Goal: Task Accomplishment & Management: Complete application form

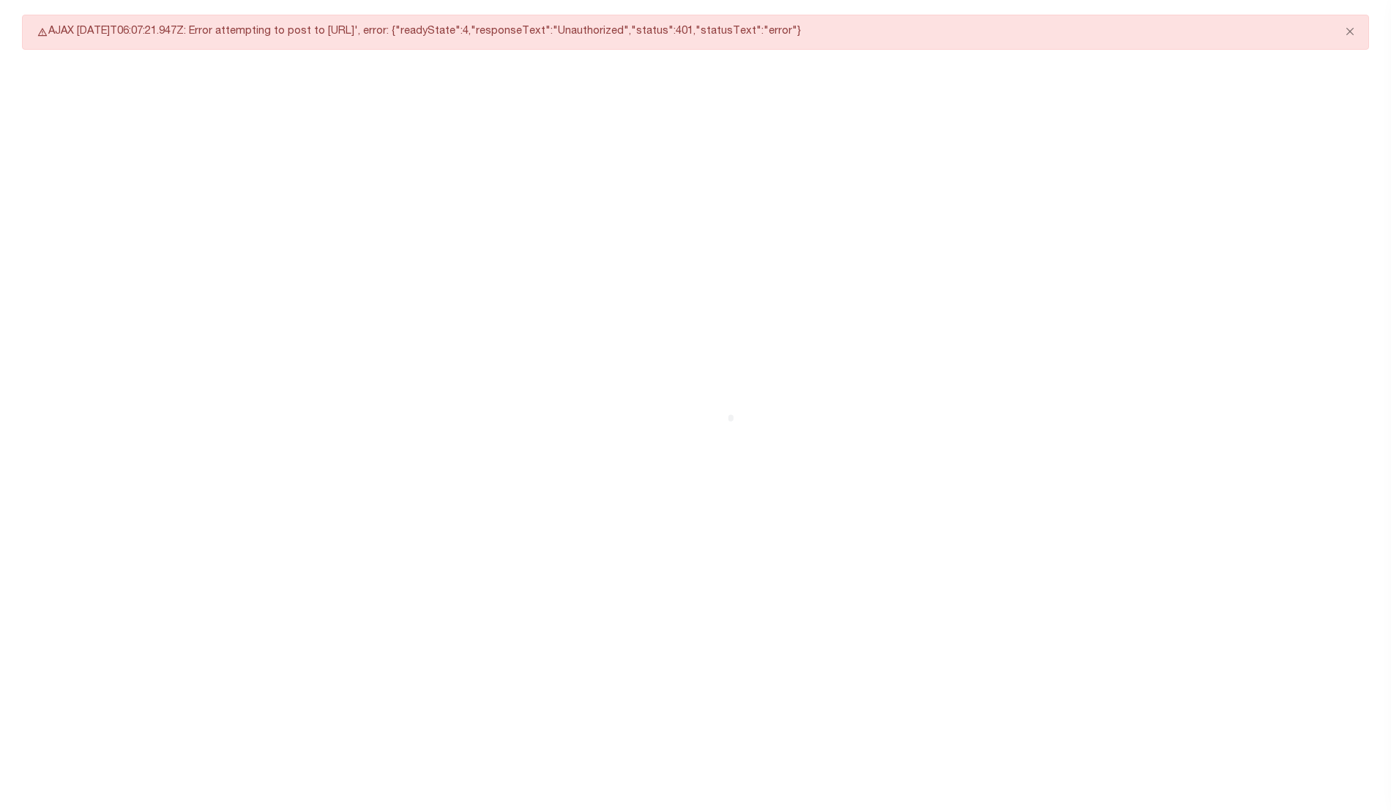
select select "CAC"
select select "CCK"
select select "USS"
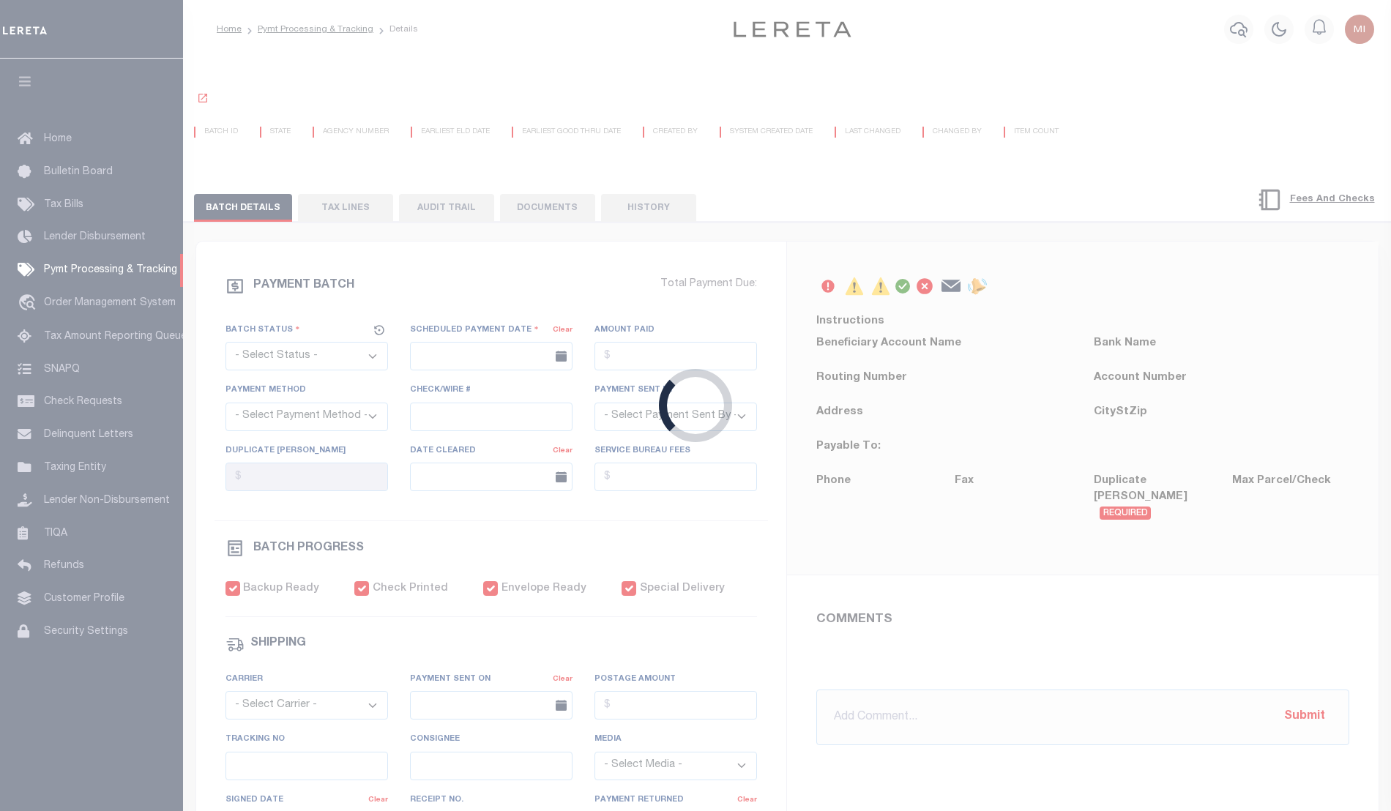
select select "CAC"
type input "08/04/2020"
type input "$4,014.88"
select select "CCK"
type input "See Comments"
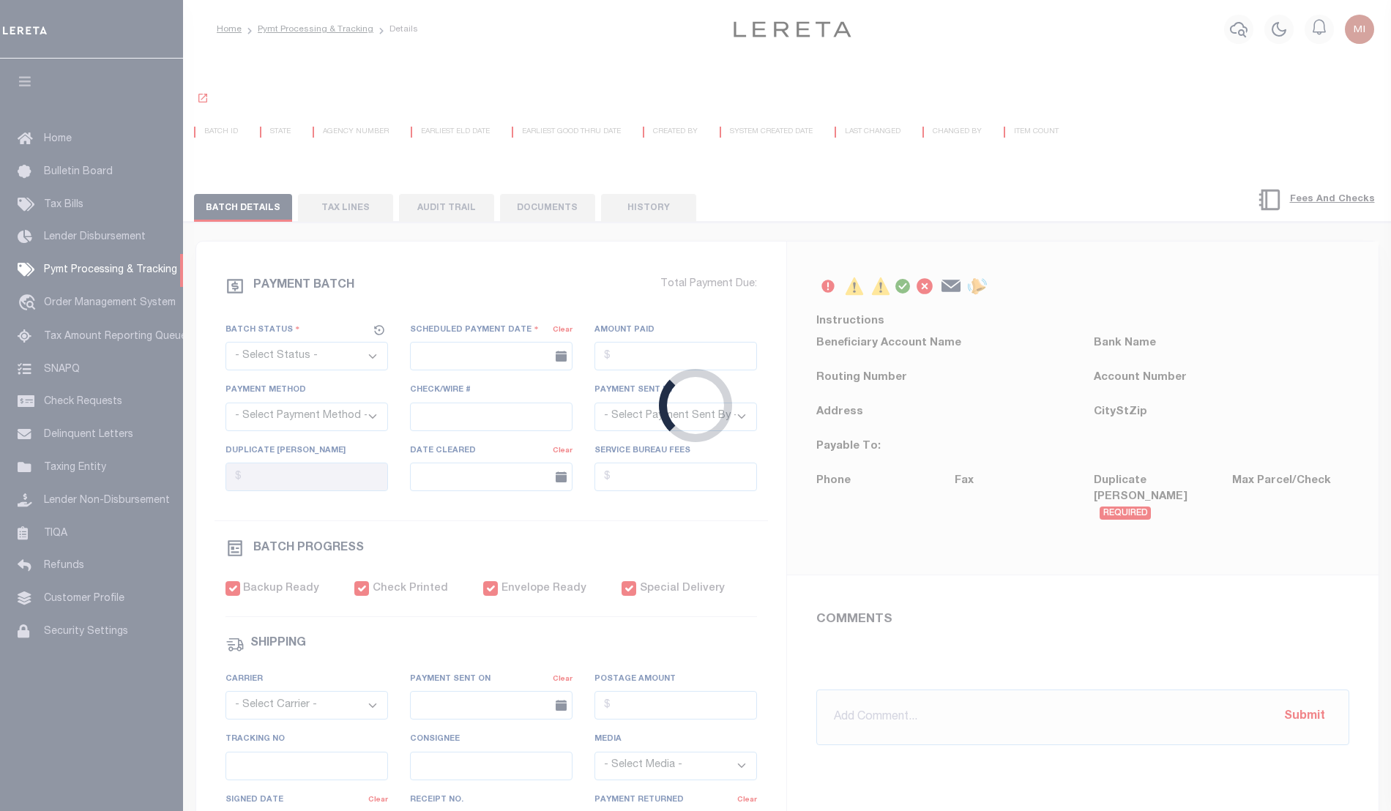
select select
type input "08/07/2020"
checkbox input "true"
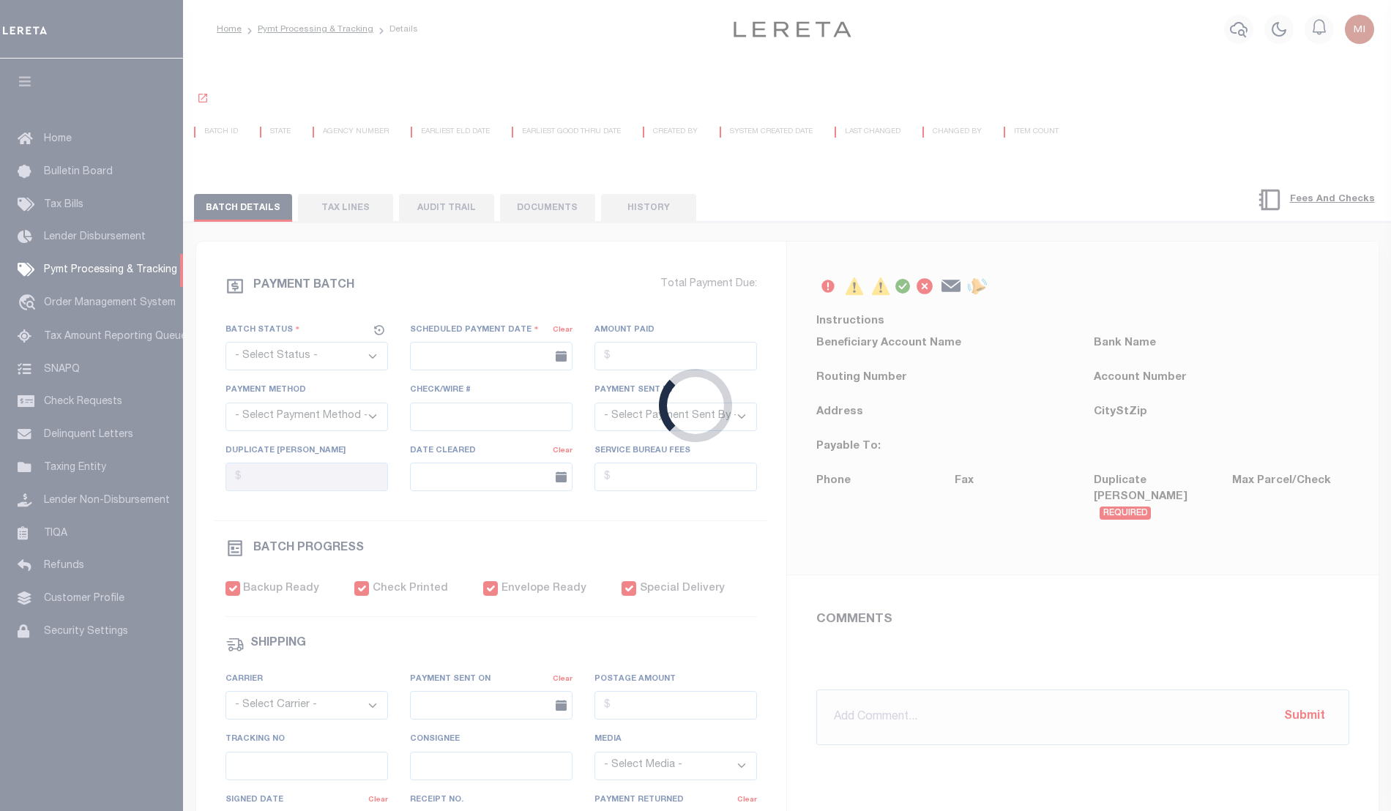
checkbox input "true"
select select "USS"
type input "08/04/2020"
type input "$7.75"
type input "9405503699300478969174"
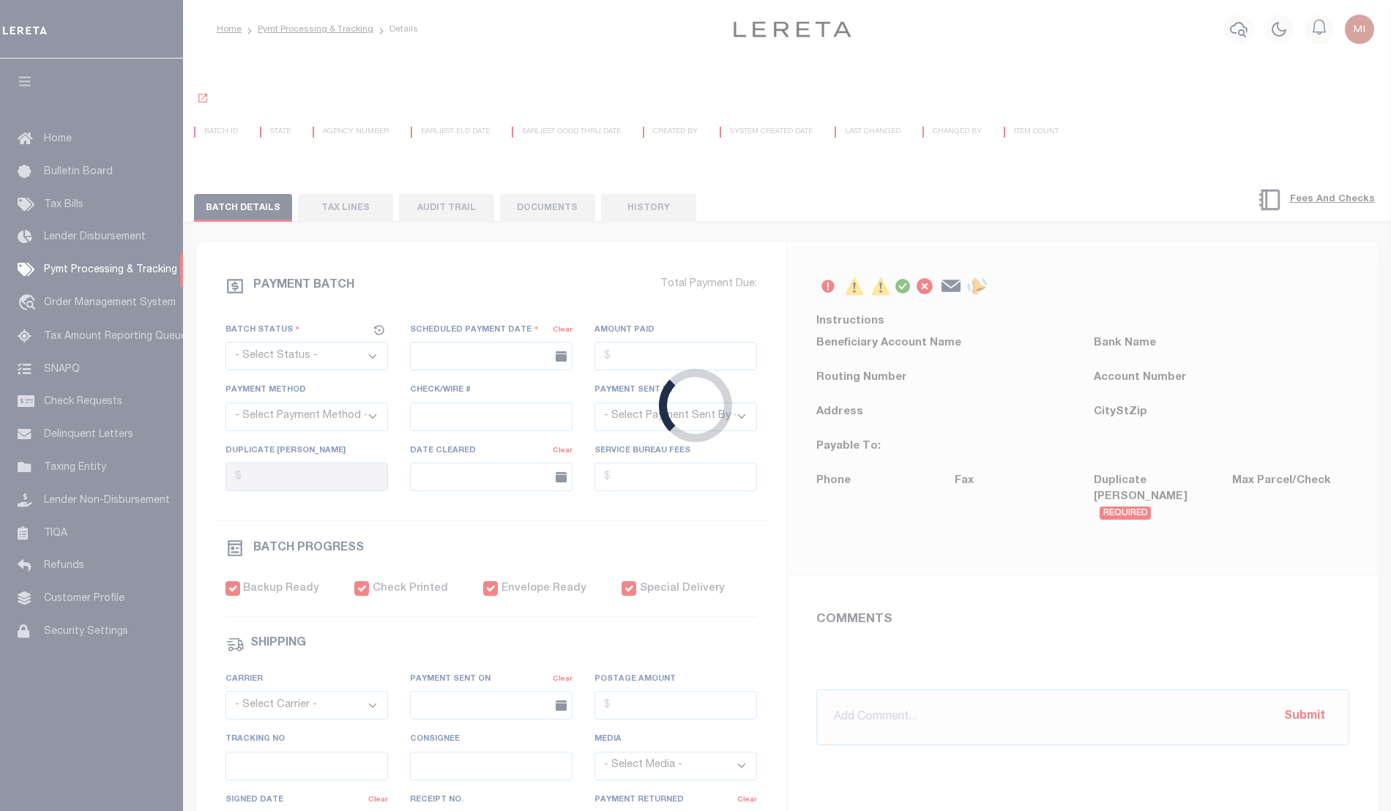
type input "Front Desk/Reception/Mail Room"
type input "08/05/2020"
type input "08/06/2020 -yb"
type input "1"
type input "see comments"
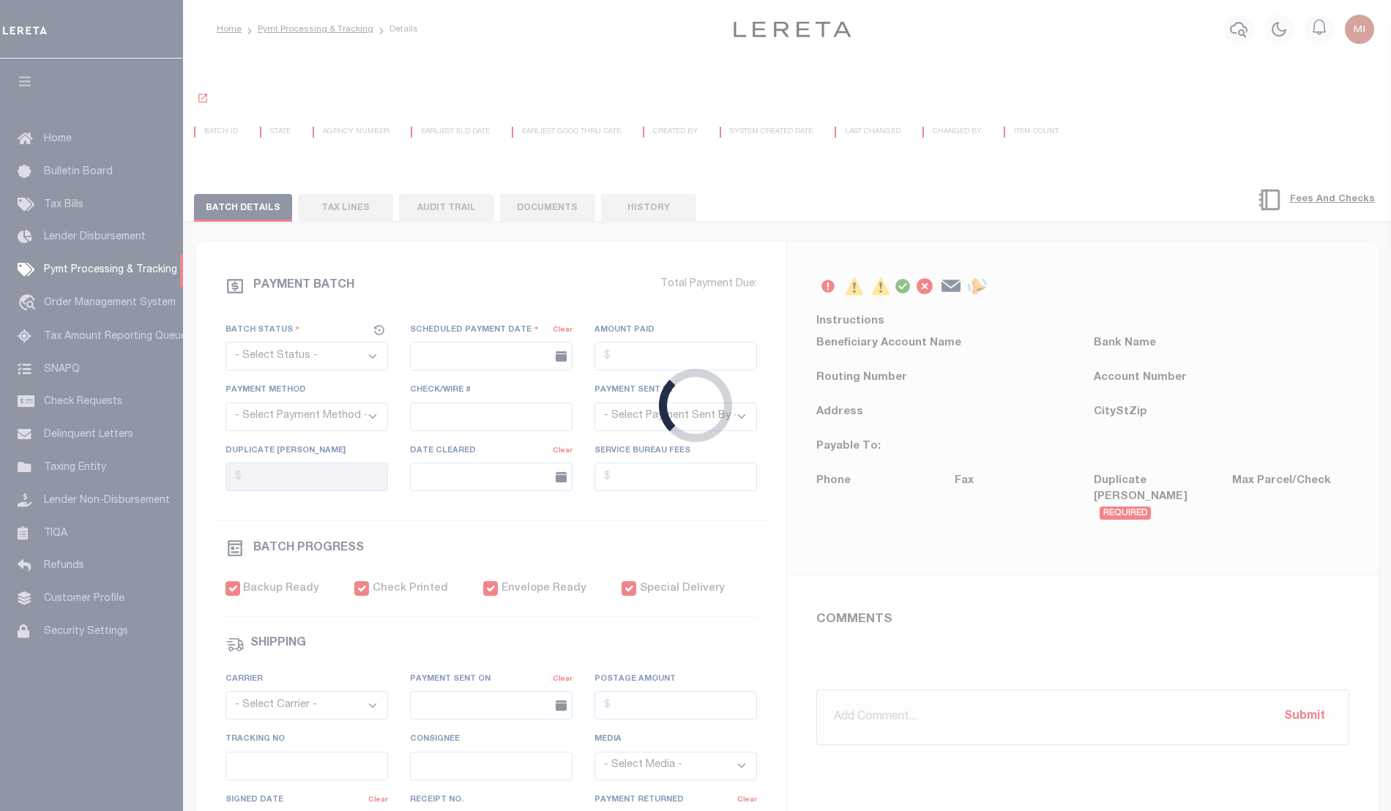
radio input "true"
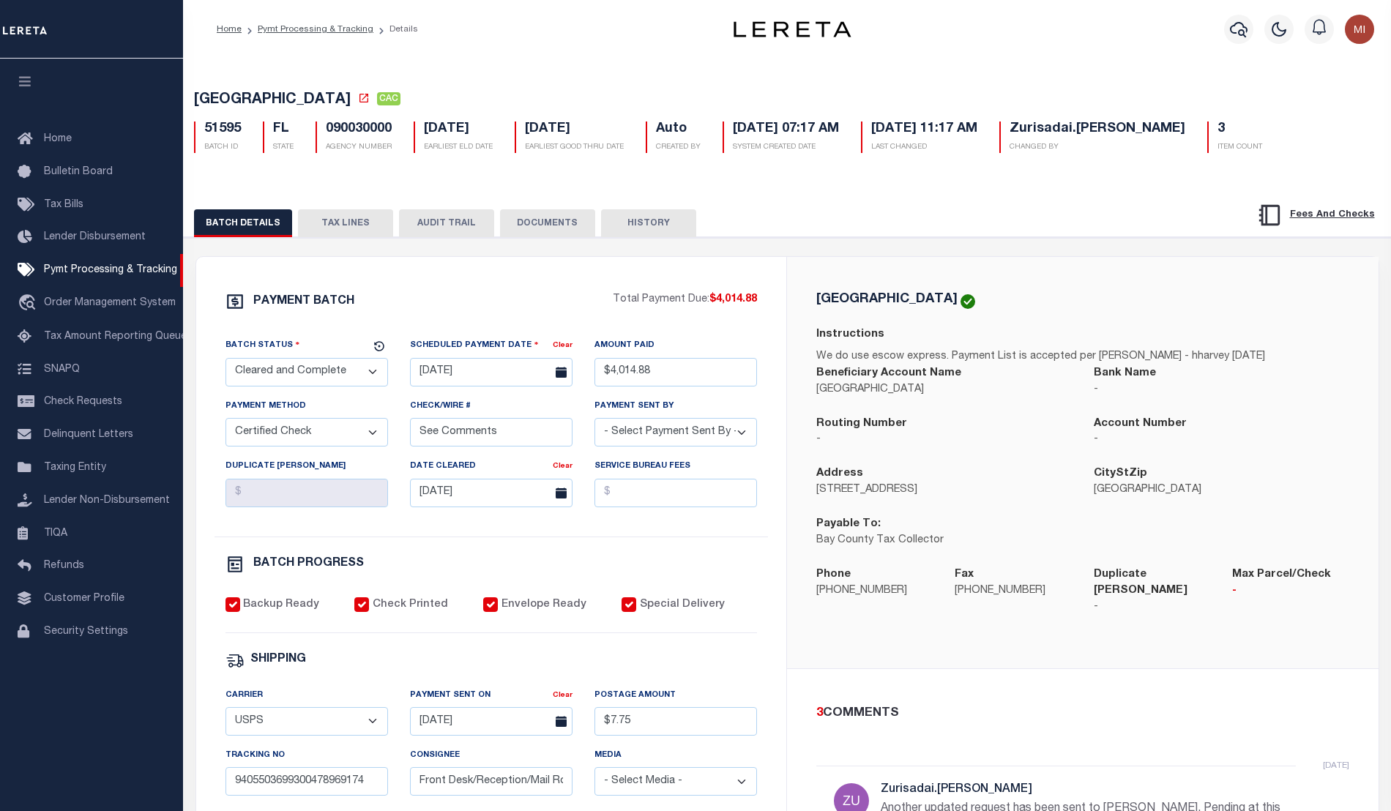
click at [567, 228] on button "DOCUMENTS" at bounding box center [547, 223] width 95 height 28
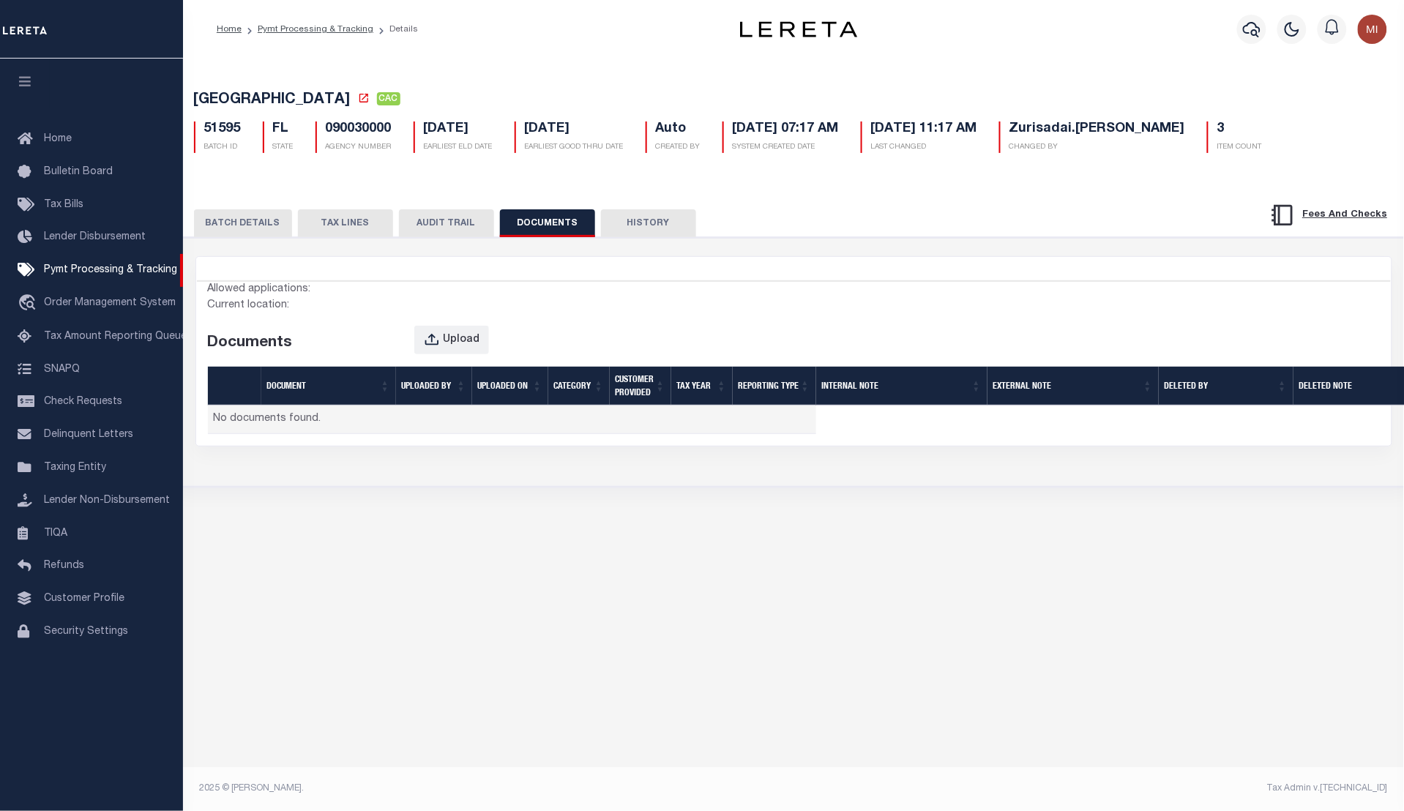
click at [553, 221] on button "DOCUMENTS" at bounding box center [547, 223] width 95 height 28
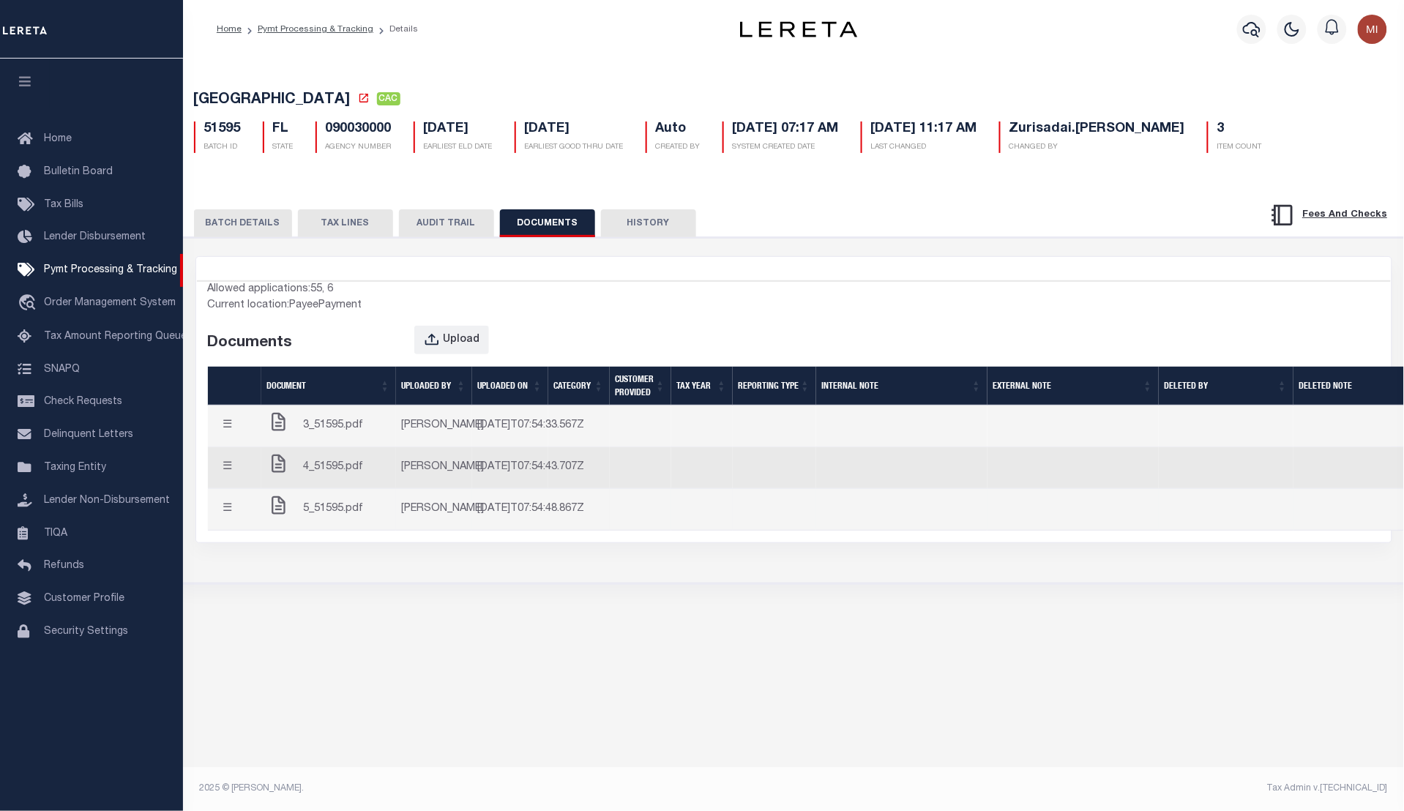
click at [334, 518] on span "5_51595.pdf" at bounding box center [334, 509] width 60 height 16
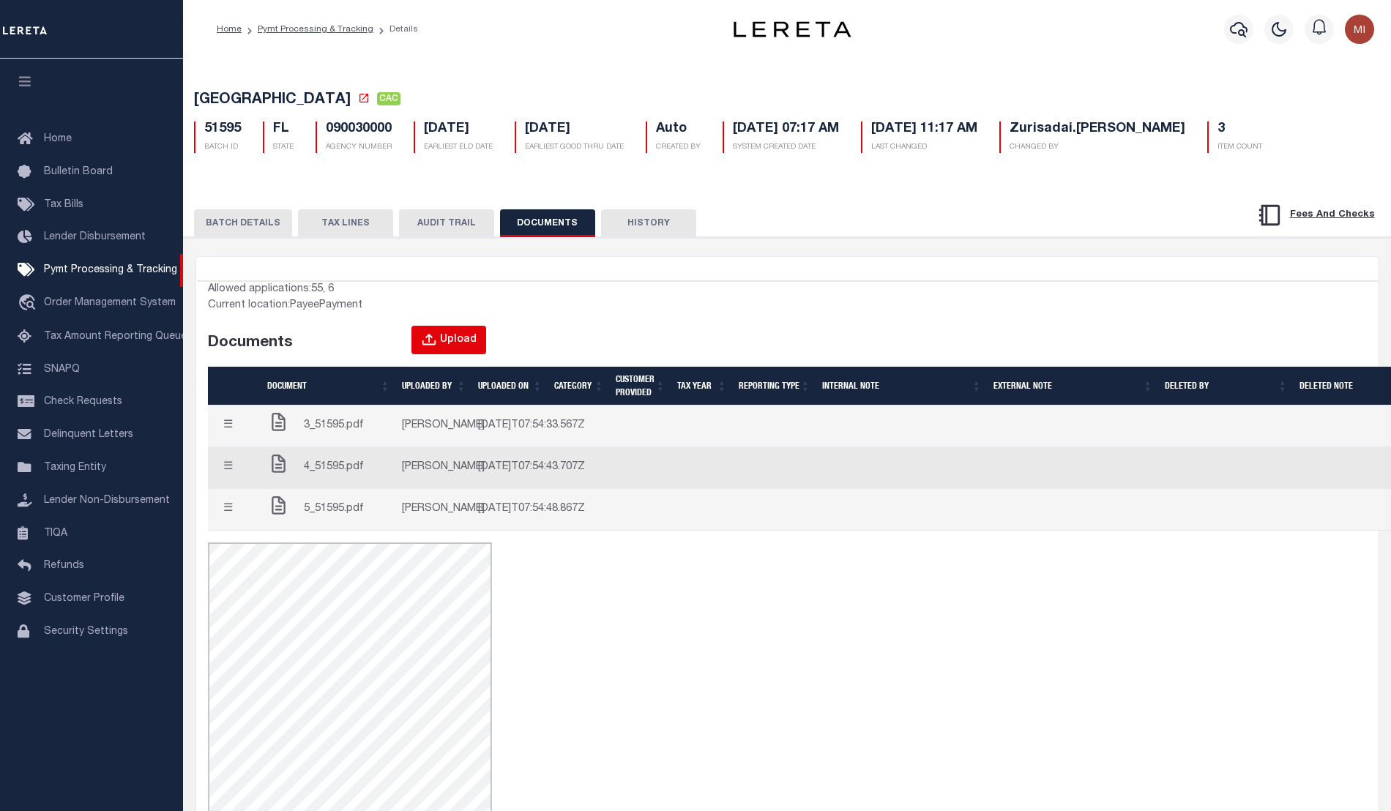
click at [452, 348] on div "Upload" at bounding box center [458, 340] width 37 height 16
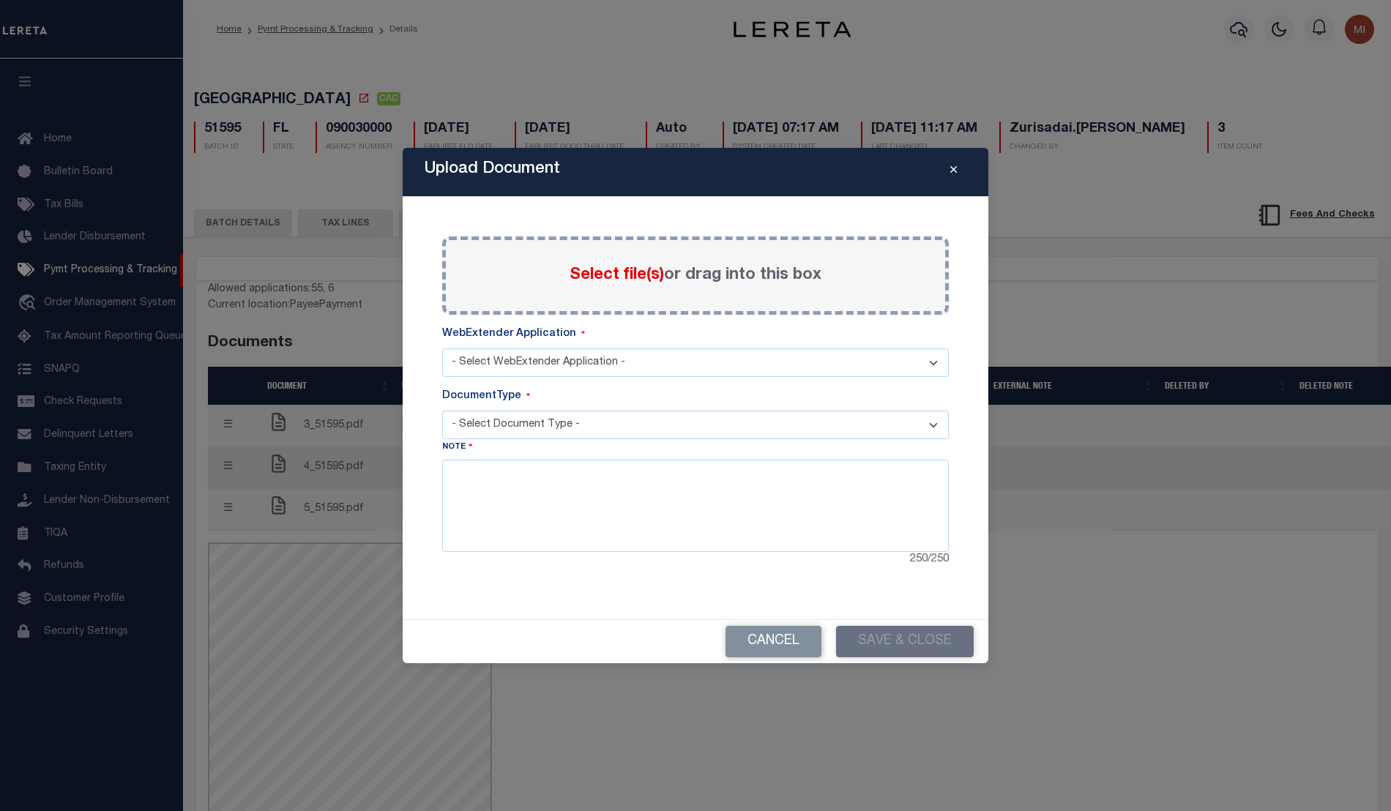
click at [609, 273] on span "Select file(s)" at bounding box center [617, 275] width 94 height 16
click at [0, 0] on input "Select file(s) or drag into this box" at bounding box center [0, 0] width 0 height 0
click at [572, 370] on select "- Select WebExtender Application - SERVICES BORROWER_CORRESPONDENCE" at bounding box center [695, 362] width 507 height 29
select select "6"
click at [442, 348] on select "- Select WebExtender Application - SERVICES BORROWER_CORRESPONDENCE" at bounding box center [695, 362] width 507 height 29
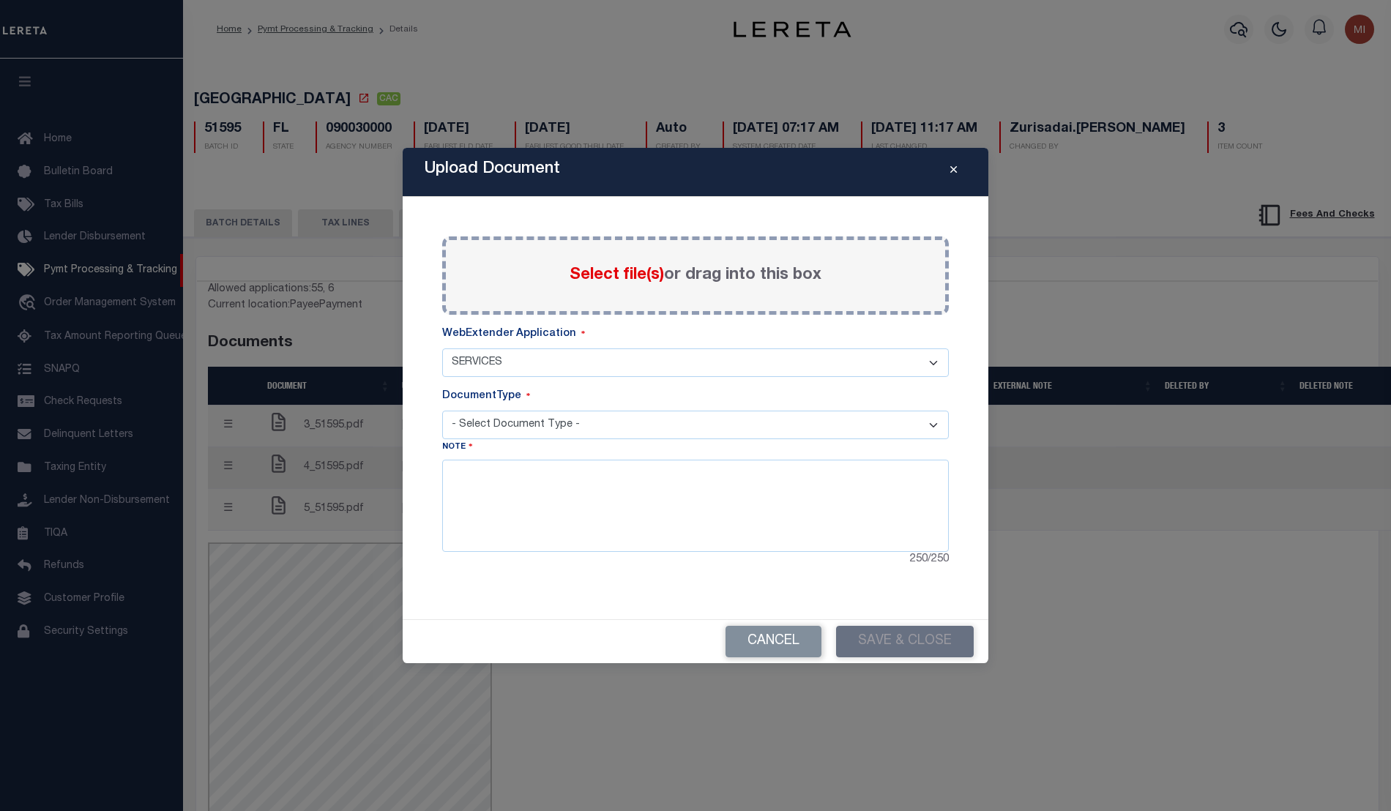
click at [589, 425] on select "- Select Document Type - TAX SERVICE DOCUMENTS LEGAL" at bounding box center [695, 425] width 507 height 29
select select "TAX"
click at [442, 411] on select "- Select Document Type - TAX SERVICE DOCUMENTS LEGAL" at bounding box center [695, 425] width 507 height 29
click at [593, 507] on textarea at bounding box center [695, 506] width 507 height 92
type textarea "sfbsdf"
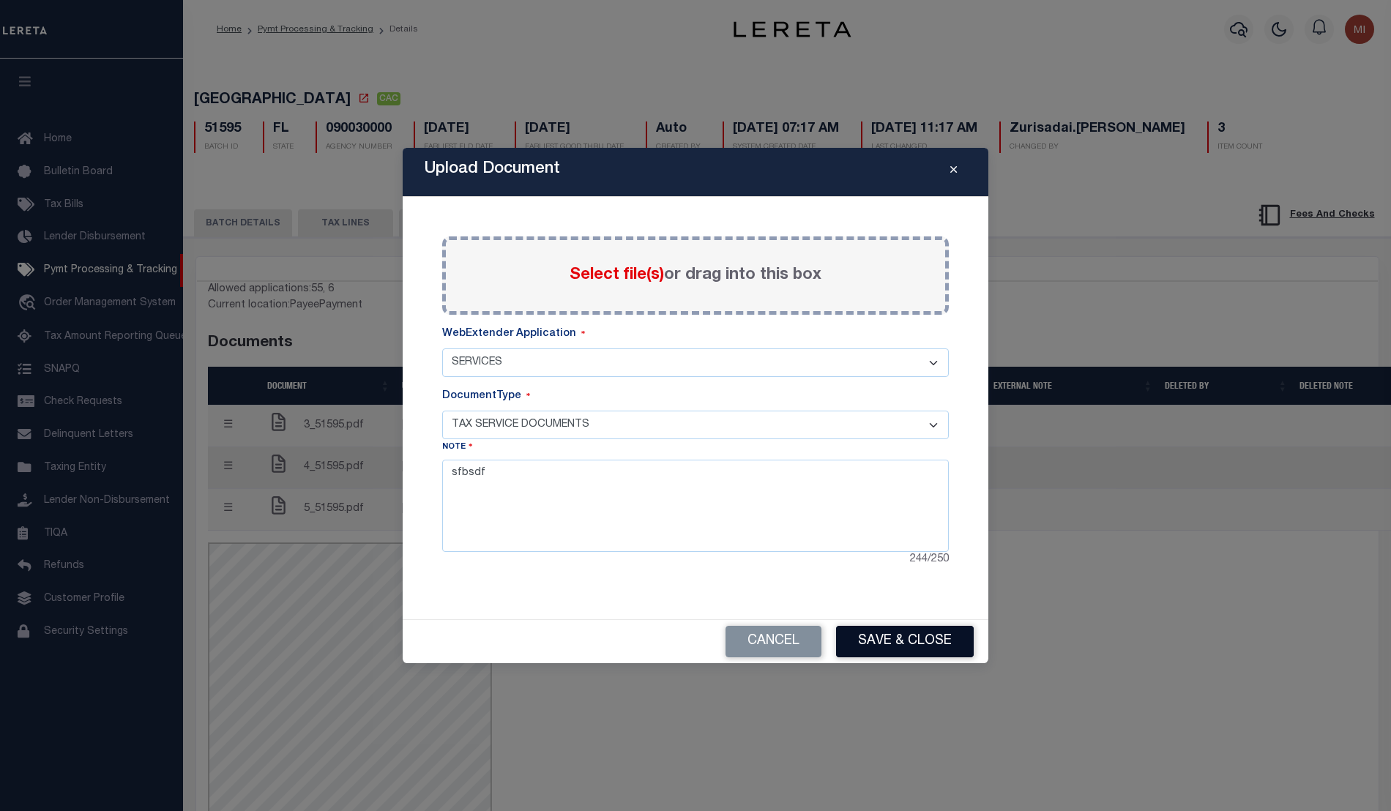
click at [946, 646] on button "Save & Close" at bounding box center [905, 641] width 138 height 31
click at [770, 649] on button "Cancel" at bounding box center [773, 641] width 96 height 31
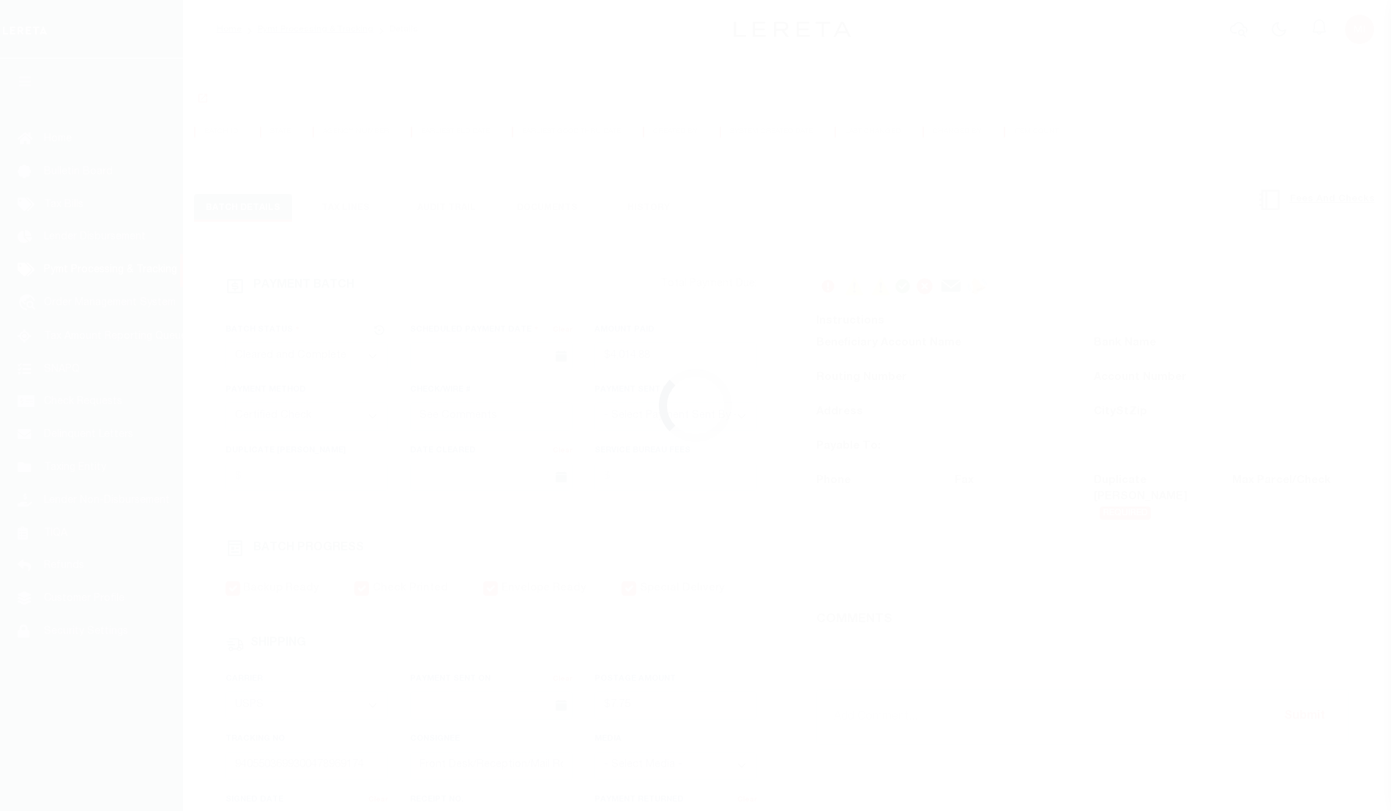
select select "CAC"
select select "CCK"
select select "USS"
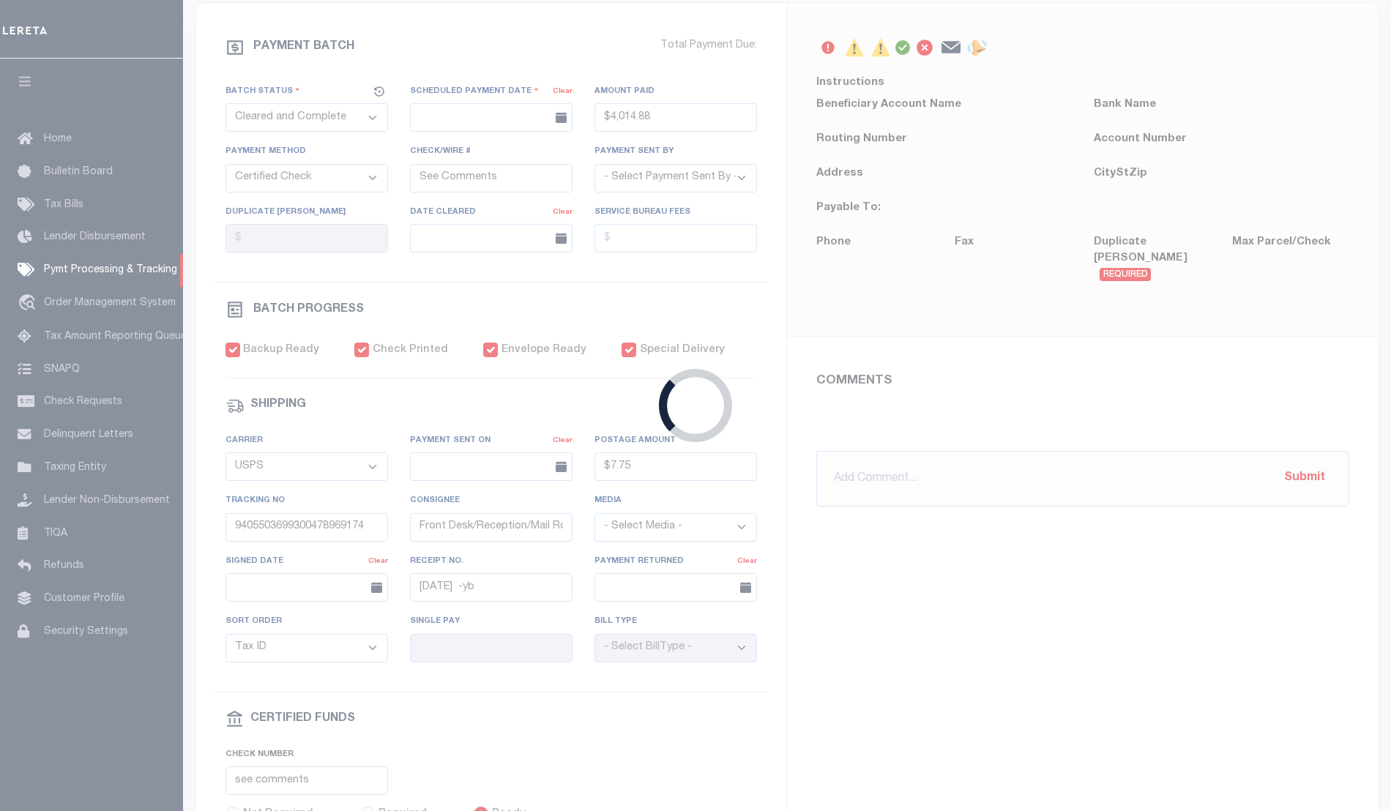
scroll to position [275, 0]
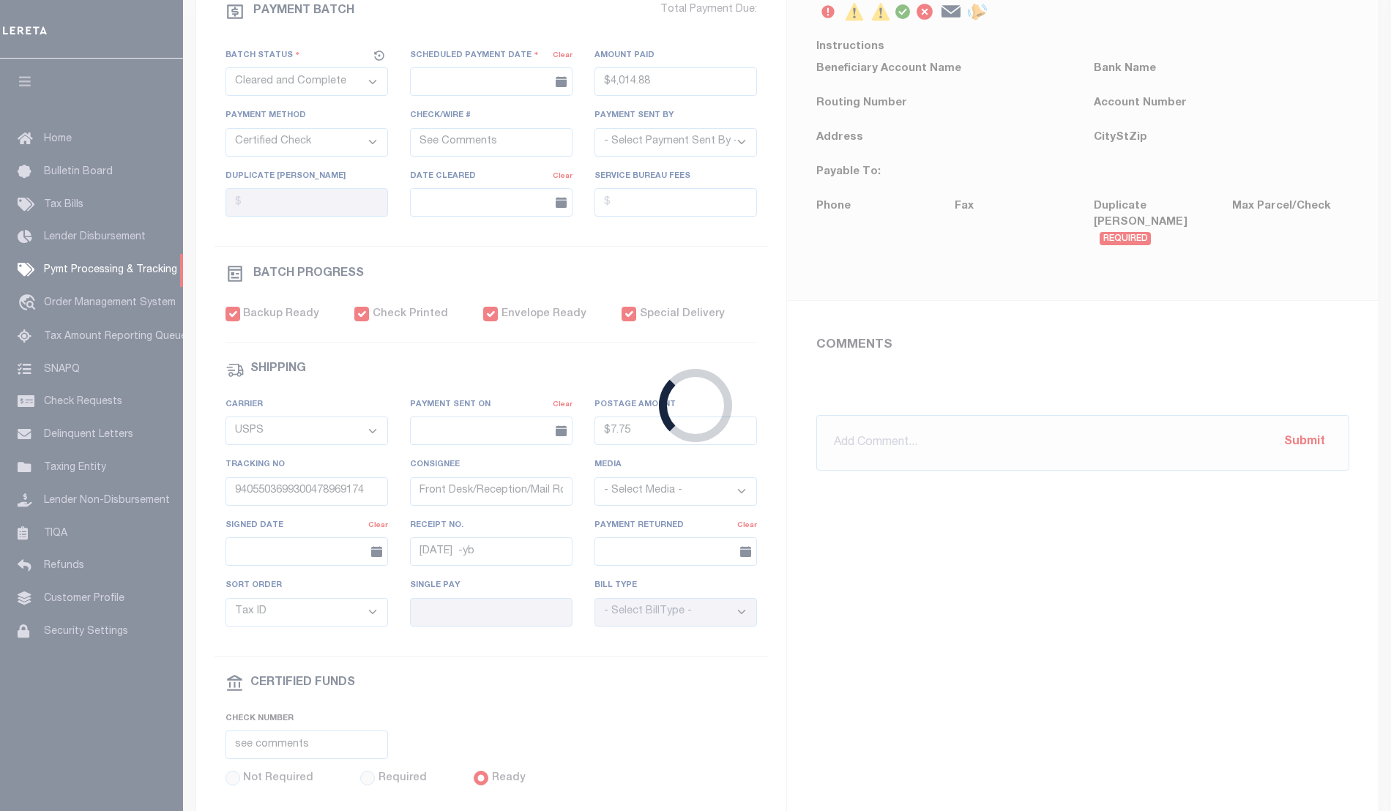
type input "08/04/2020"
type input "$4,014.88"
select select
type input "08/07/2020"
type input "08/04/2020"
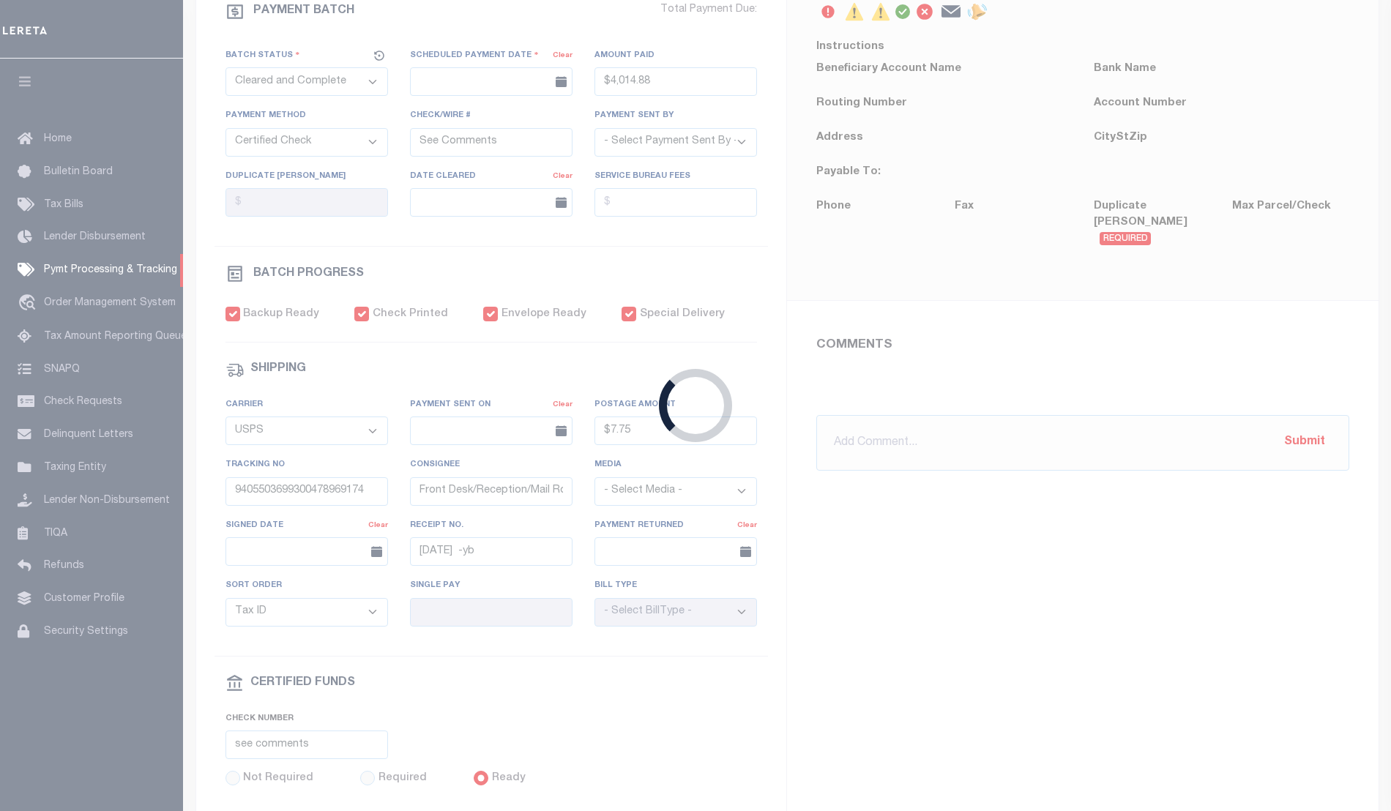
type input "$7.75"
type input "[DATE]"
type input "1"
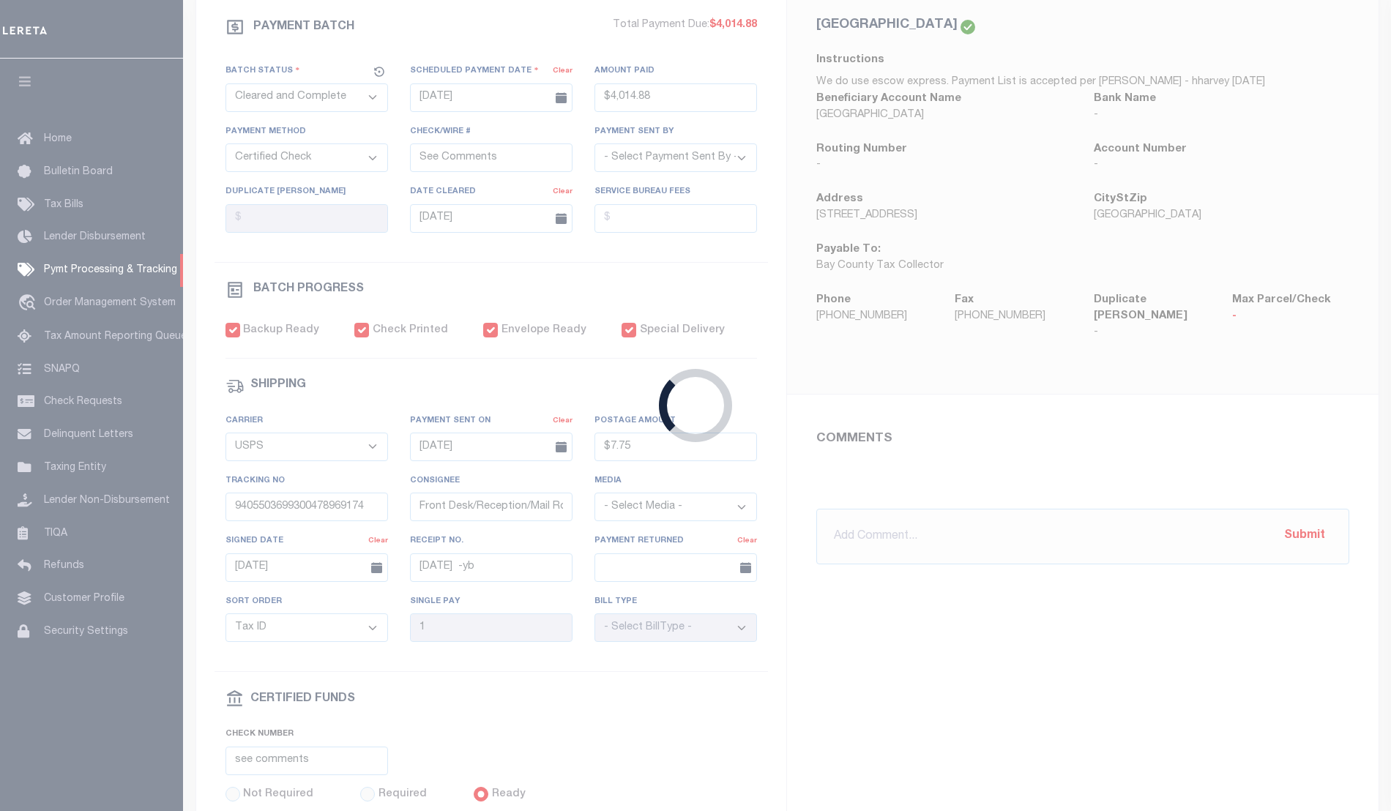
scroll to position [291, 0]
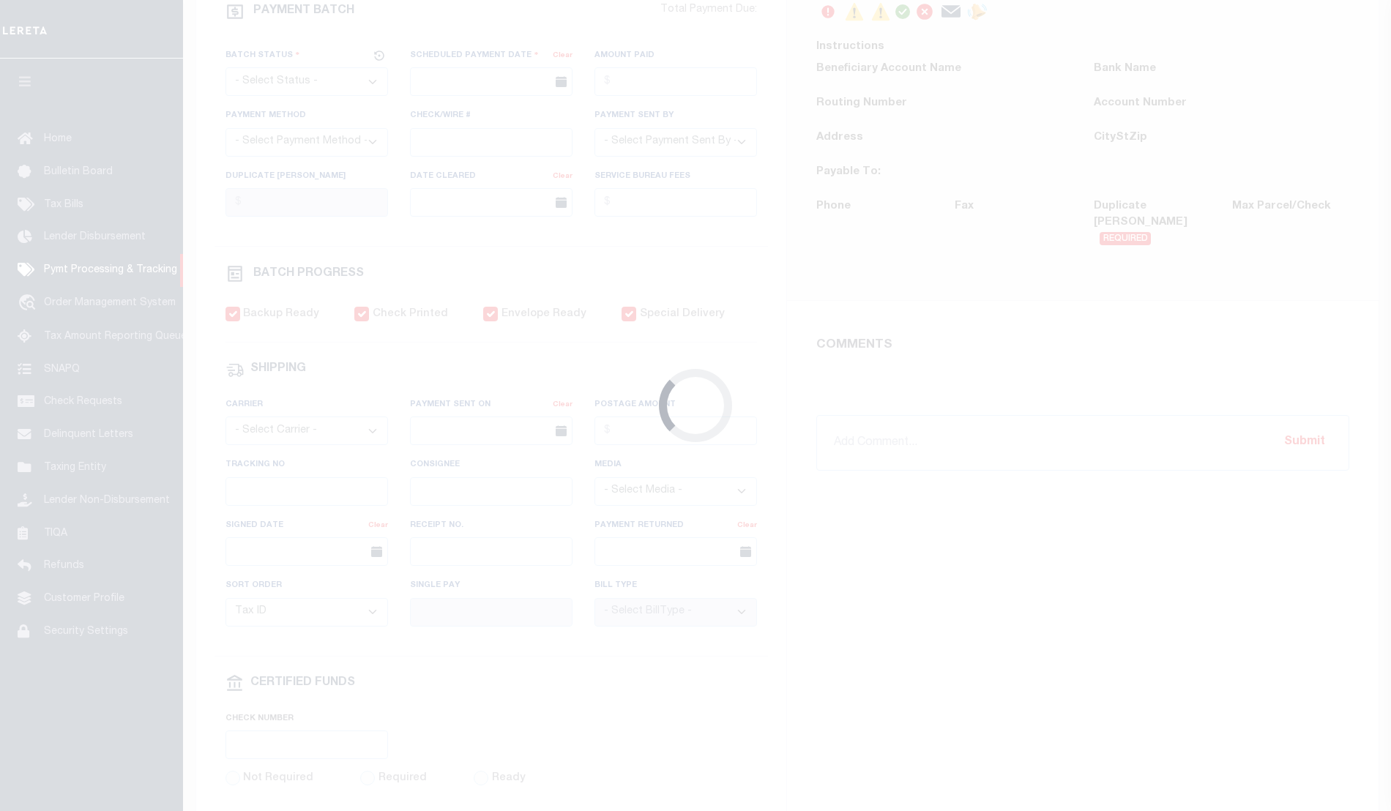
select select "CAC"
type input "08/04/2020"
type input "$4,014.88"
select select "CCK"
type input "See Comments"
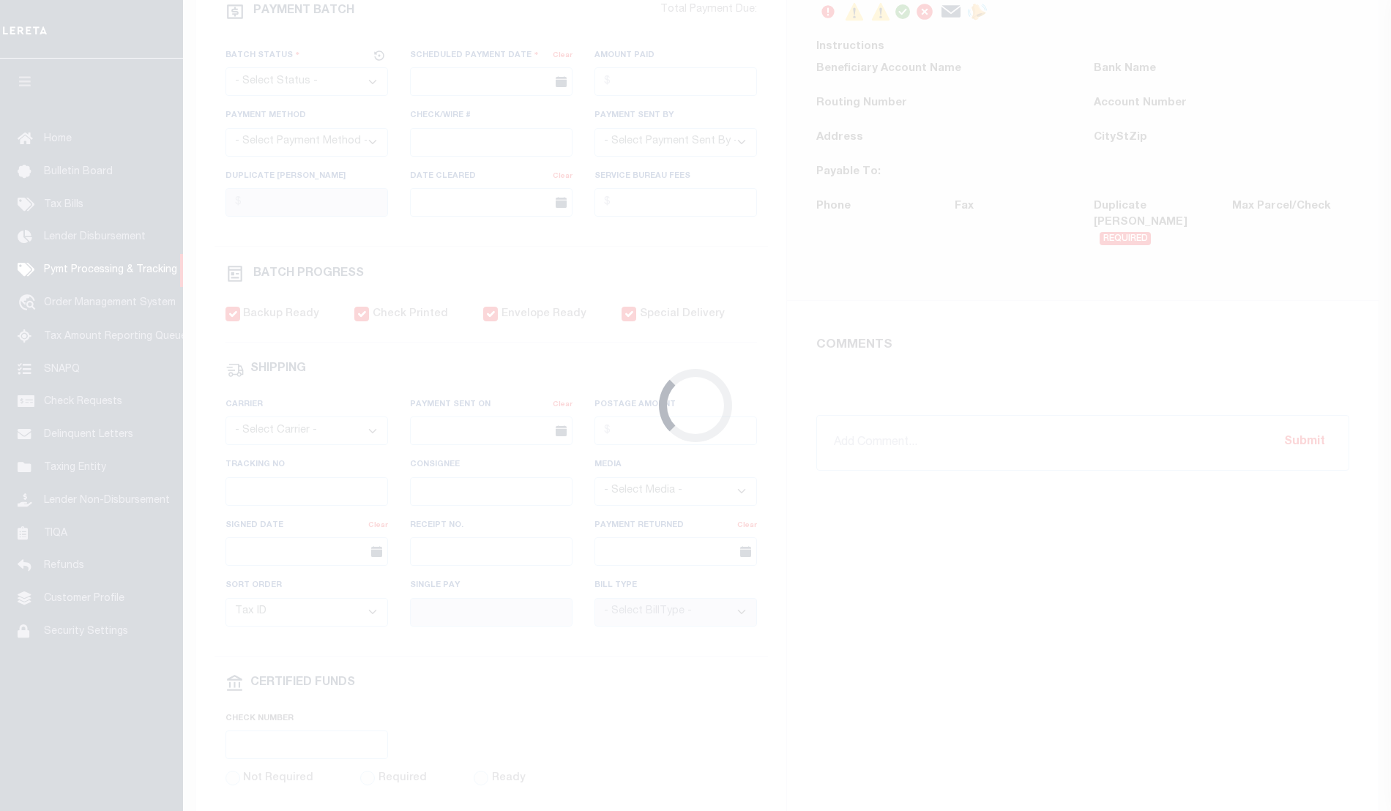
select select
type input "08/07/2020"
checkbox input "true"
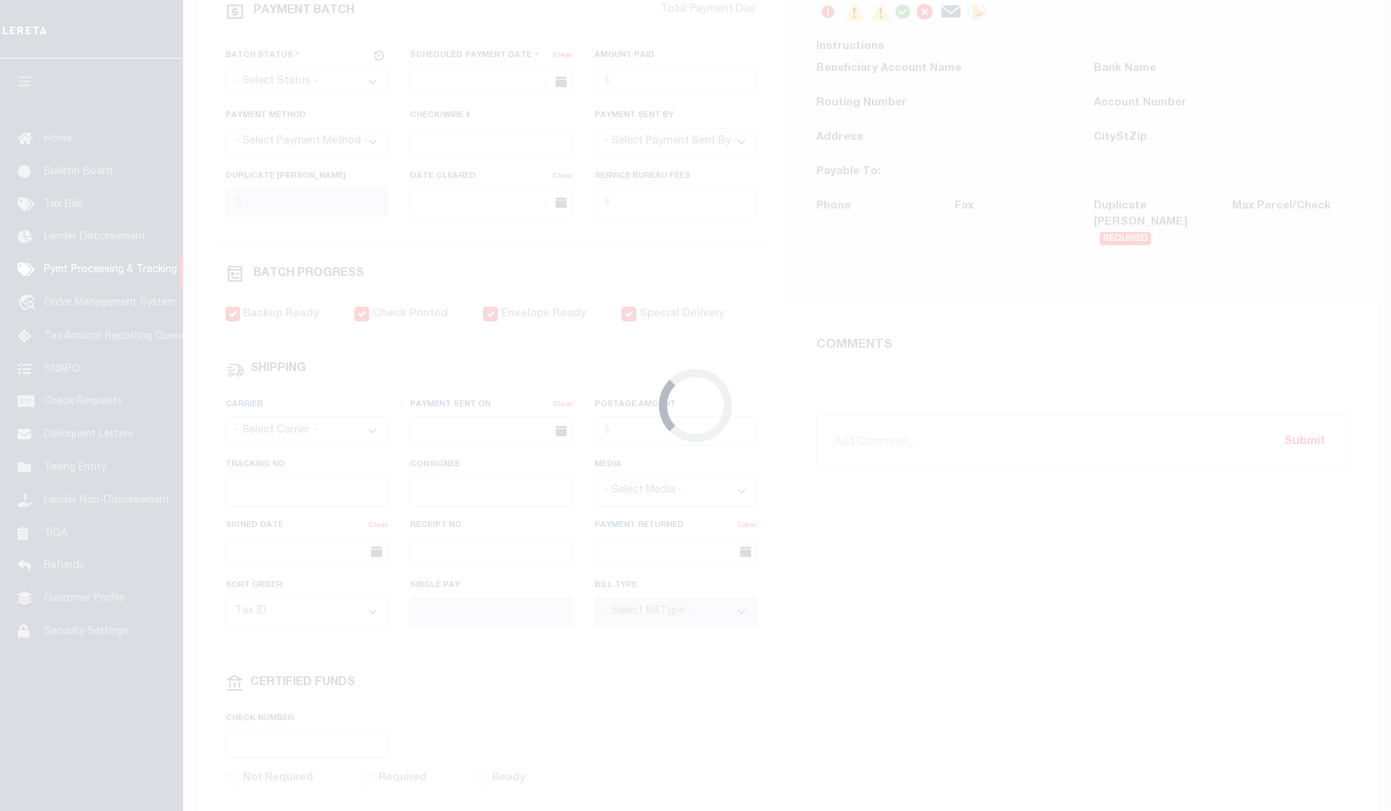
checkbox input "true"
select select "USS"
type input "08/04/2020"
type input "$7.75"
type input "9405503699300478969174"
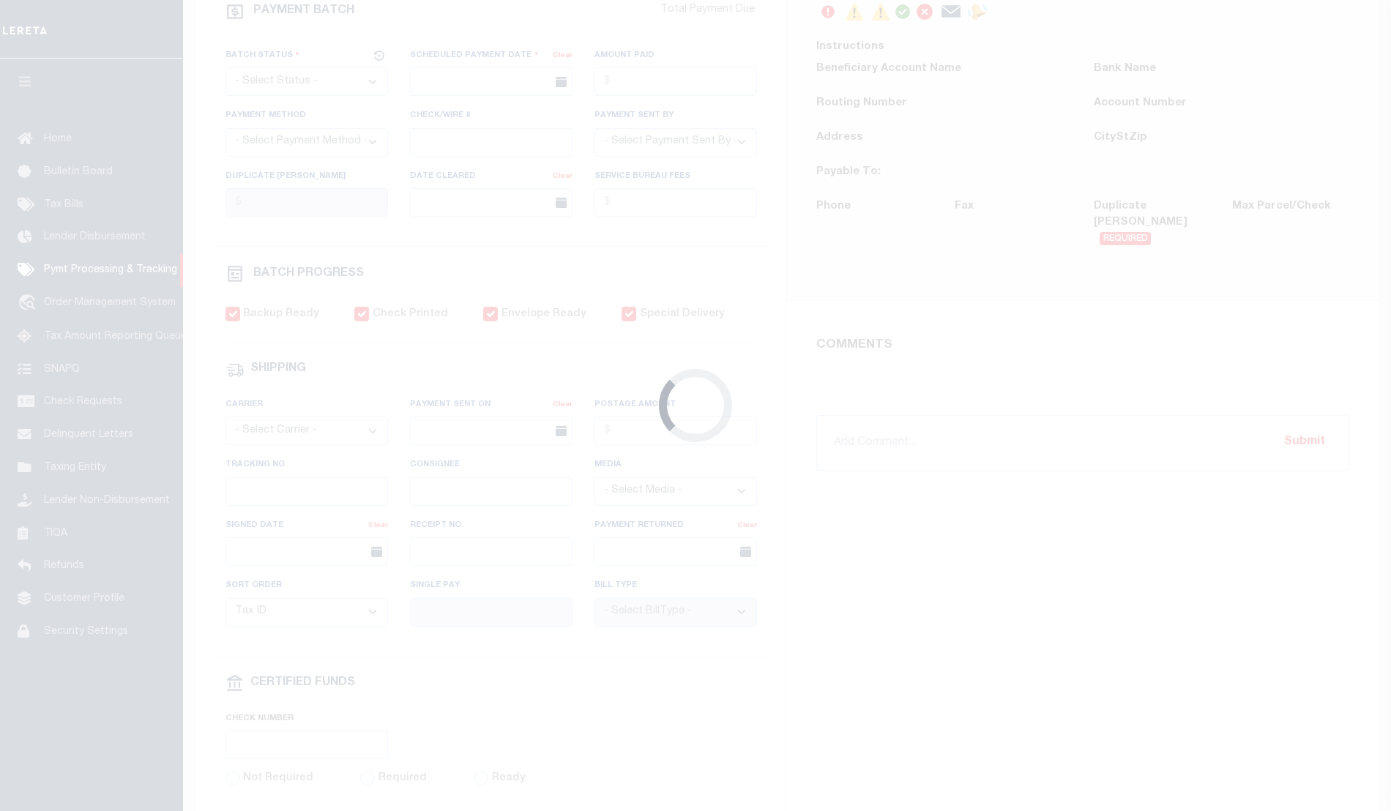
type input "Front Desk/Reception/Mail Room"
type input "08/05/2020"
type input "[DATE] -yb"
type input "1"
type input "see comments"
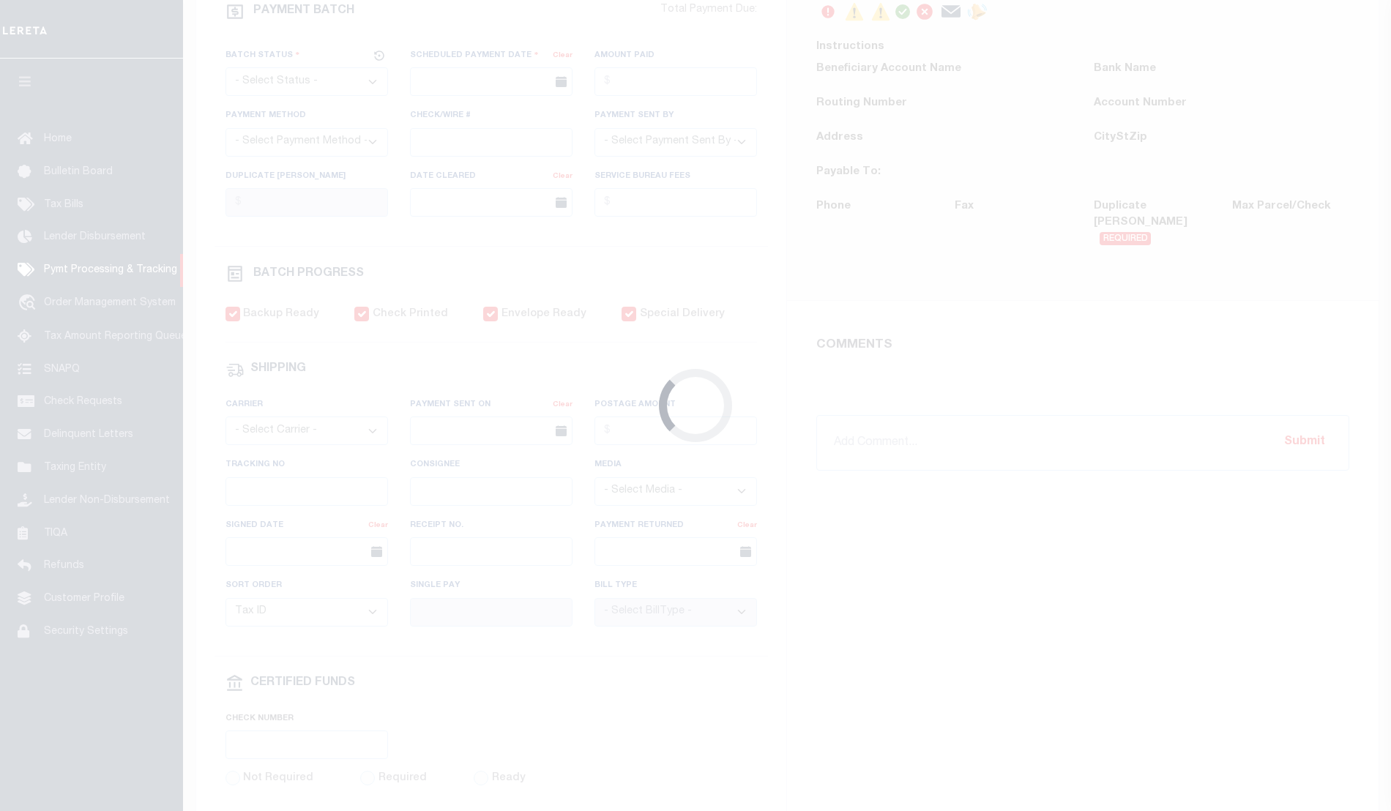
radio input "true"
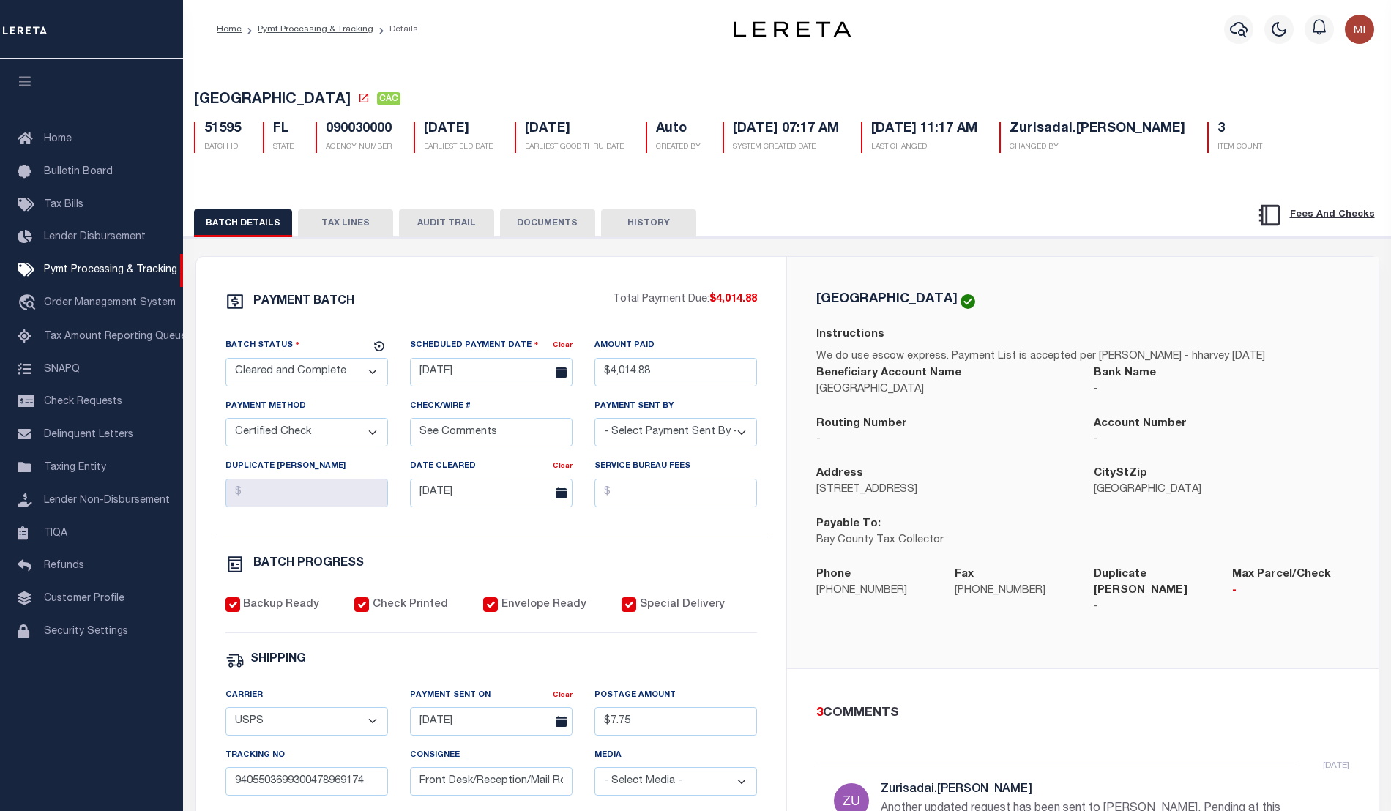
click at [554, 218] on button "DOCUMENTS" at bounding box center [547, 223] width 95 height 28
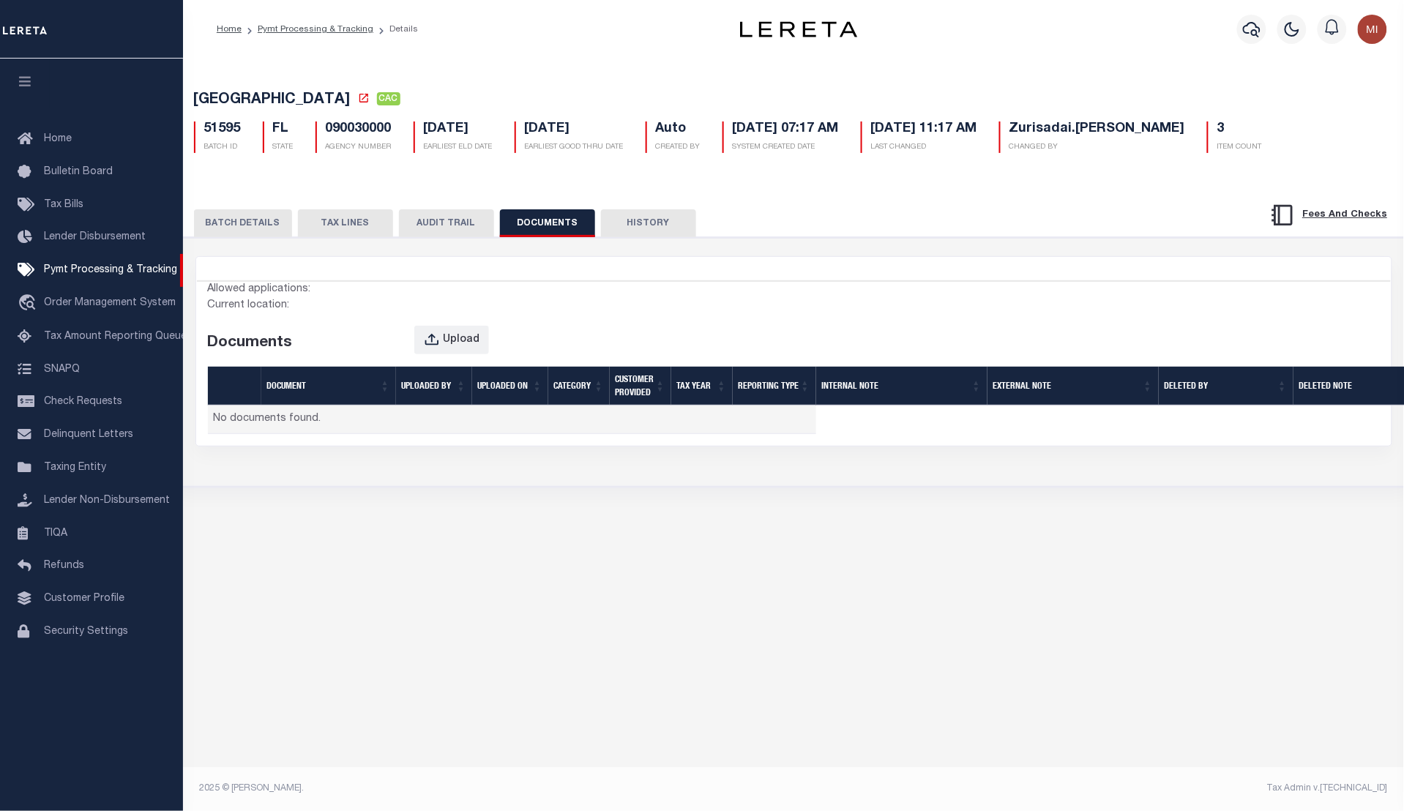
click at [562, 227] on button "DOCUMENTS" at bounding box center [547, 223] width 95 height 28
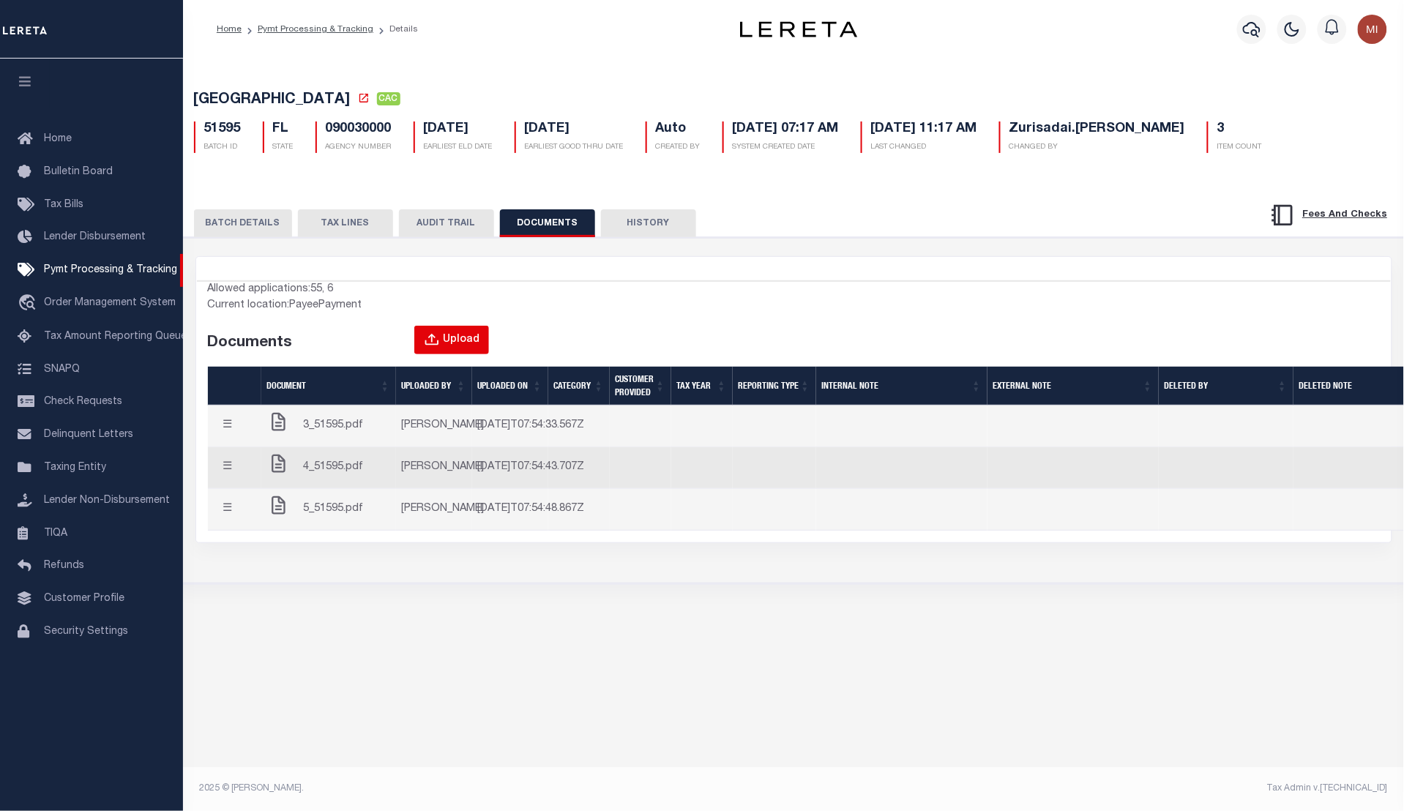
click at [450, 346] on div "Upload" at bounding box center [461, 340] width 37 height 16
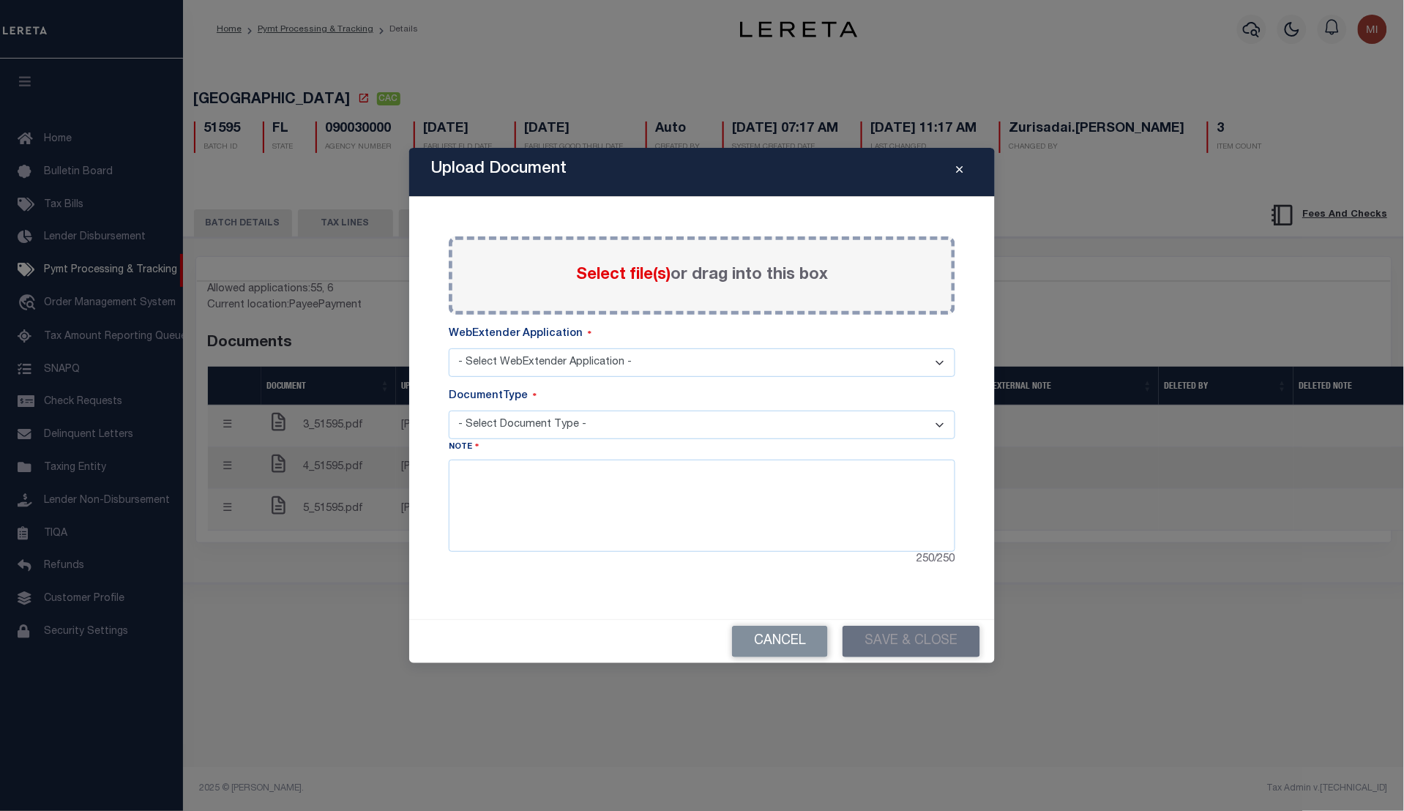
click at [513, 364] on select "- Select WebExtender Application - SERVICES BORROWER_CORRESPONDENCE" at bounding box center [702, 362] width 507 height 29
click at [594, 267] on span "Select file(s)" at bounding box center [623, 275] width 94 height 16
click at [0, 0] on input "Select file(s) or drag into this box" at bounding box center [0, 0] width 0 height 0
click at [583, 361] on select "- Select WebExtender Application - SERVICES BORROWER_CORRESPONDENCE" at bounding box center [702, 362] width 507 height 29
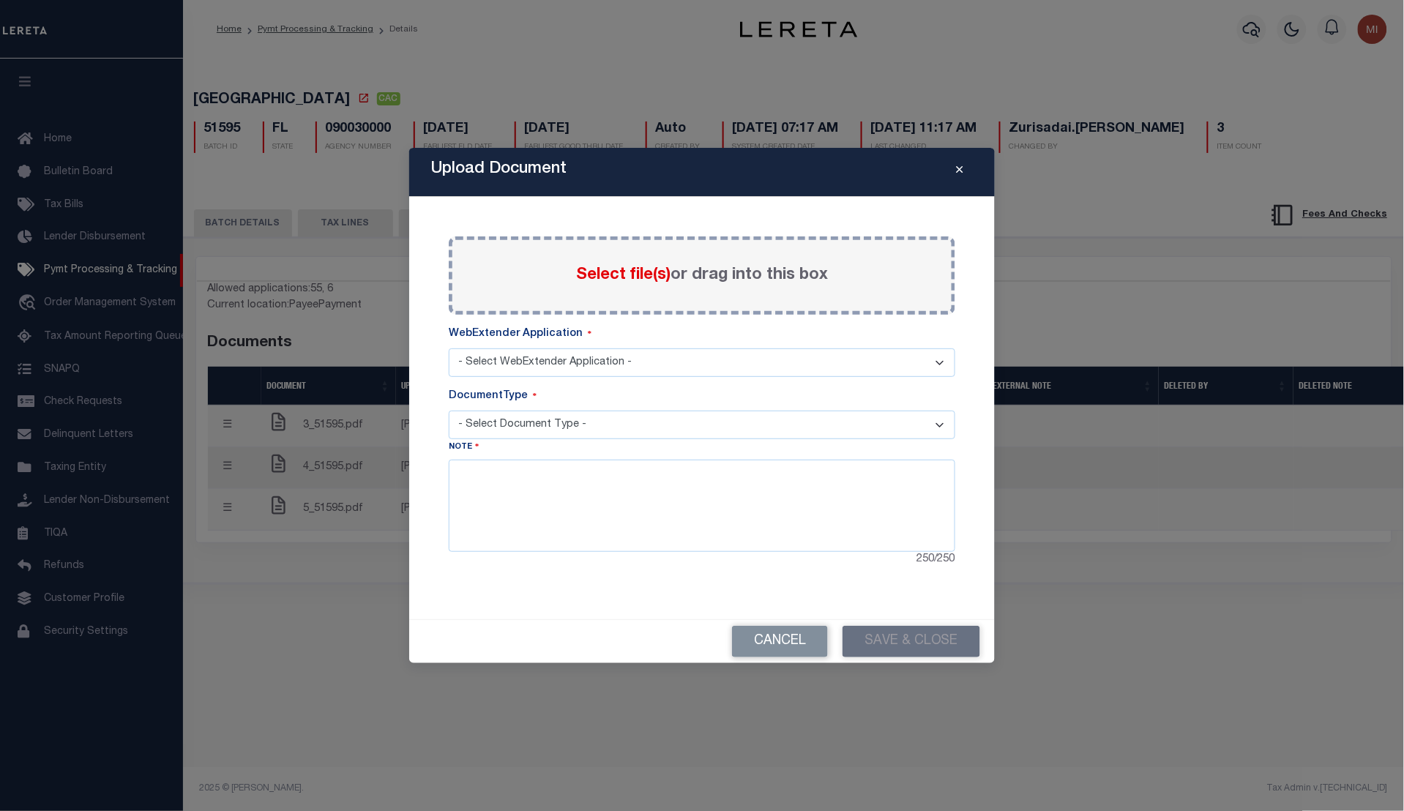
select select "55"
click at [449, 348] on select "- Select WebExtender Application - SERVICES BORROWER_CORRESPONDENCE" at bounding box center [702, 362] width 507 height 29
click at [576, 430] on select "- Select Document Type - PROOF OF DELINQUENT PAYMENT APPRAISAL NOTICE ATTORNEY …" at bounding box center [702, 425] width 507 height 29
select select "POP"
click at [449, 411] on select "- Select Document Type - PROOF OF DELINQUENT PAYMENT APPRAISAL NOTICE ATTORNEY …" at bounding box center [702, 425] width 507 height 29
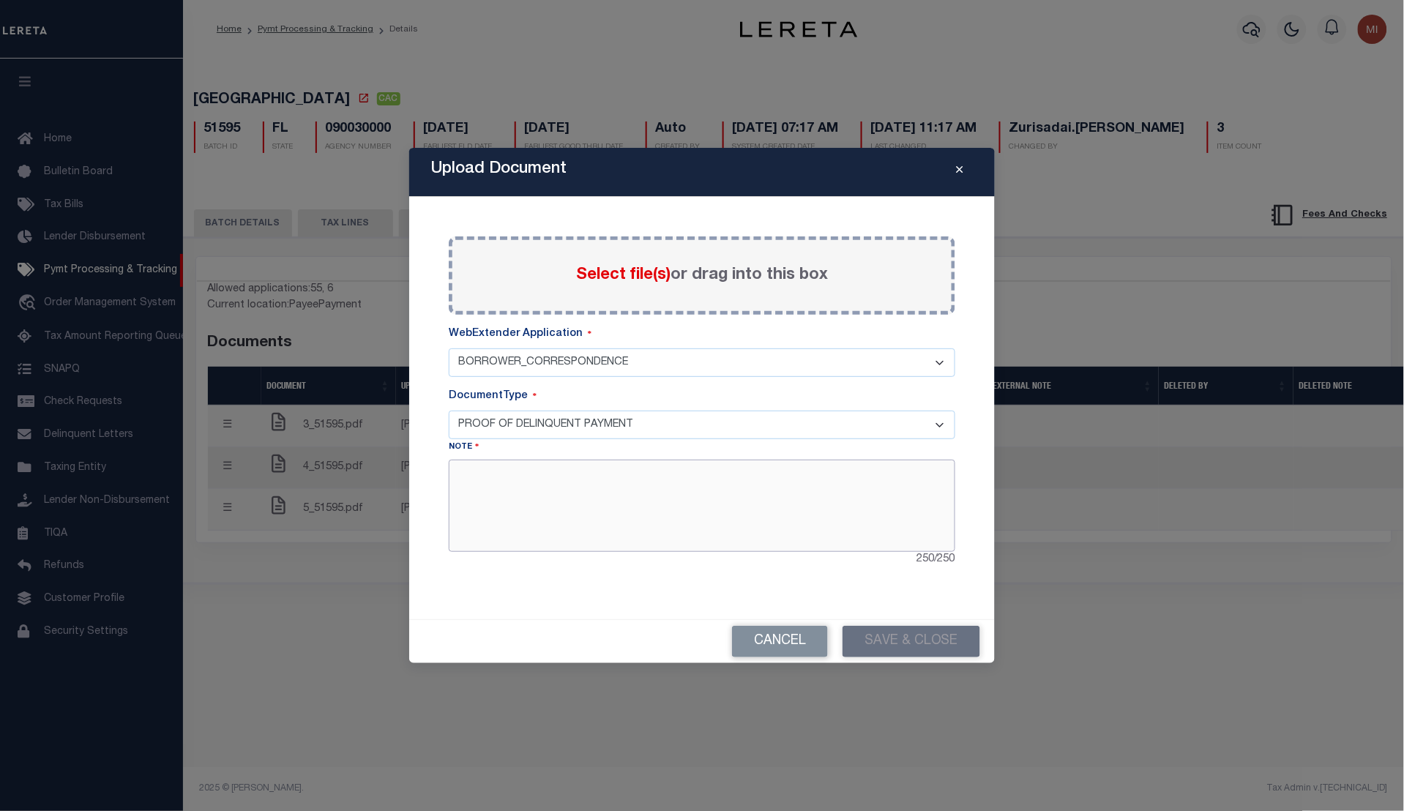
click at [570, 477] on textarea at bounding box center [702, 506] width 507 height 92
type textarea "fghjn"
click at [904, 644] on button "Save & Close" at bounding box center [912, 641] width 138 height 31
click at [772, 652] on button "Cancel" at bounding box center [780, 641] width 96 height 31
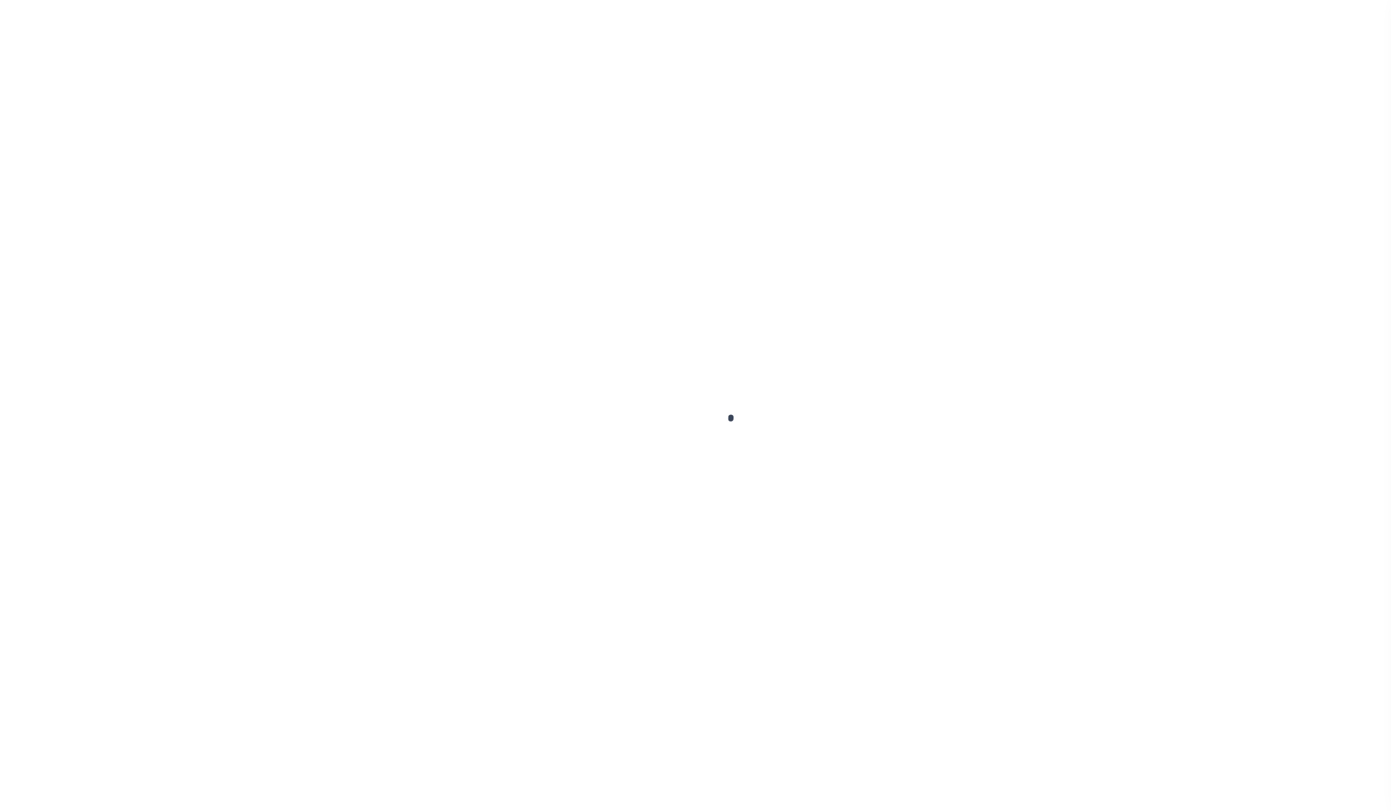
type input "92602170"
type input "[PERSON_NAME]"
select select
type input "[STREET_ADDRESS][PERSON_NAME]"
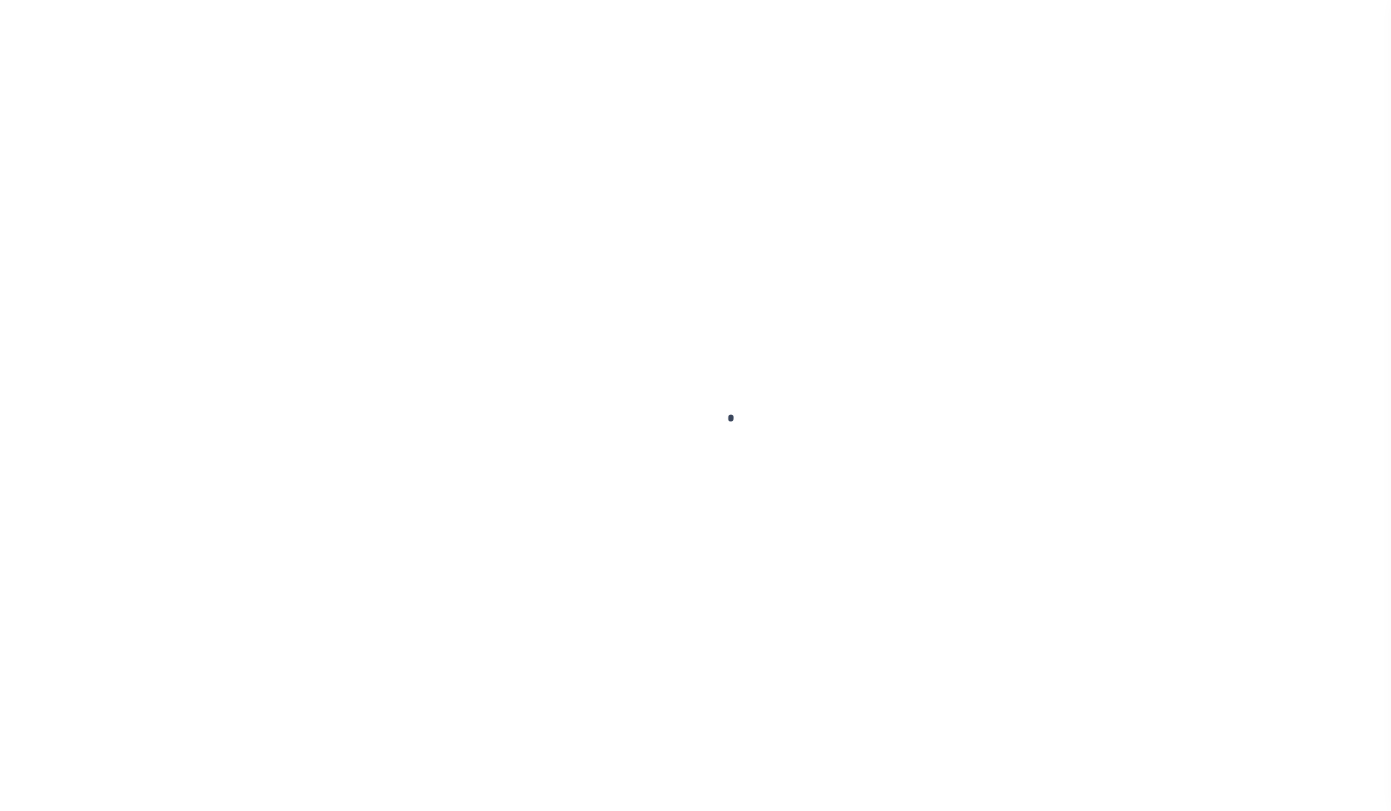
type input "[GEOGRAPHIC_DATA] OR 97201-5373"
select select "NonEscrow"
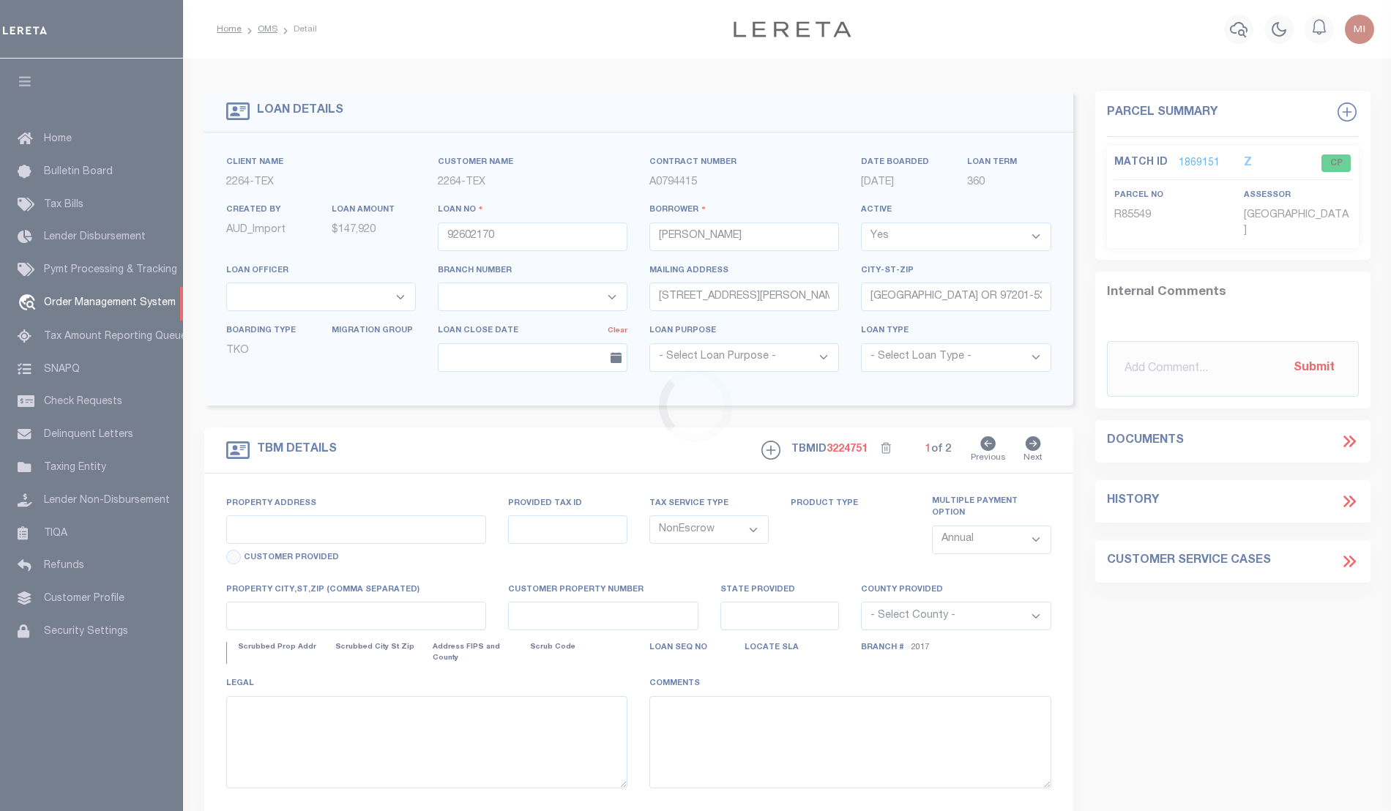
select select "22457"
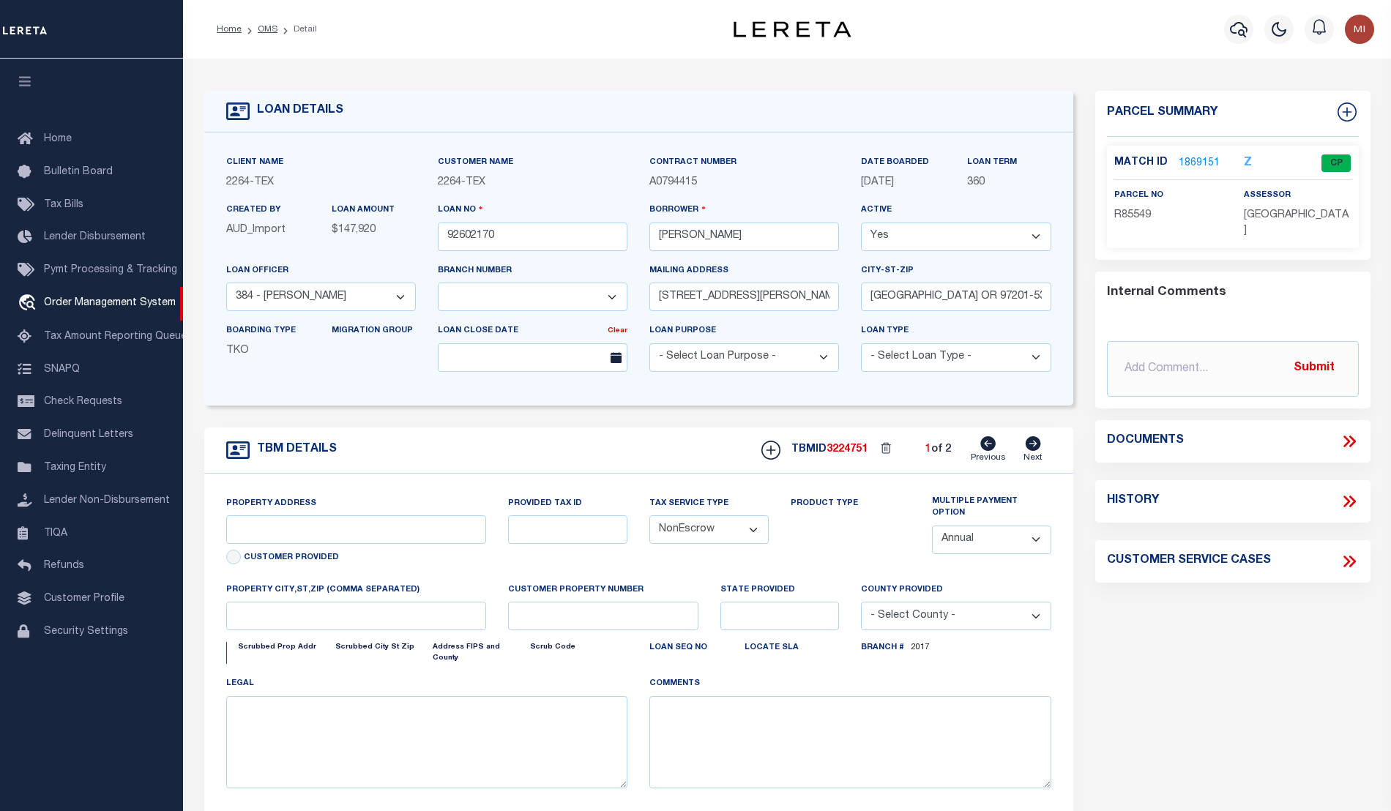
select select "8149"
type input "BLANCO COUNTY, TX 231652001001"
type input "231652001001"
select select
type textarea "LOT 22;MAJESTIC HILLS;BLANCO COUNTY;TX"
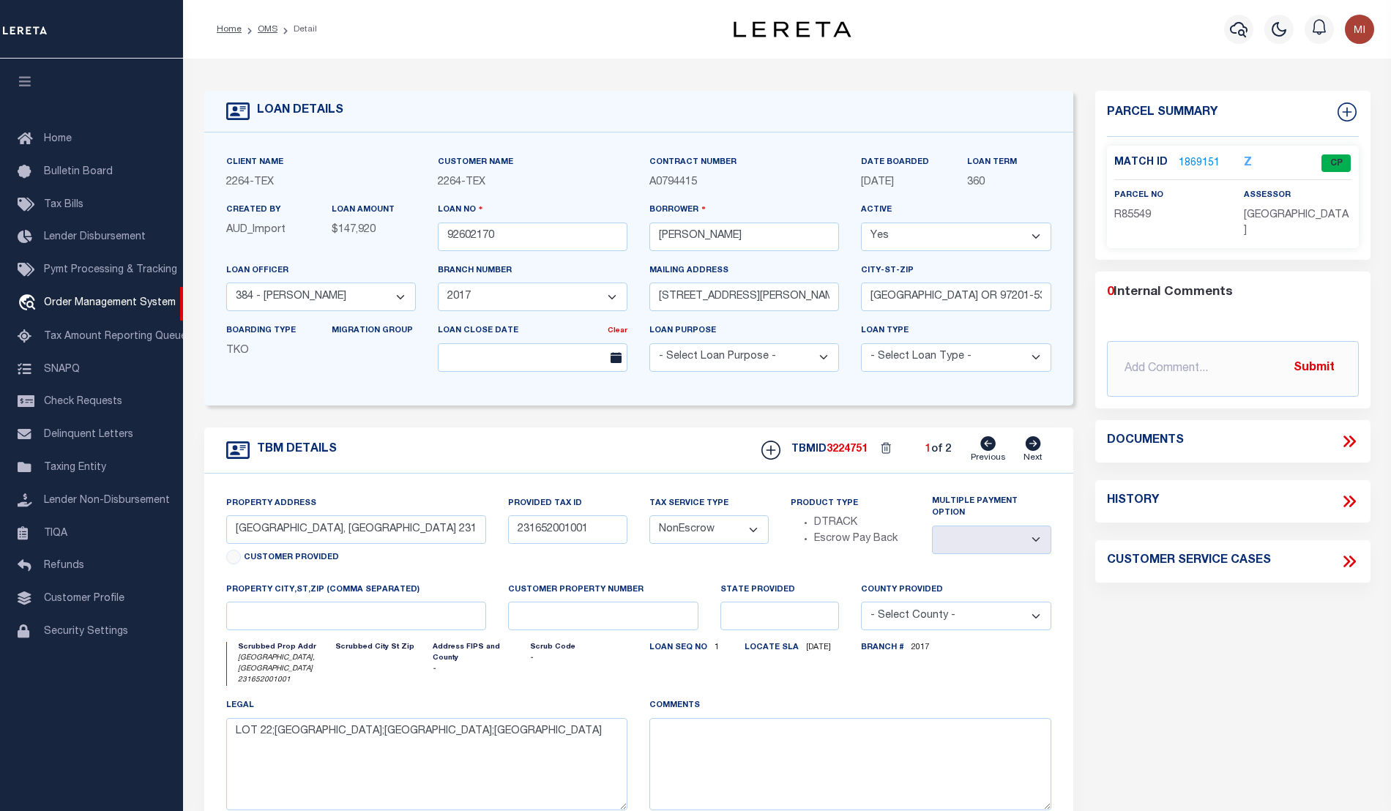
click at [1349, 432] on icon at bounding box center [1349, 441] width 19 height 19
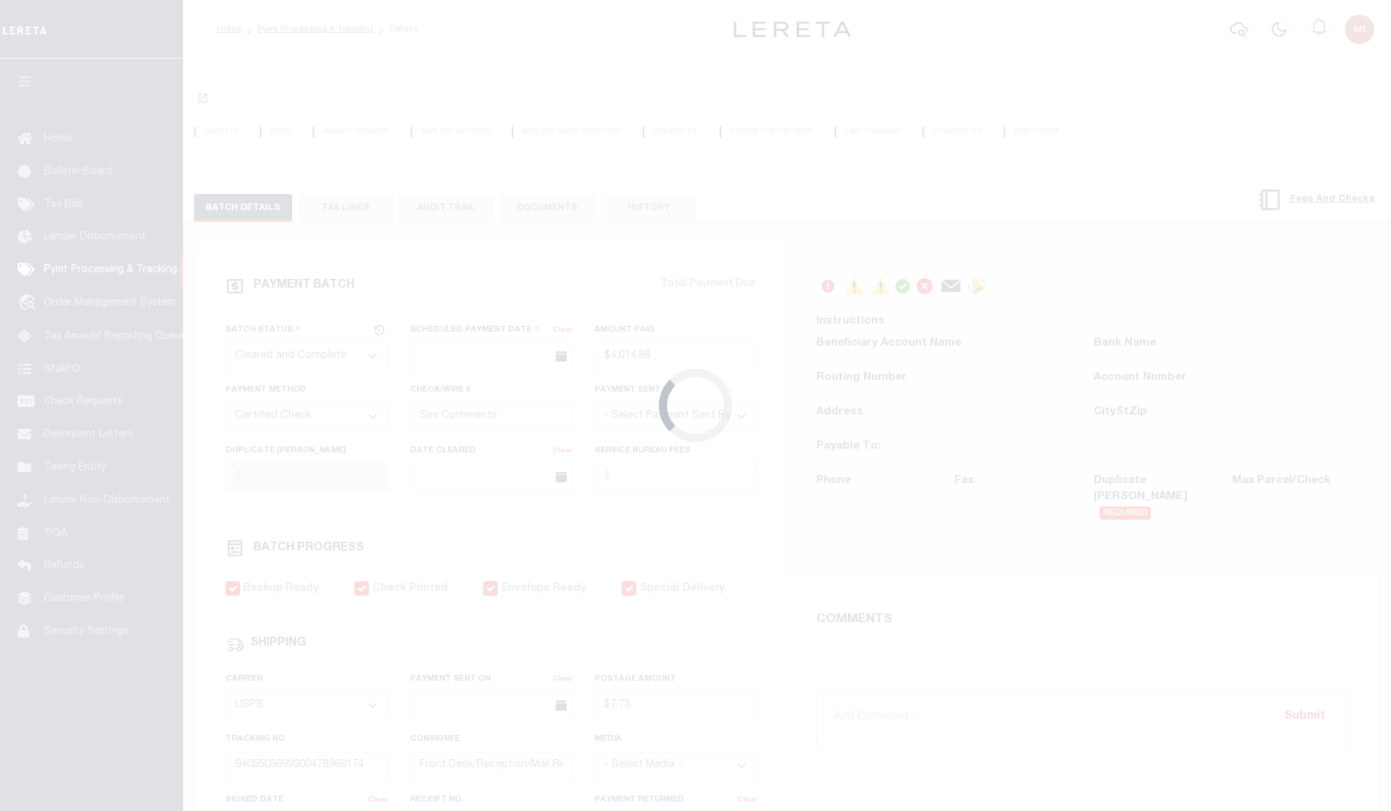
select select "CAC"
select select "CCK"
select select "USS"
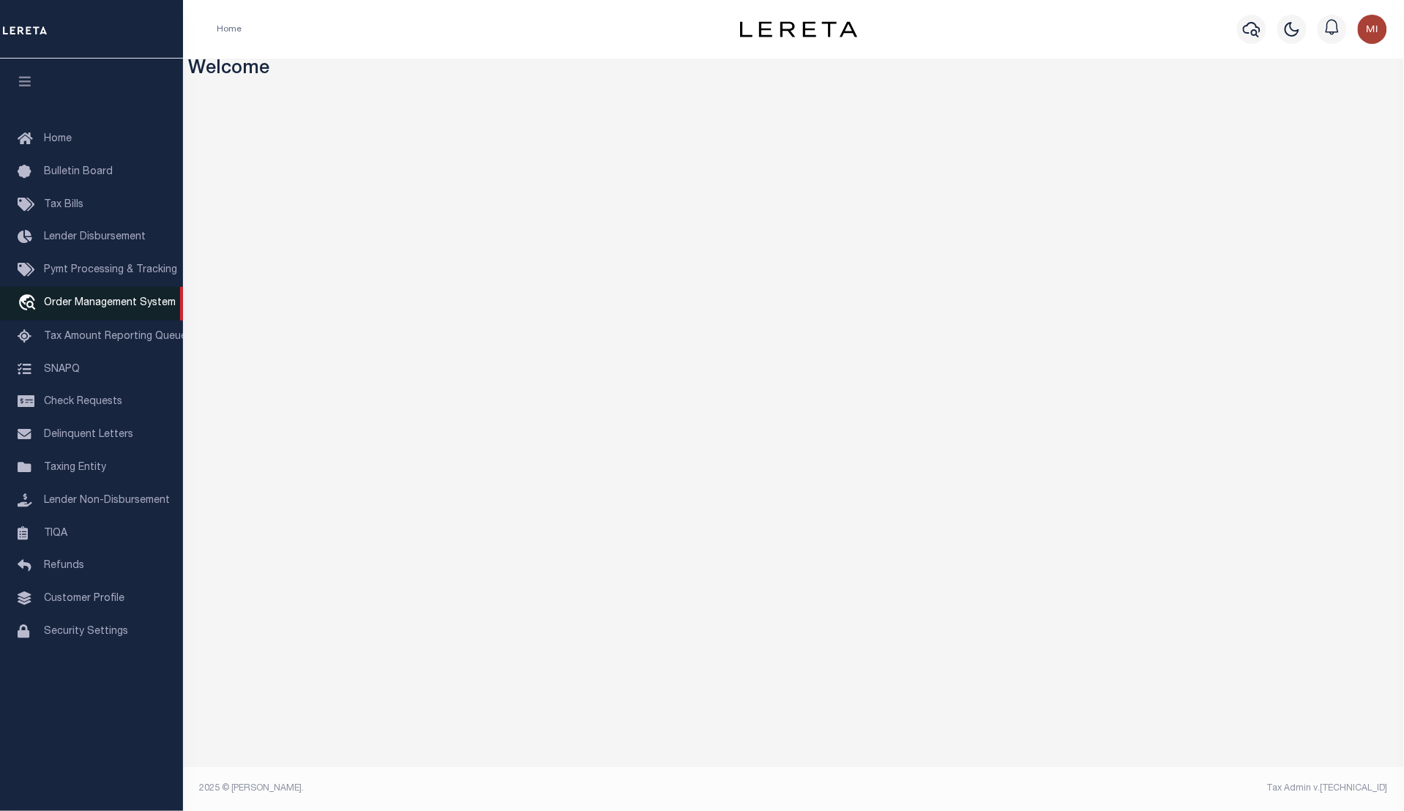
click at [82, 305] on span "Order Management System" at bounding box center [110, 303] width 132 height 10
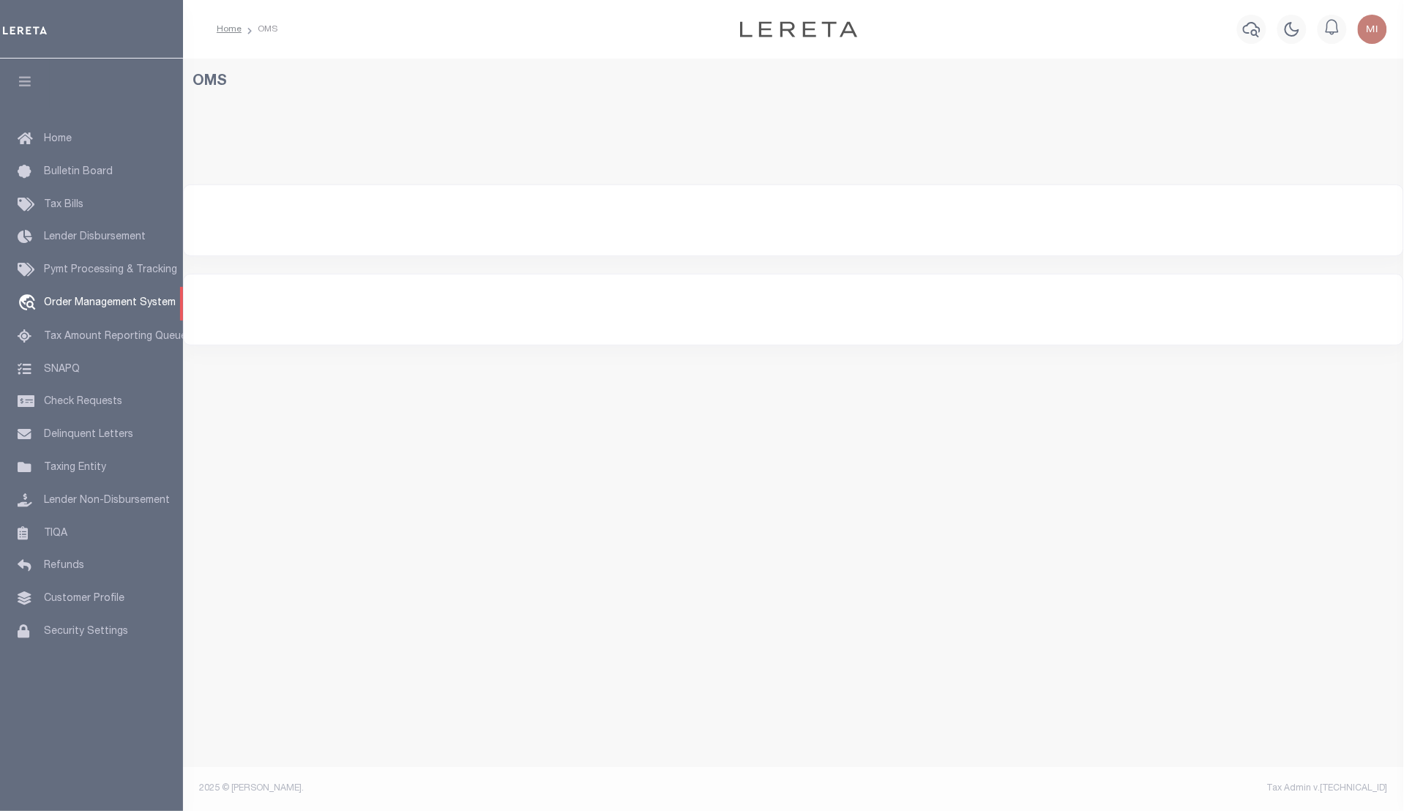
select select "200"
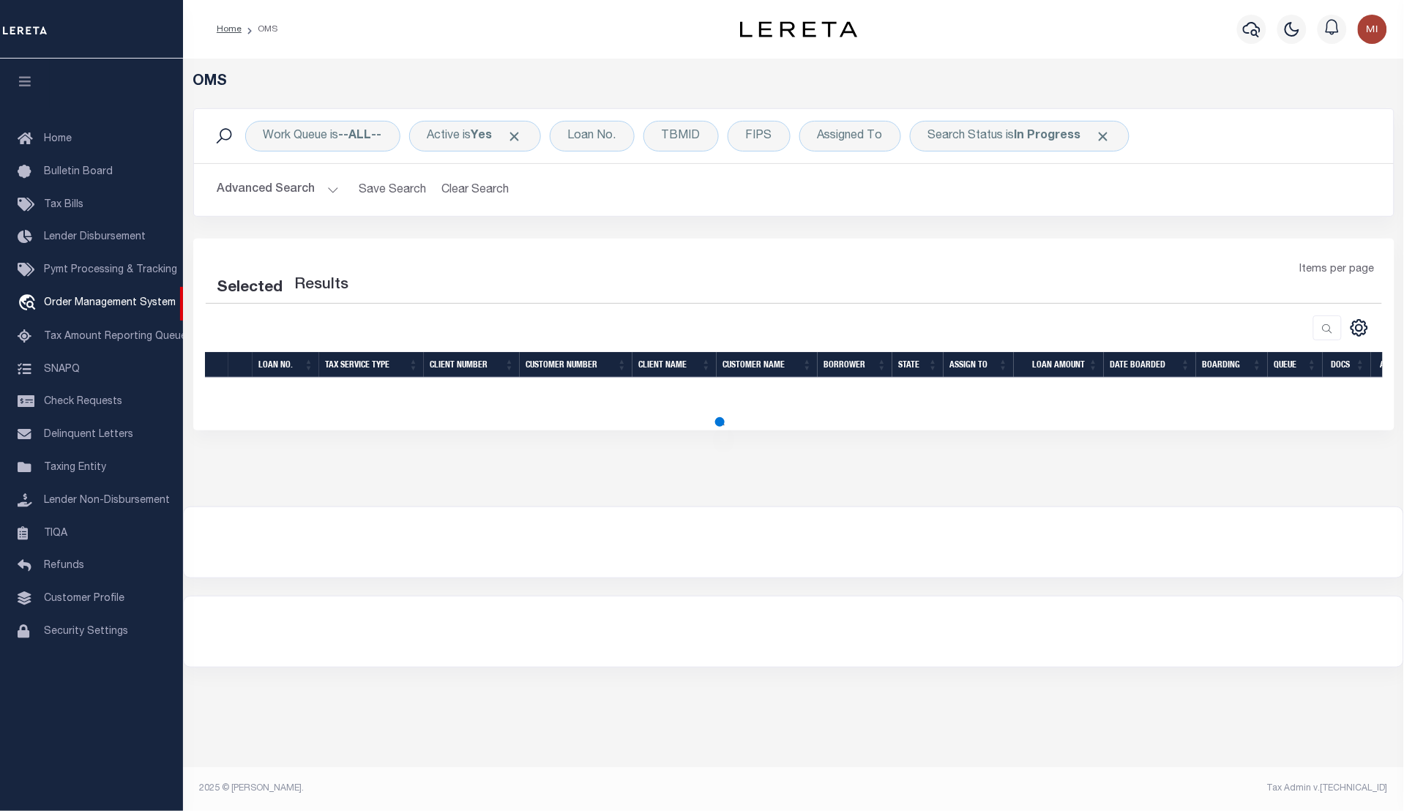
select select "200"
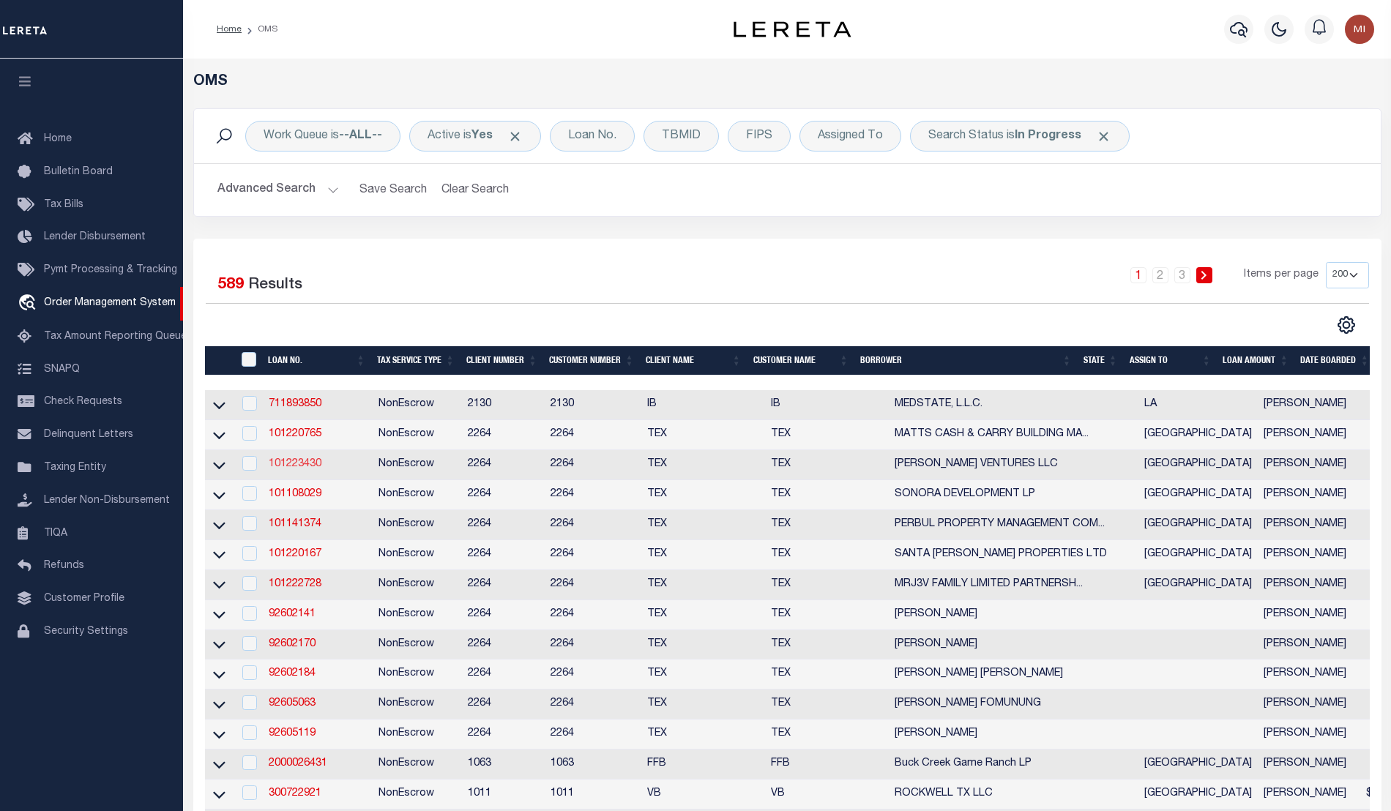
click at [283, 469] on link "101223430" at bounding box center [295, 464] width 53 height 10
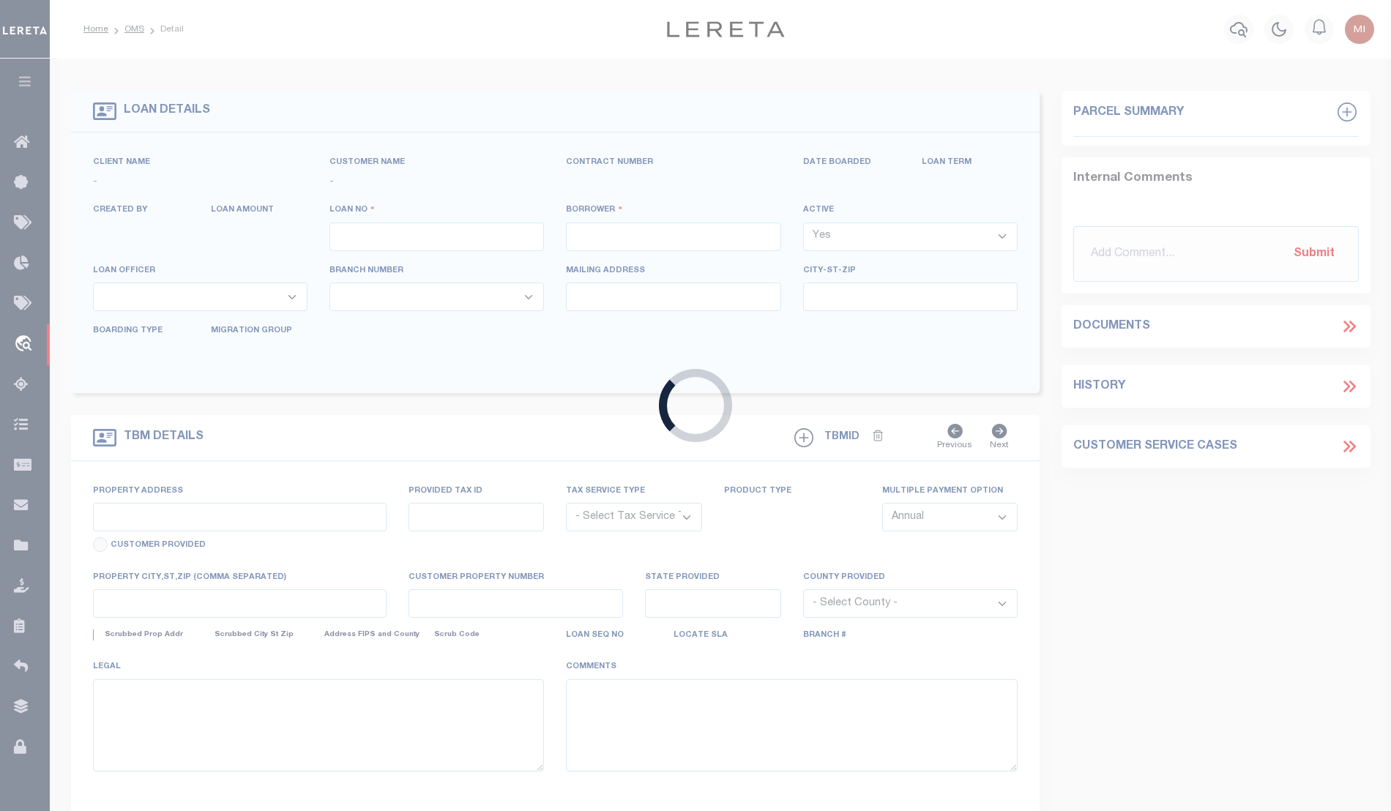
type input "101223430"
type input "KOINIS VENTURES LLC"
select select
type input "420 HARRIS DRIVE"
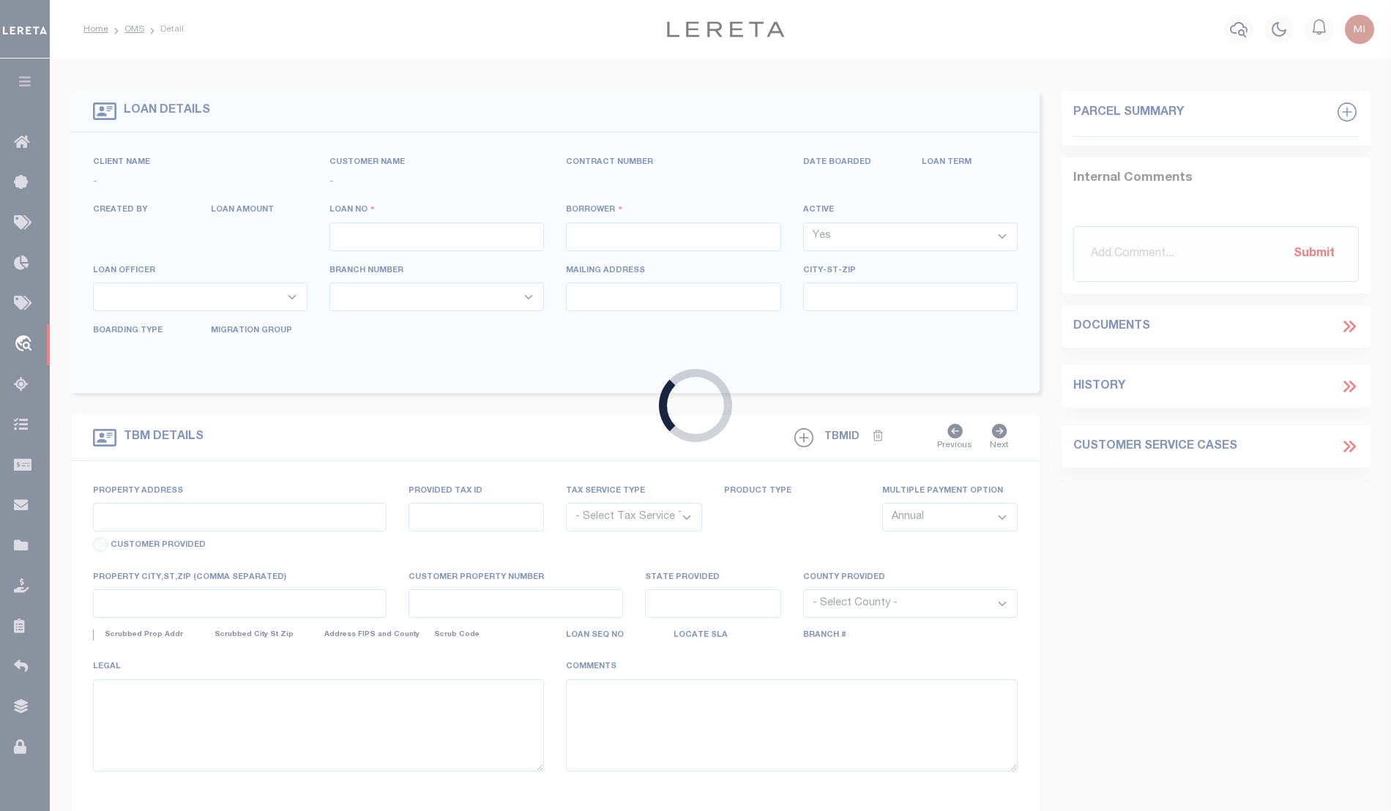
type input "AUSTIN TX 78737"
select select "NonEscrow"
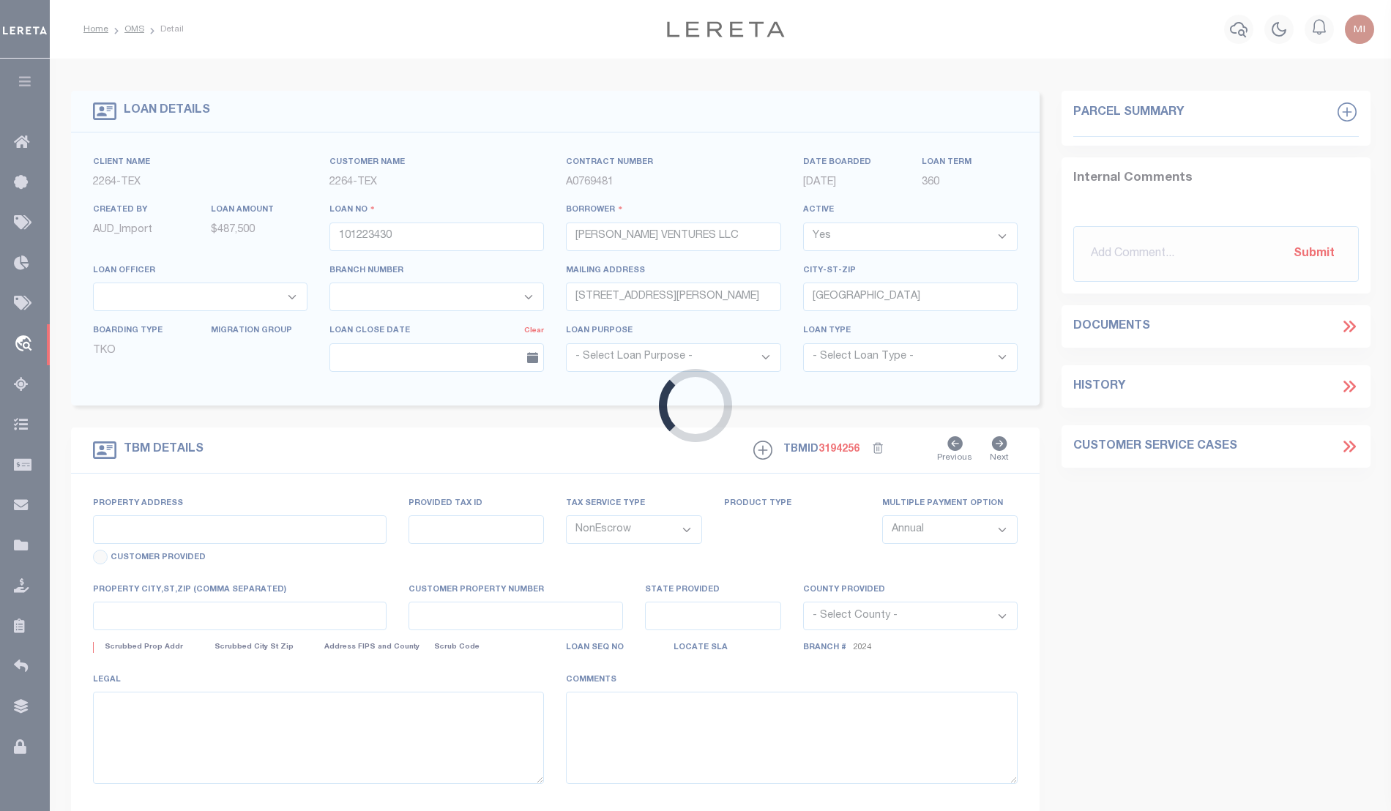
select select "8153"
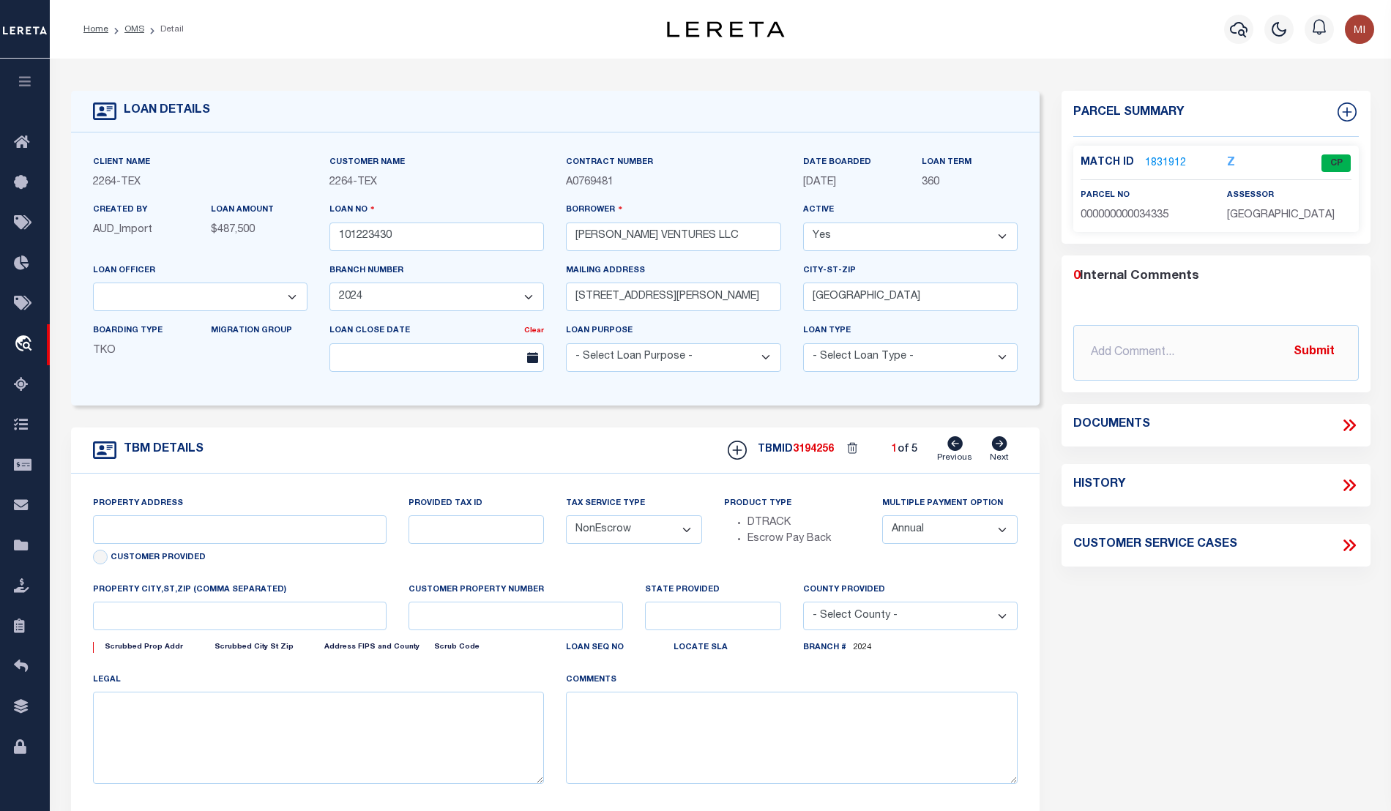
select select "22450"
type input "496 RANCH ROAD 1631 (BLD 1)"
type input "34335"
select select
type input "DRIPPING SPRING TX 78620"
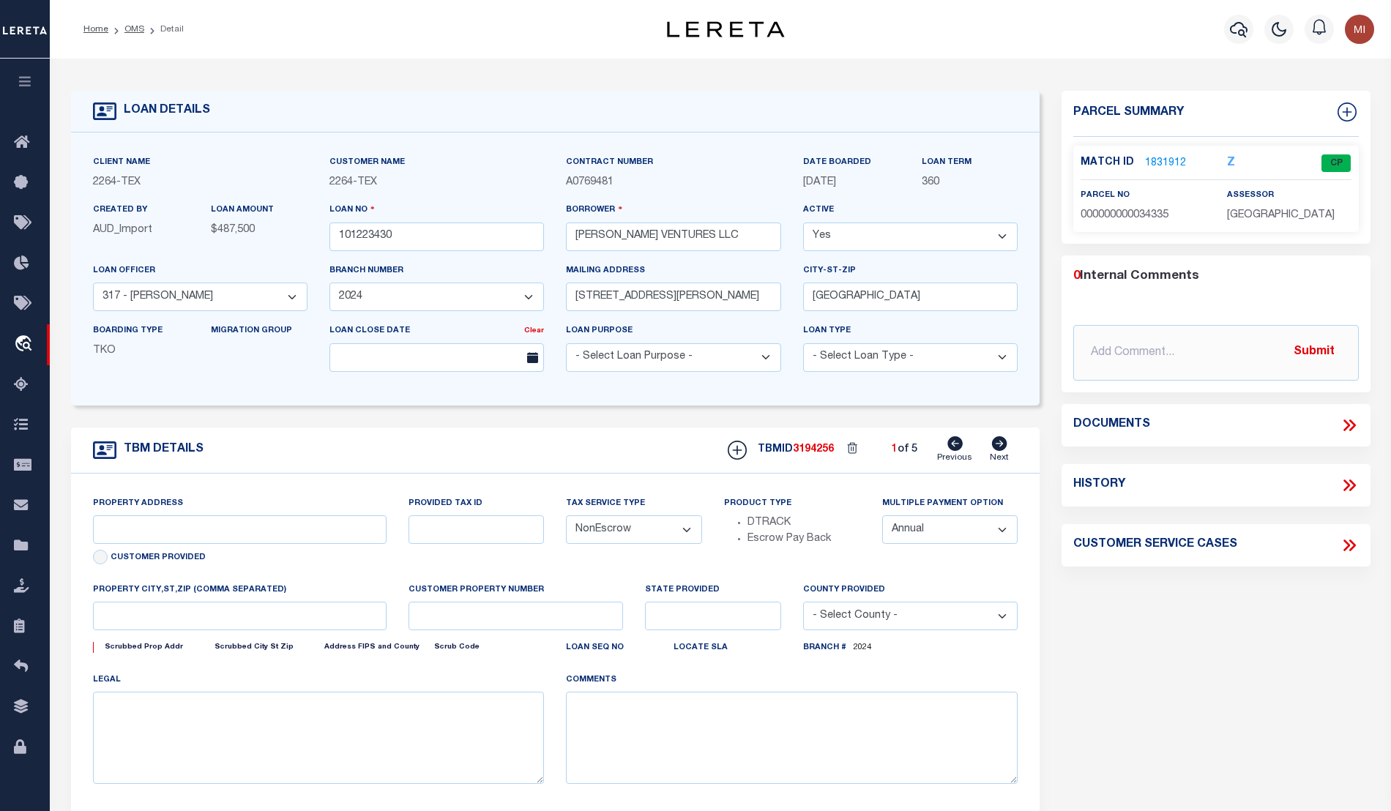
type input "[GEOGRAPHIC_DATA]"
select select
click at [1343, 425] on icon at bounding box center [1349, 425] width 19 height 19
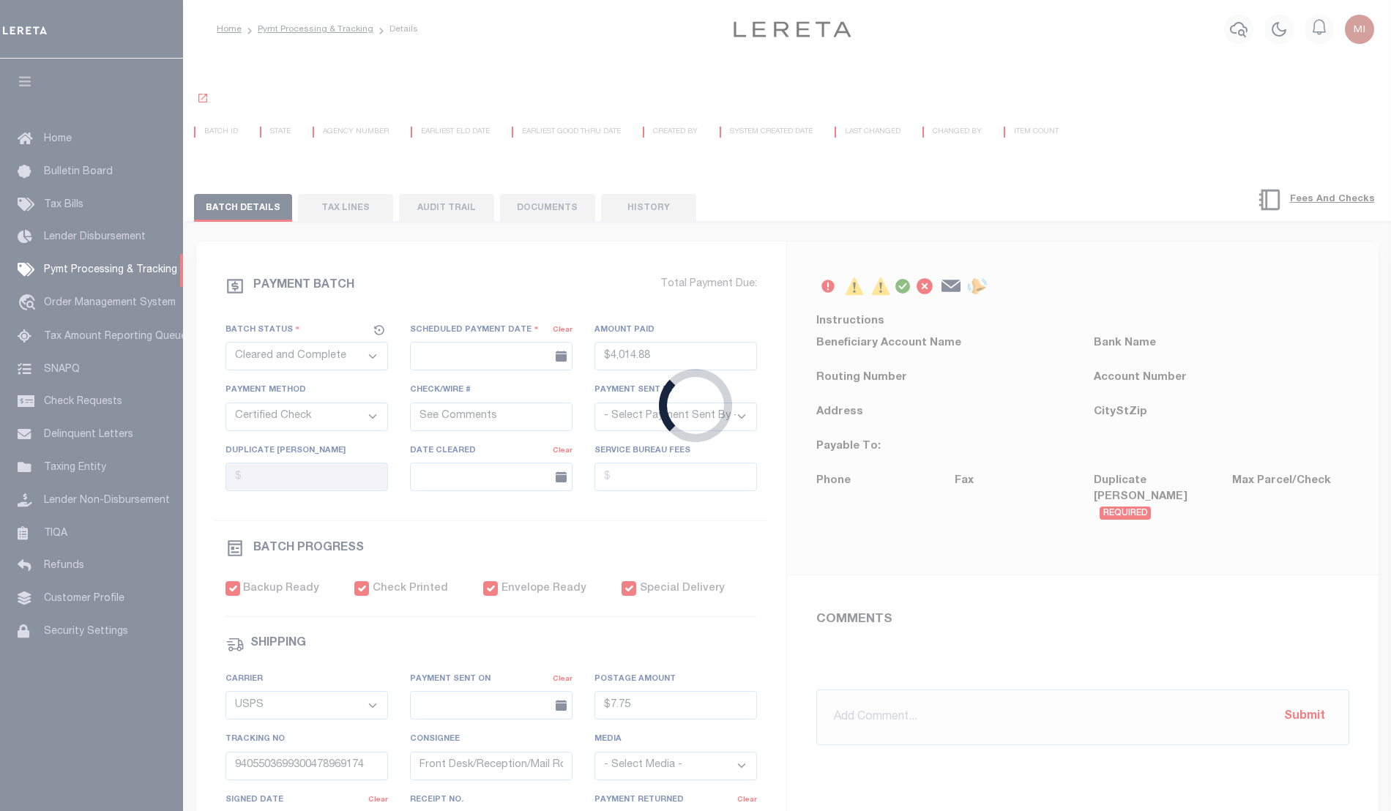
select select "CAC"
select select "CCK"
select select "USS"
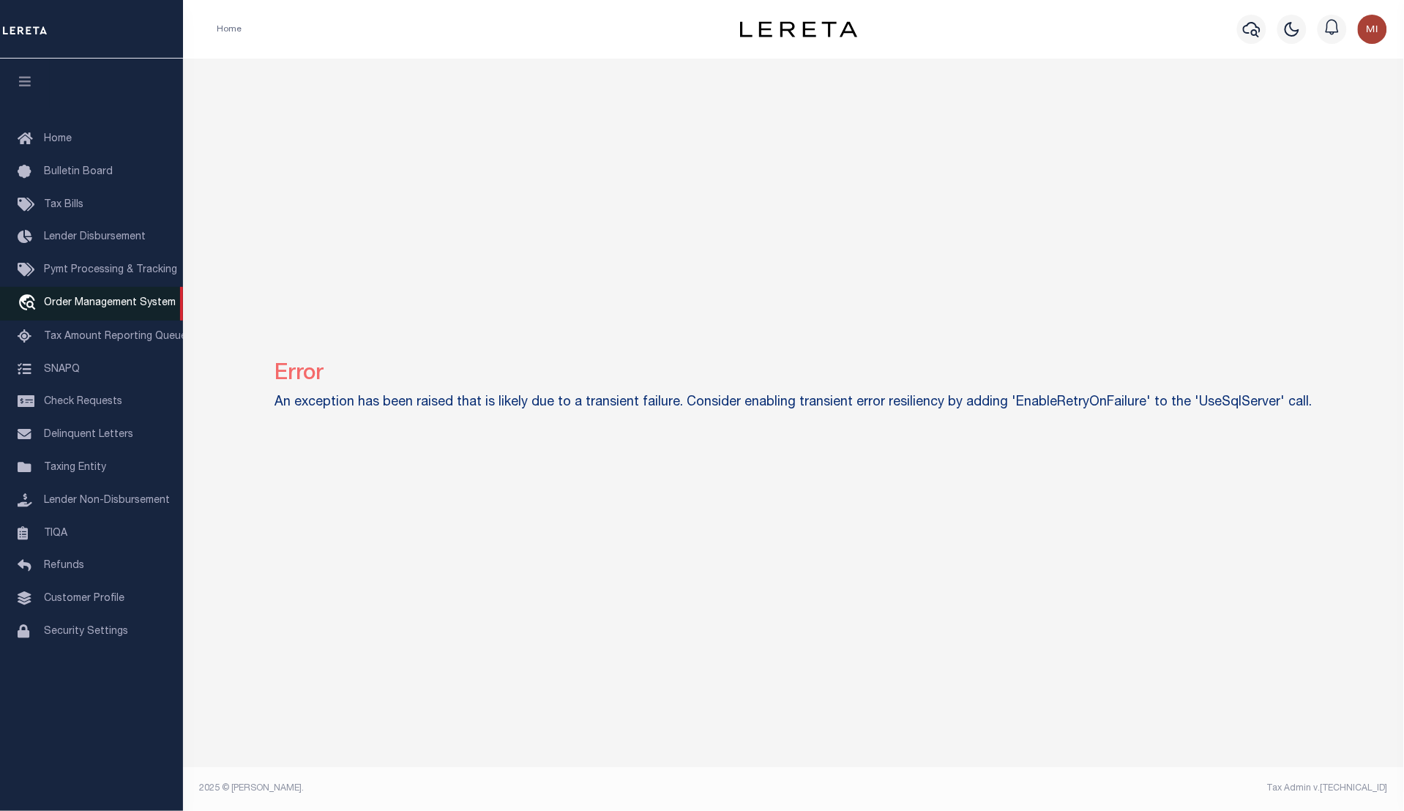
click at [121, 301] on span "Order Management System" at bounding box center [110, 303] width 132 height 10
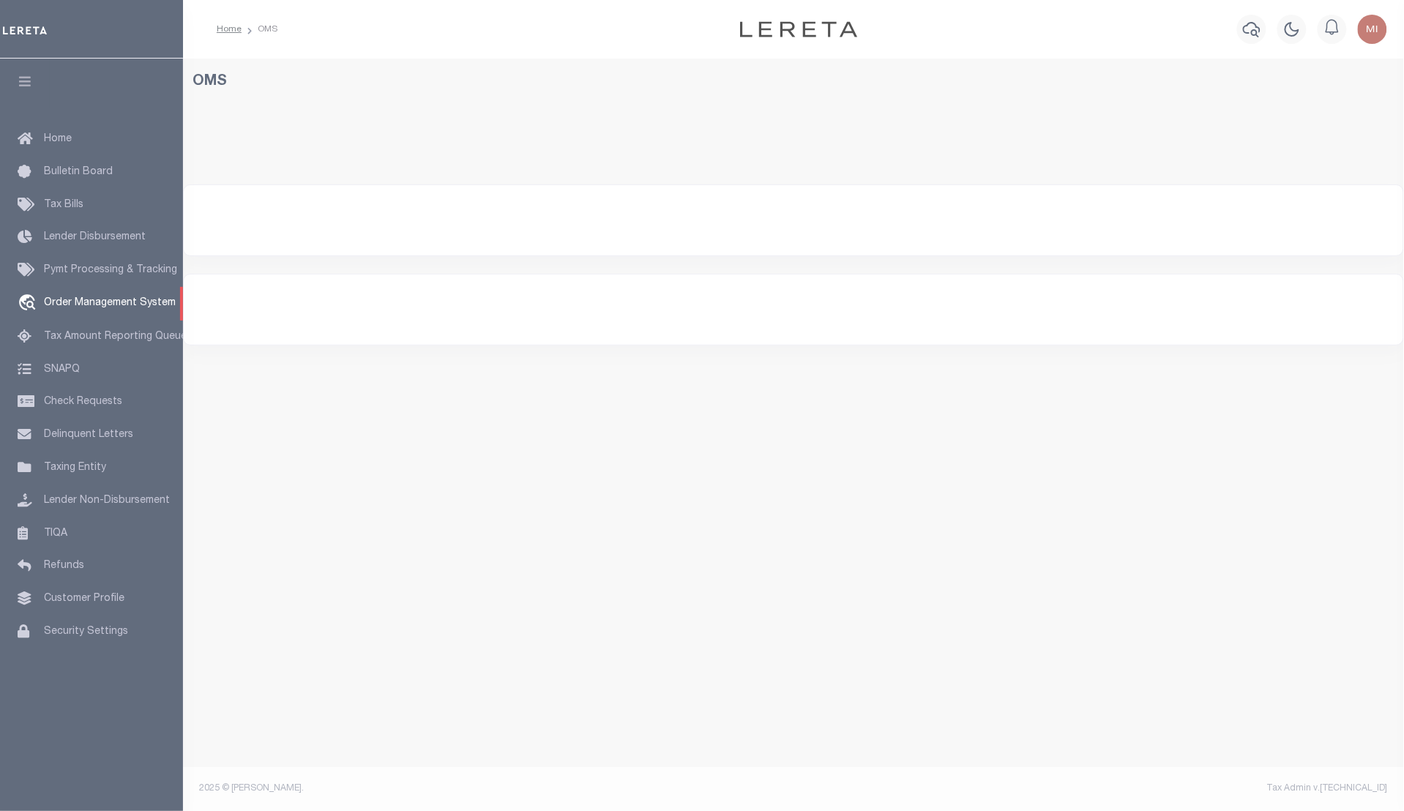
select select "200"
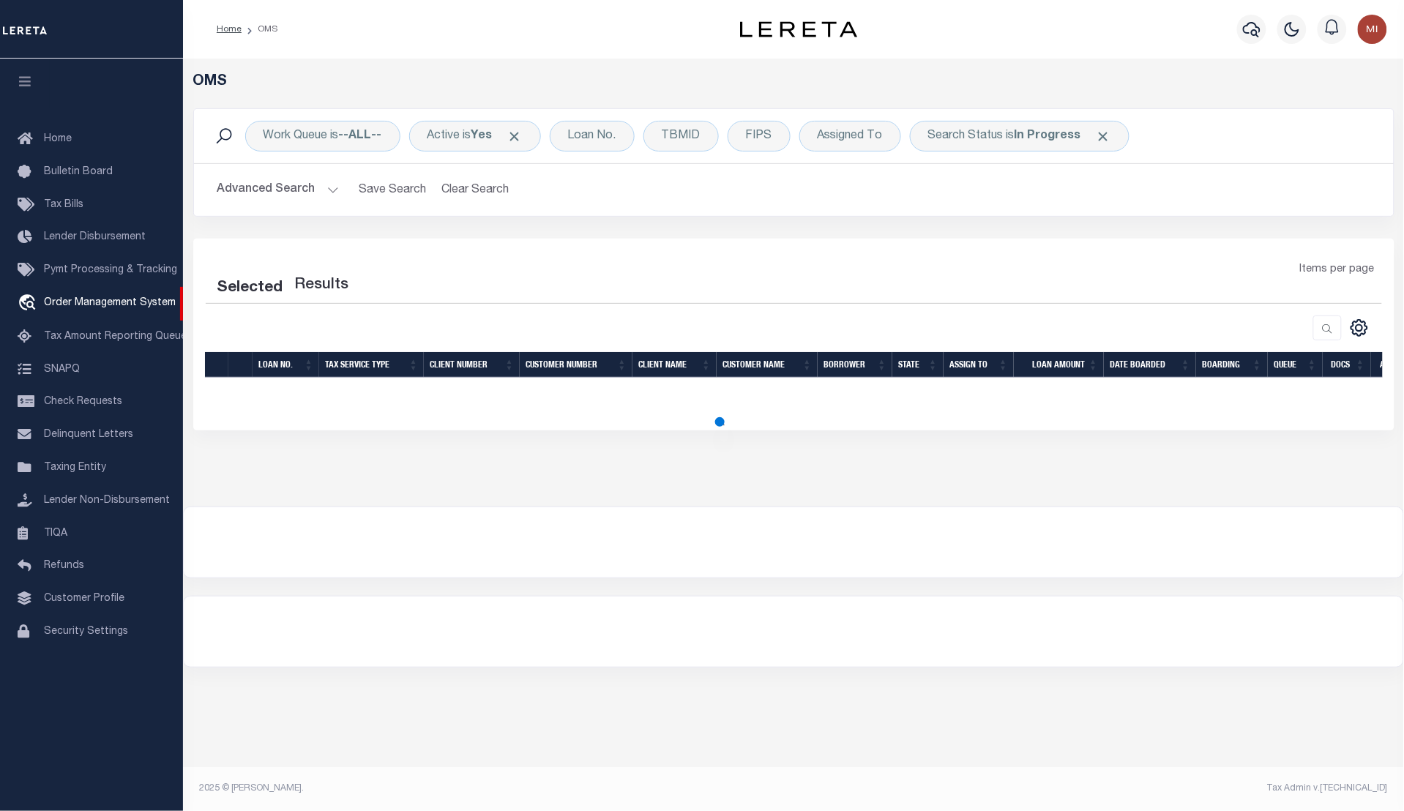
select select "200"
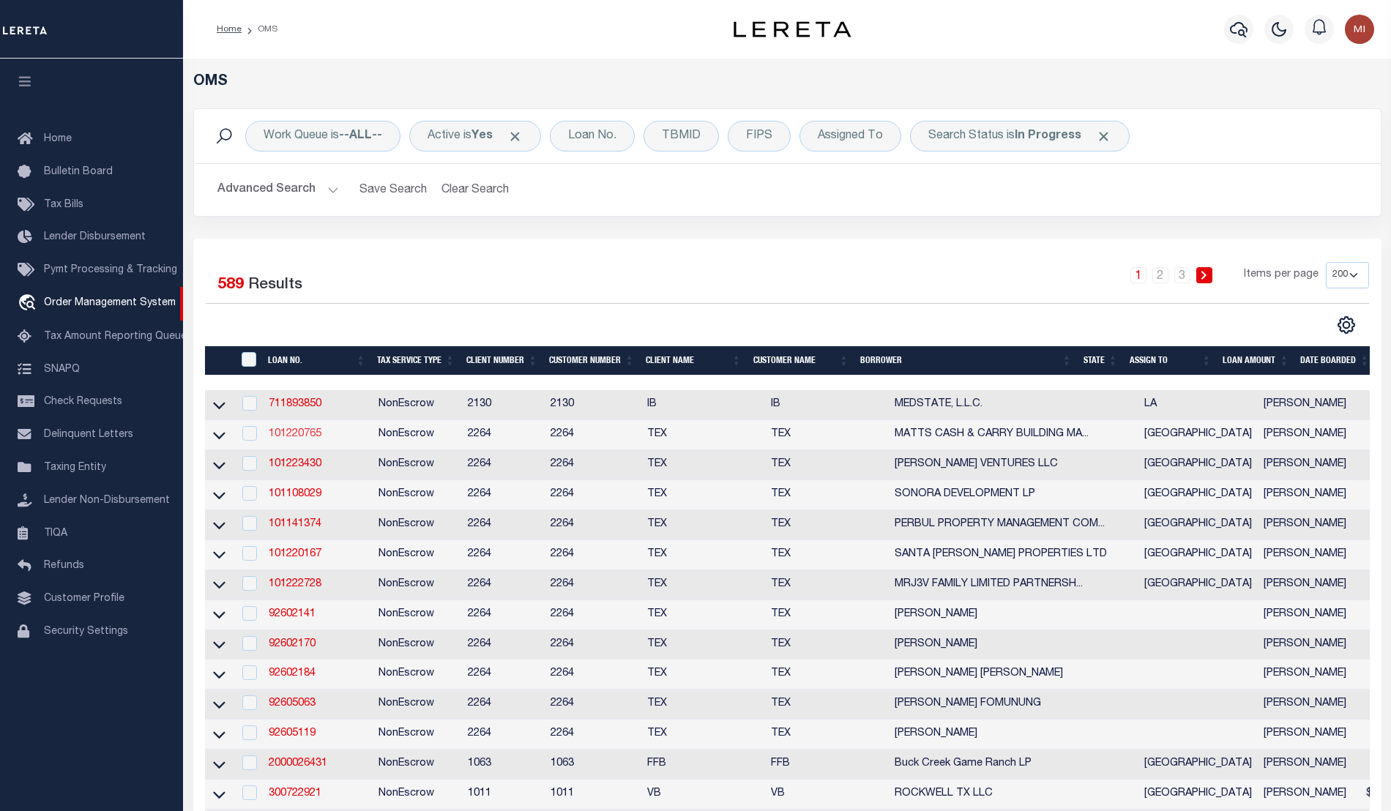
click at [283, 438] on link "101220765" at bounding box center [295, 434] width 53 height 10
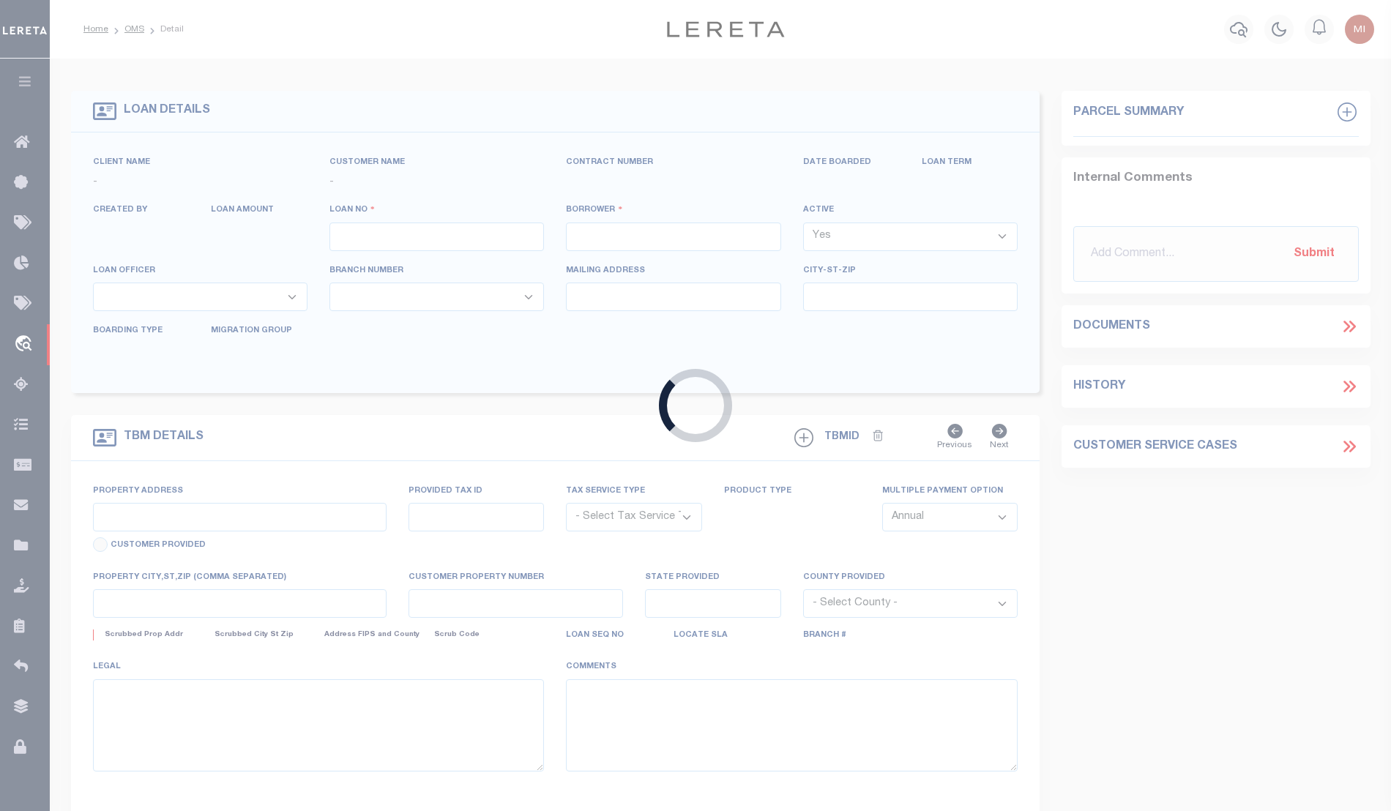
type input "101220765"
type input "MATTS CASH & CARRY BUILDING MATERIALS IN"
select select
type input "PO BOX 1663"
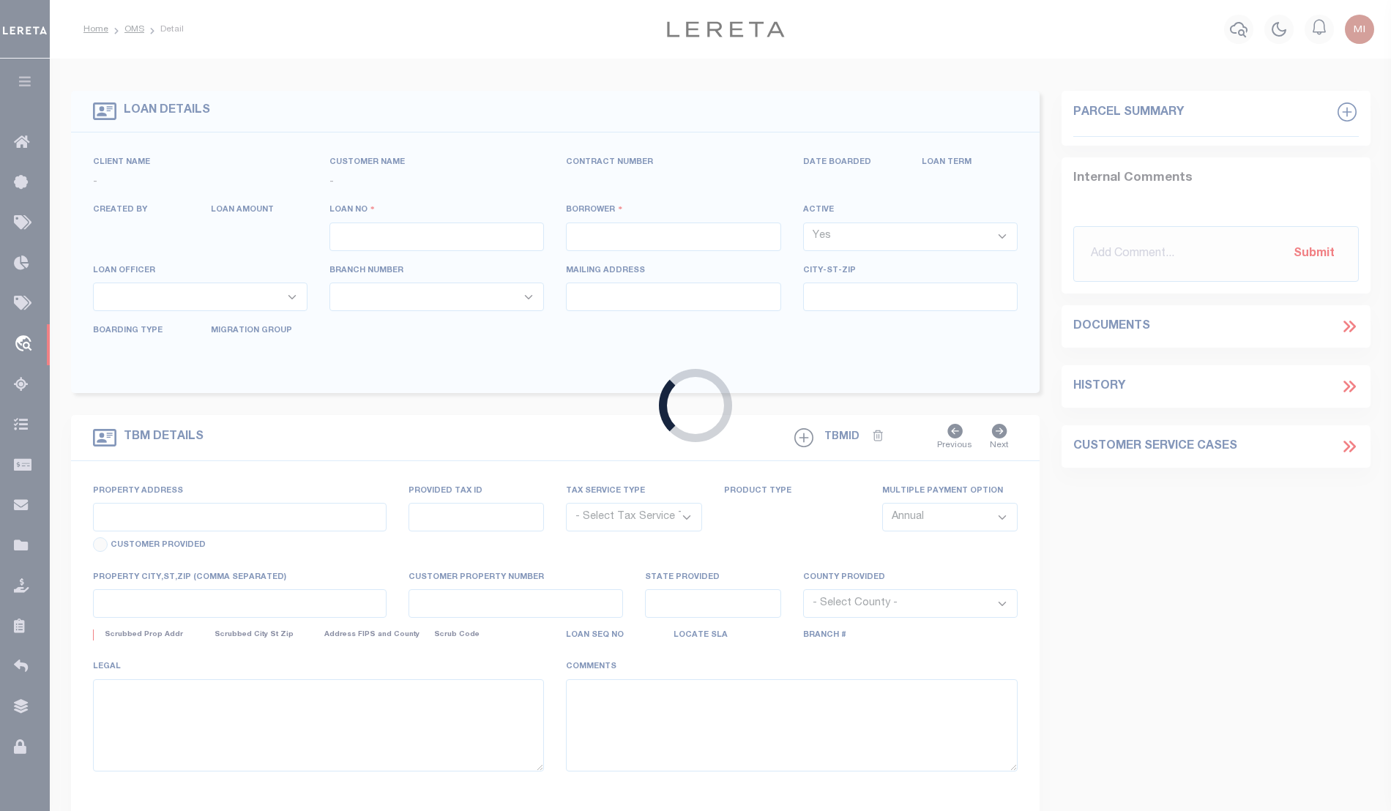
type input "PHARR TX 78577"
select select
select select "NonEscrow"
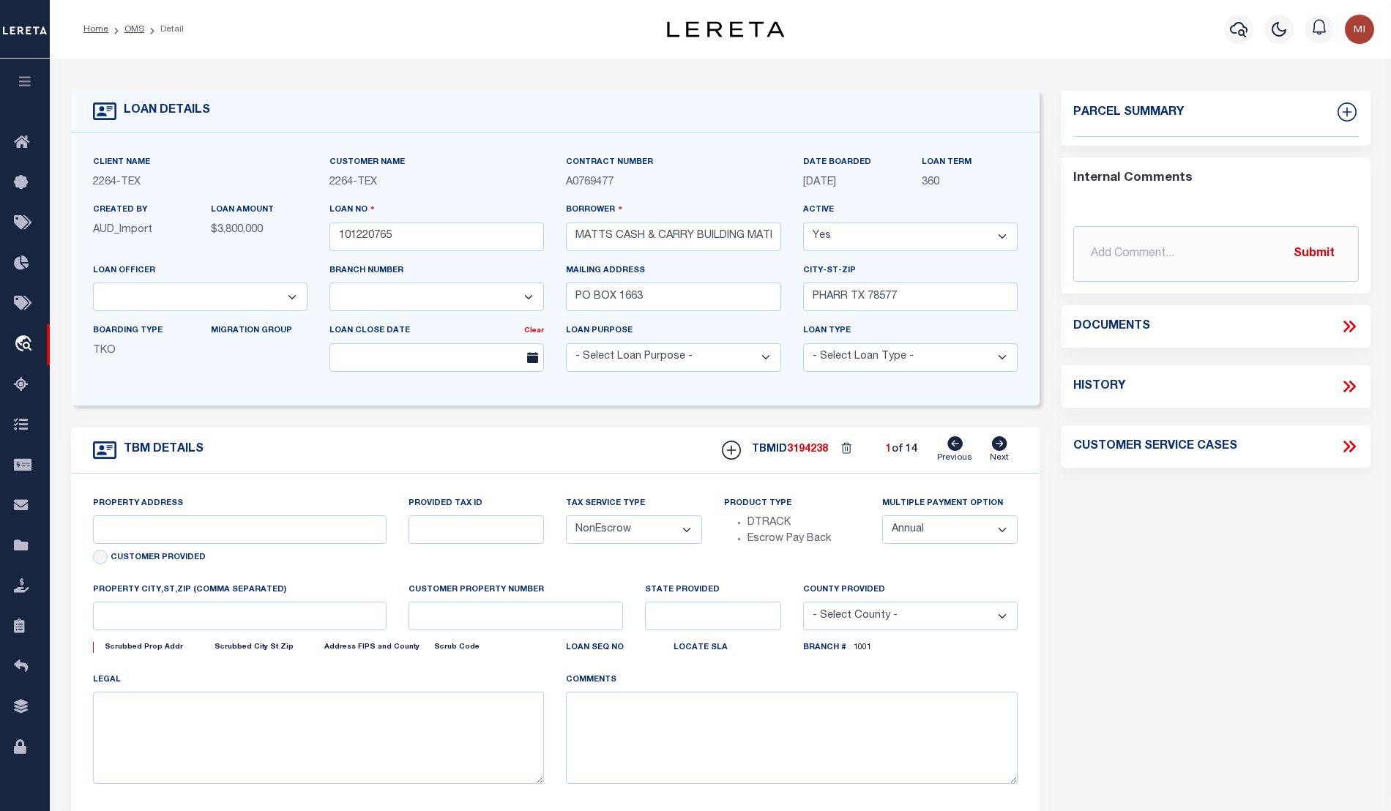
select select "22444"
select select "8144"
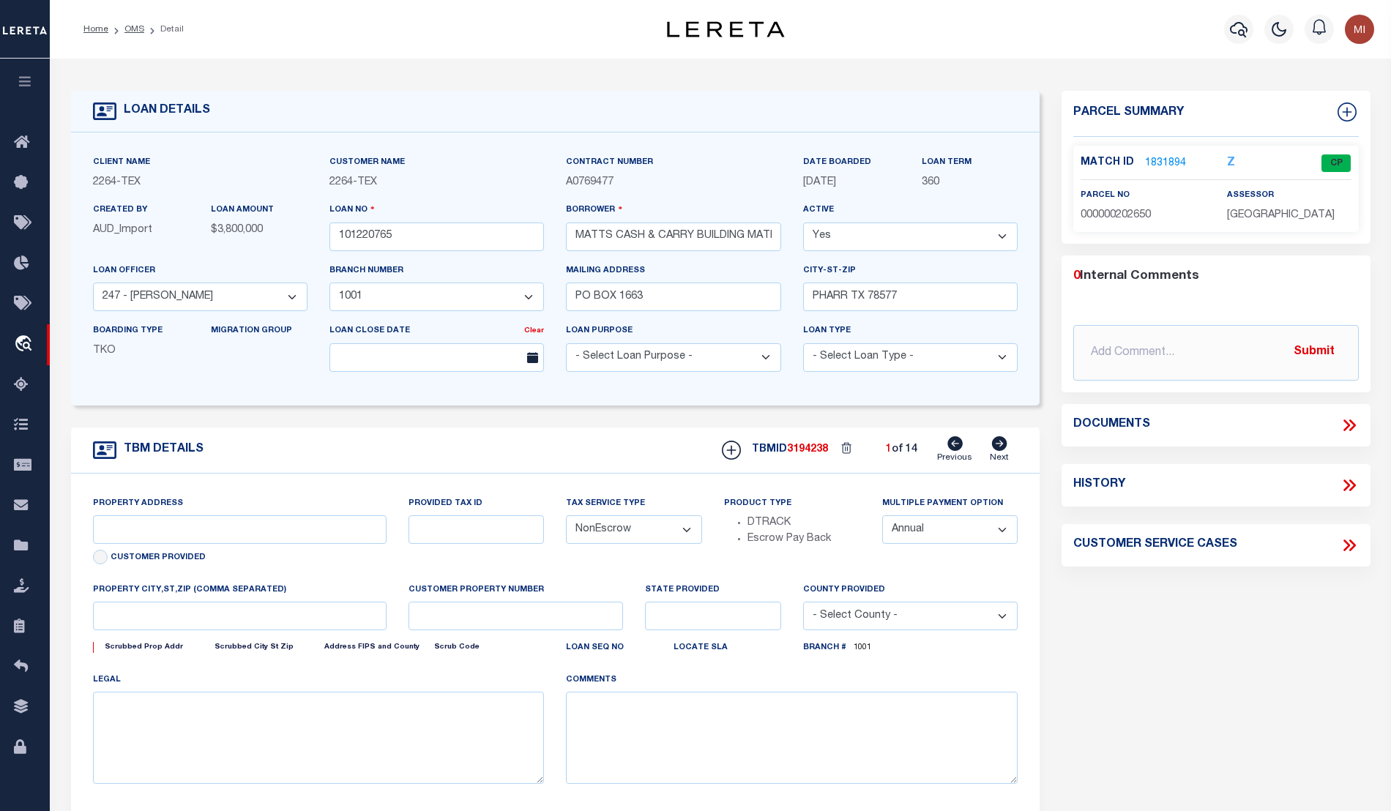
type input "K2400-00-000-0164-06"
select select
click at [1349, 422] on icon at bounding box center [1349, 425] width 19 height 19
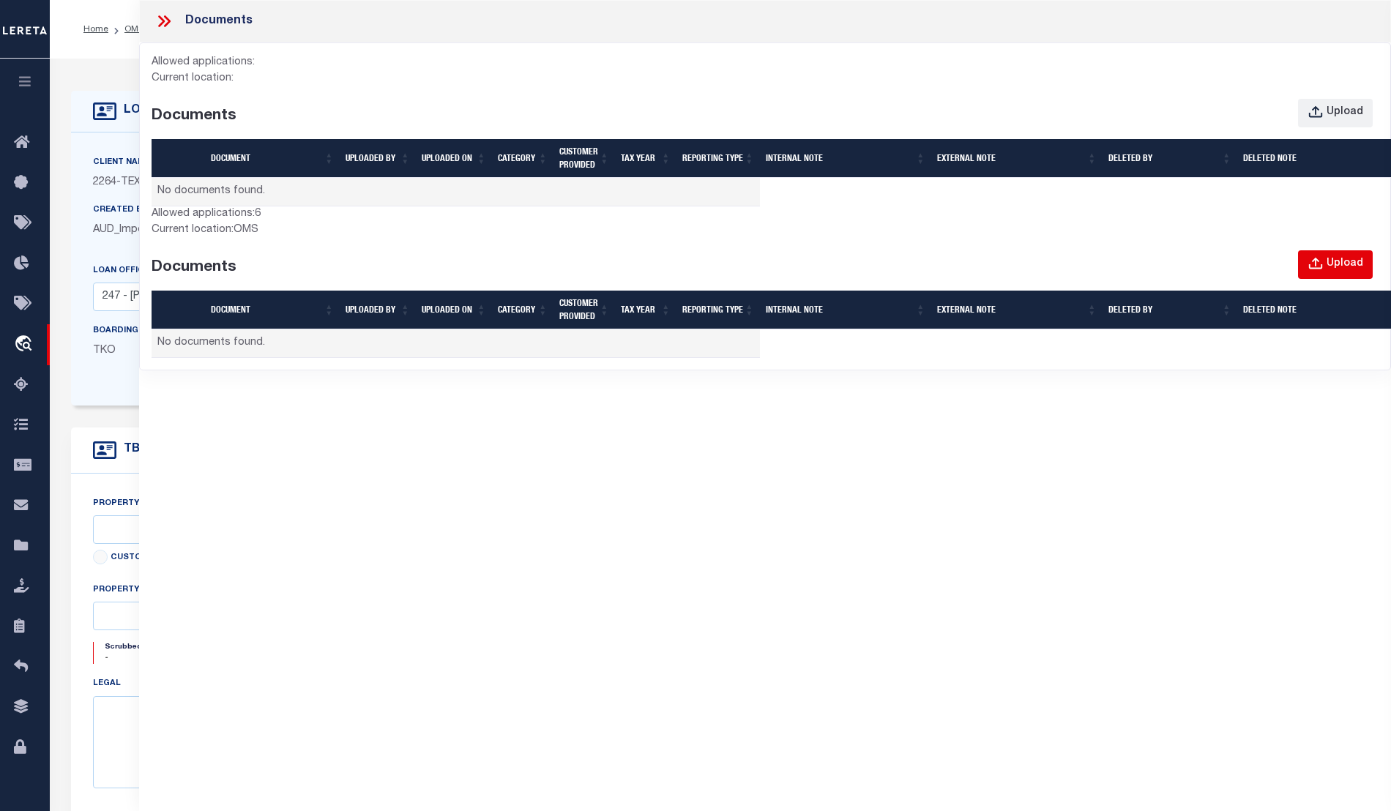
click at [1340, 266] on div "Upload" at bounding box center [1344, 264] width 37 height 16
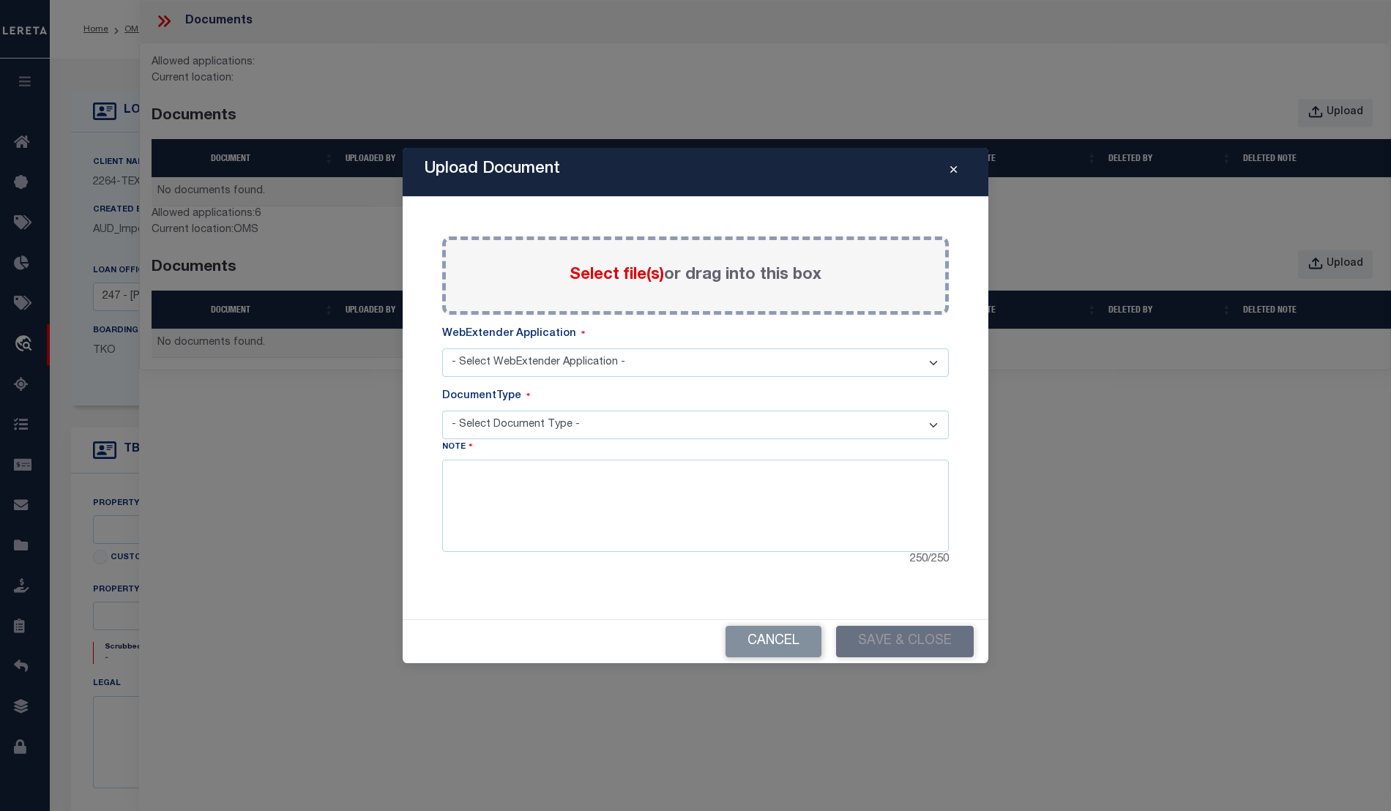
click at [787, 354] on select "- Select WebExtender Application - SERVICES" at bounding box center [695, 362] width 507 height 29
click at [773, 426] on select "- Select Document Type -" at bounding box center [695, 425] width 507 height 29
click at [752, 373] on select "- Select WebExtender Application - SERVICES" at bounding box center [695, 362] width 507 height 29
select select "6"
click at [442, 348] on select "- Select WebExtender Application - SERVICES" at bounding box center [695, 362] width 507 height 29
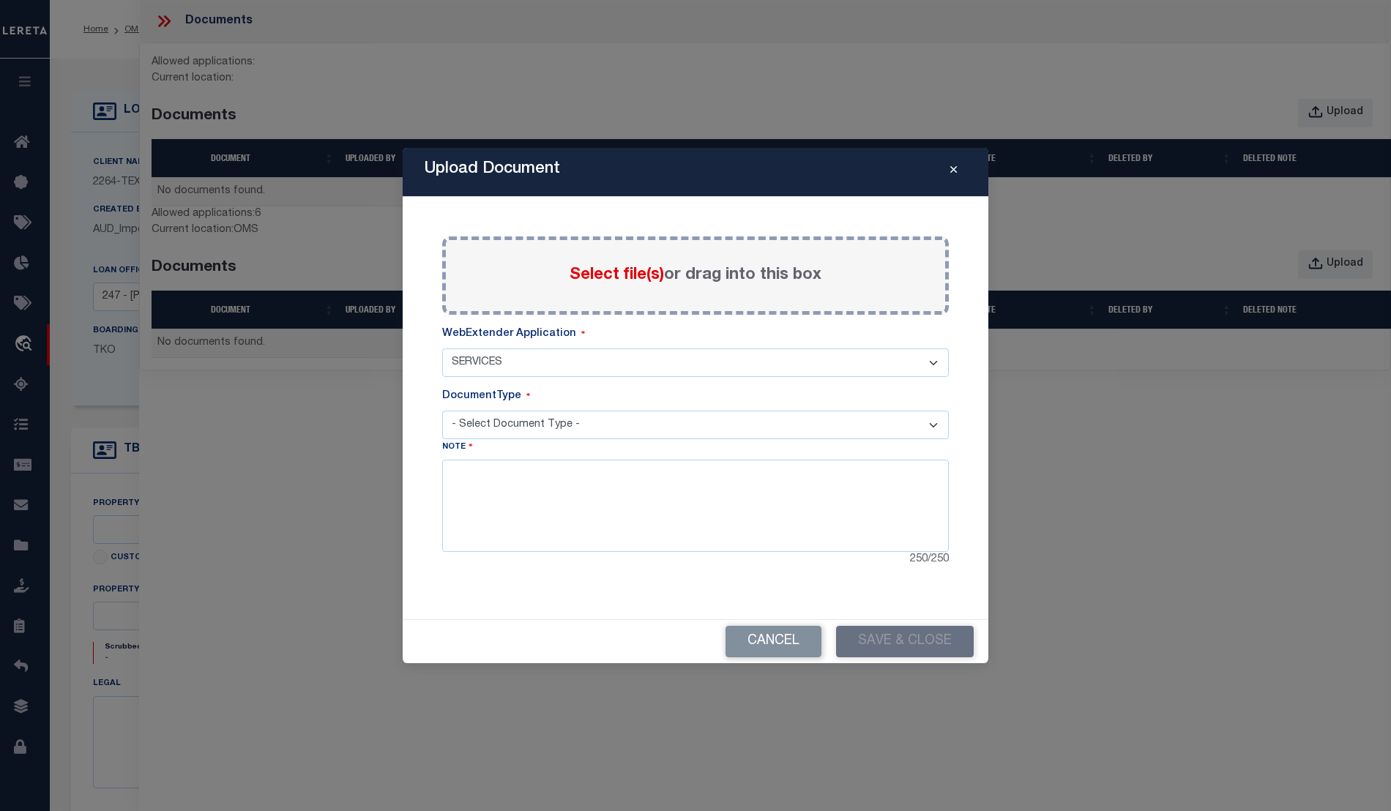
click at [744, 425] on select "- Select Document Type - TAX SERVICE DOCUMENTS LEGAL" at bounding box center [695, 425] width 507 height 29
select select "TAX"
click at [442, 411] on select "- Select Document Type - TAX SERVICE DOCUMENTS LEGAL" at bounding box center [695, 425] width 507 height 29
click at [665, 266] on label "Select file(s) or drag into this box" at bounding box center [696, 276] width 252 height 24
click at [0, 0] on input "Select file(s) or drag into this box" at bounding box center [0, 0] width 0 height 0
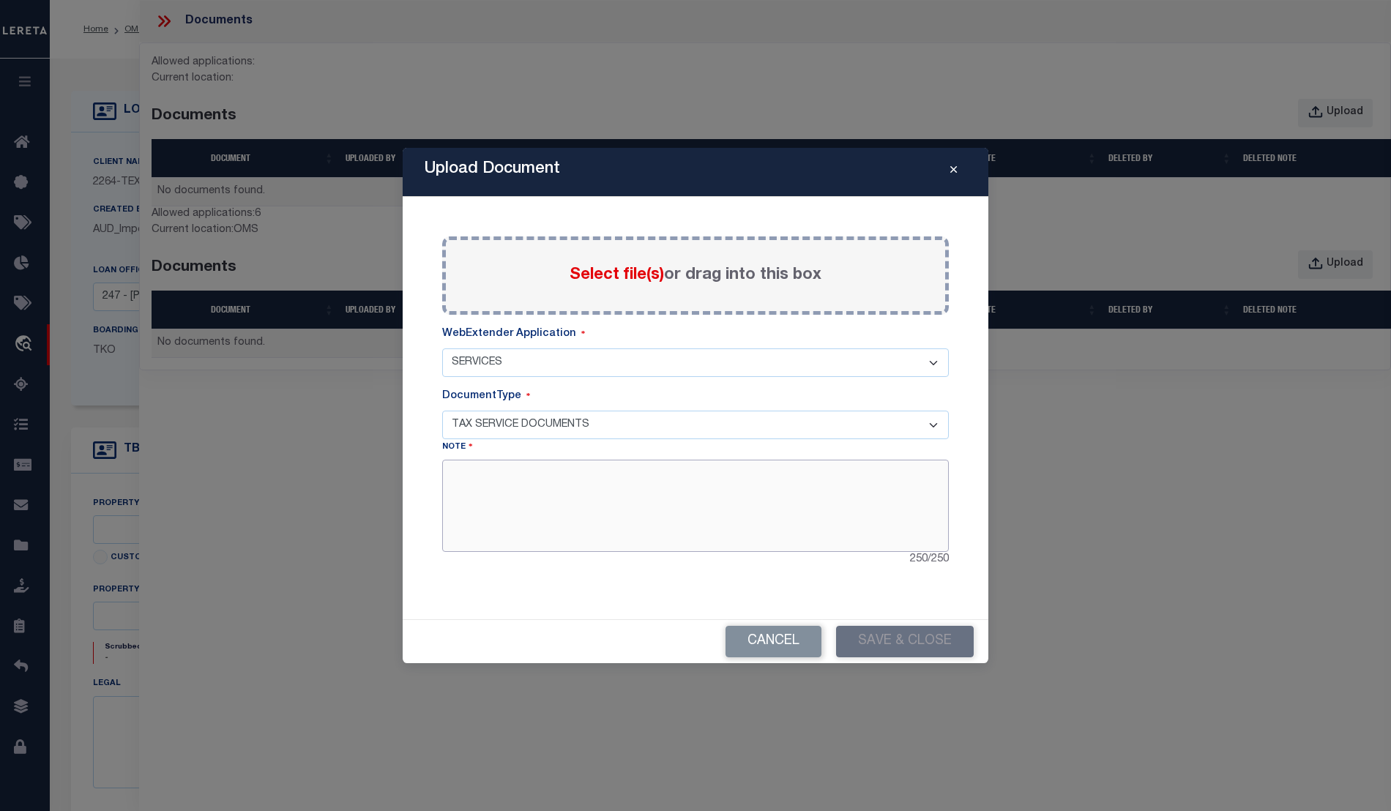
click at [652, 488] on textarea at bounding box center [695, 506] width 507 height 92
type textarea "ergerg"
click at [892, 646] on button "Save & Close" at bounding box center [905, 641] width 138 height 31
click at [889, 642] on button "Save & Close" at bounding box center [905, 641] width 138 height 31
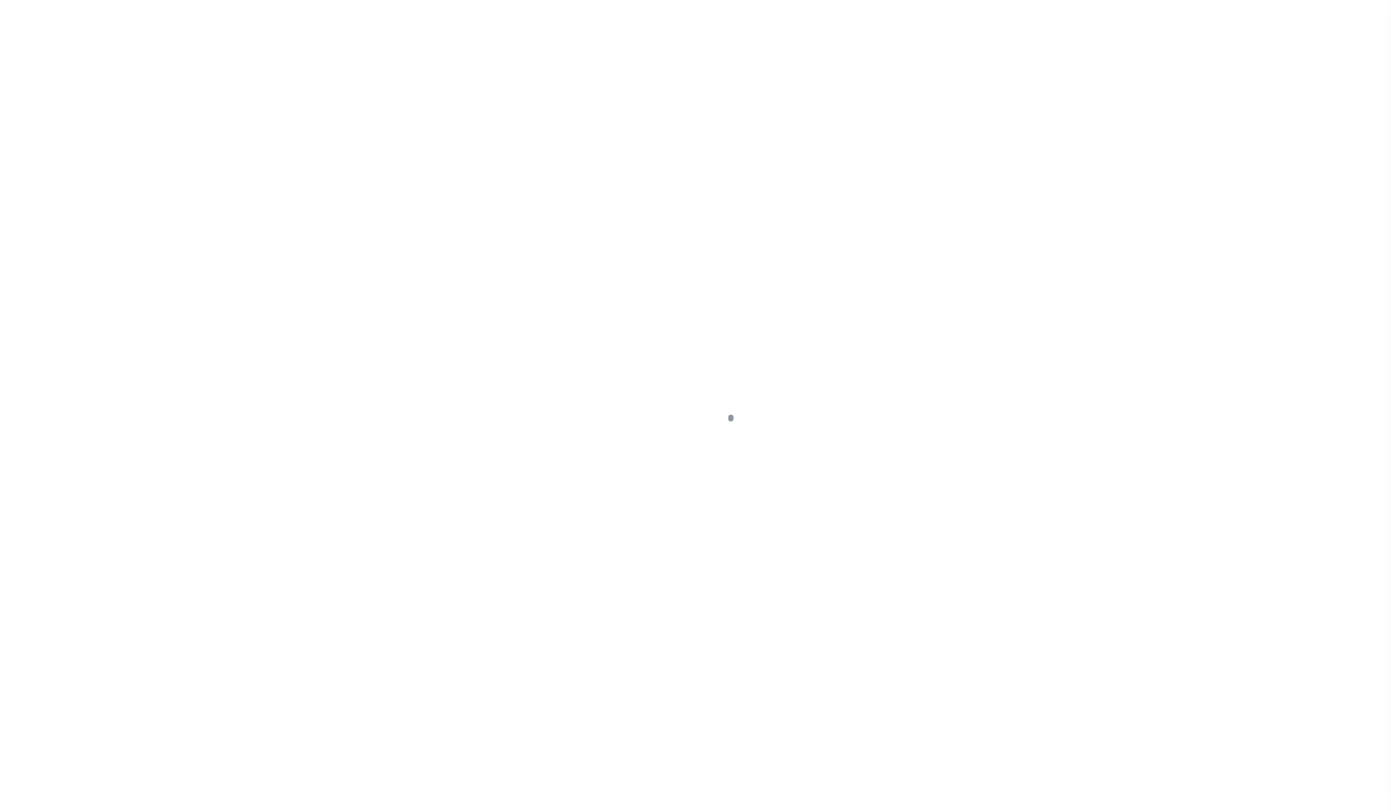
select select "CAC"
select select "CCK"
select select "USS"
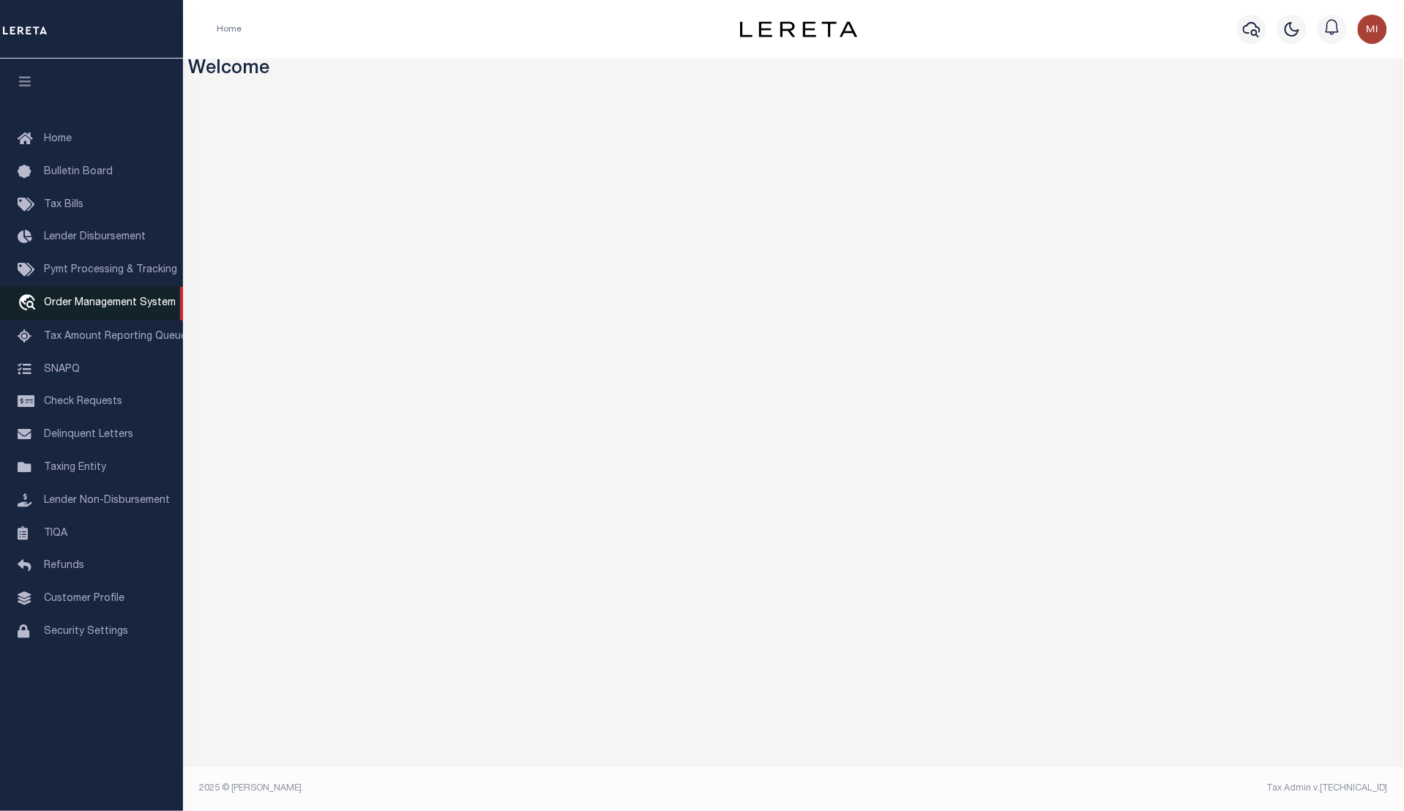
click at [95, 308] on span "Order Management System" at bounding box center [110, 303] width 132 height 10
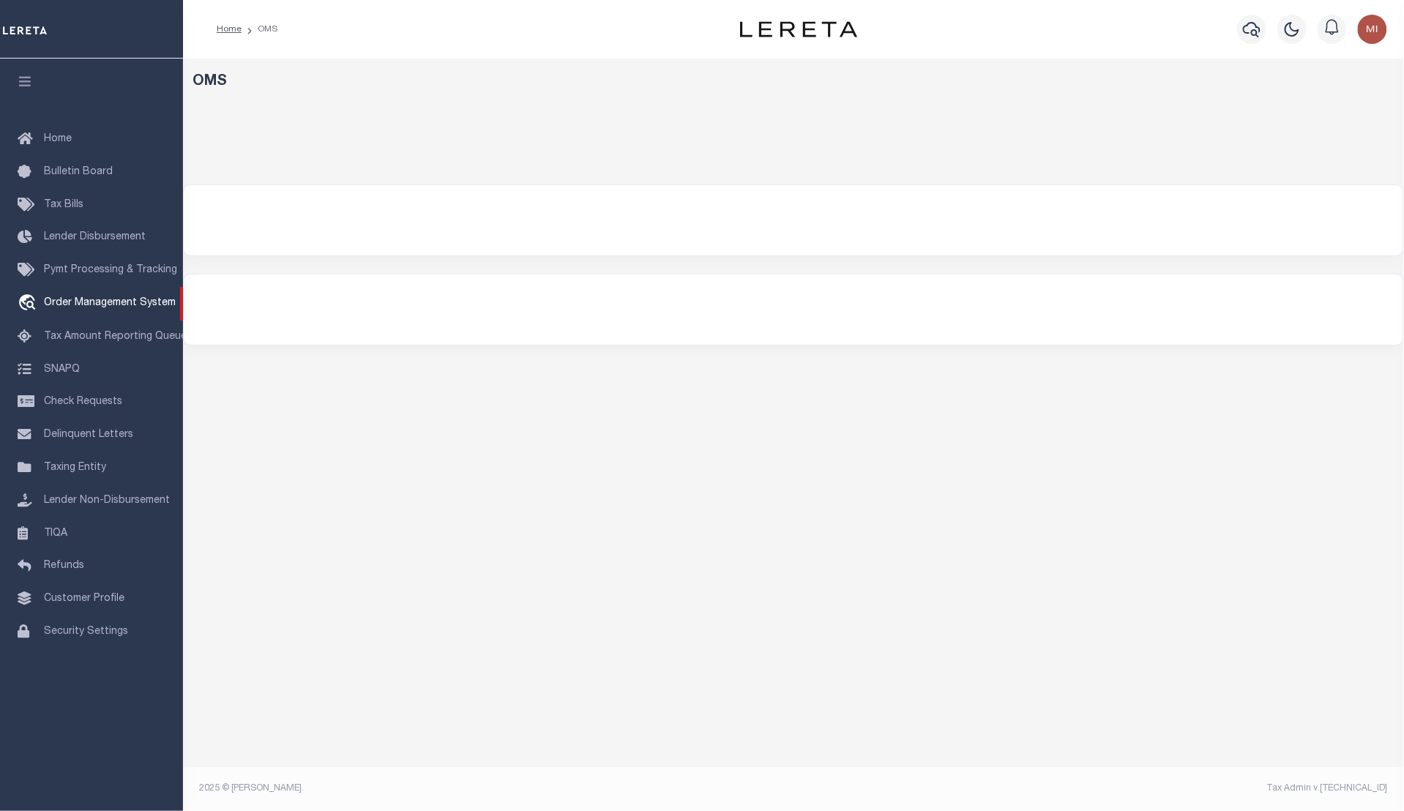
select select "200"
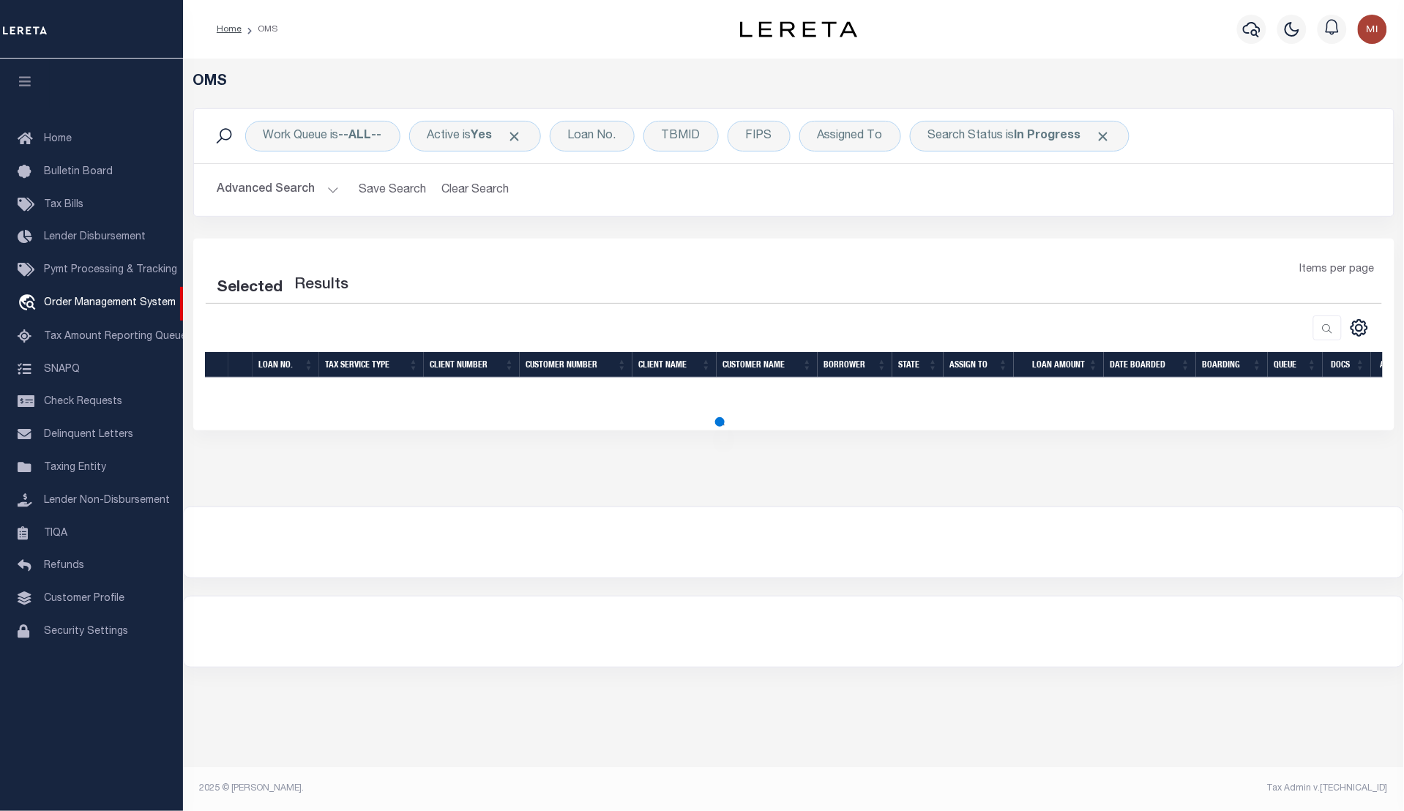
select select "200"
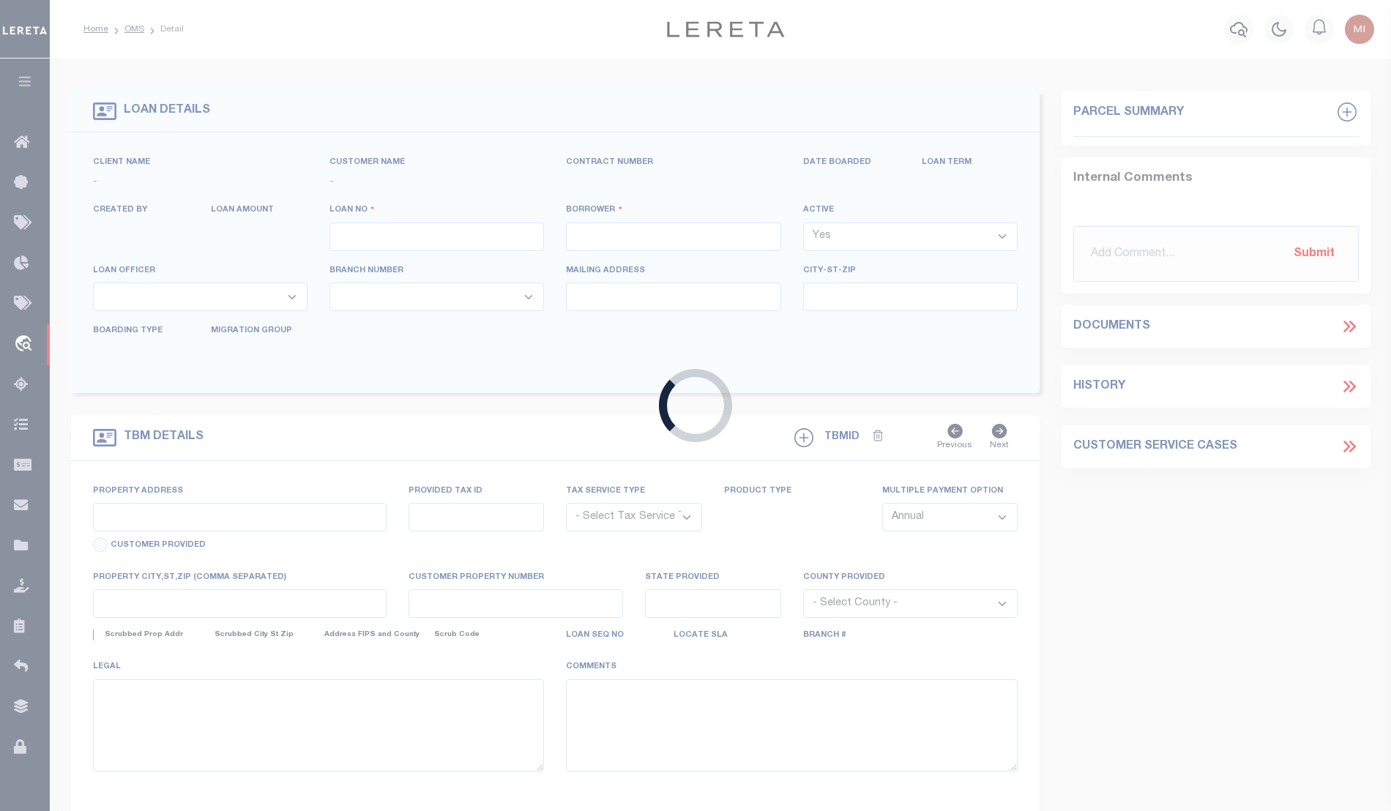
type input "92602170"
type input "[PERSON_NAME]"
select select
type input "[STREET_ADDRESS][PERSON_NAME]"
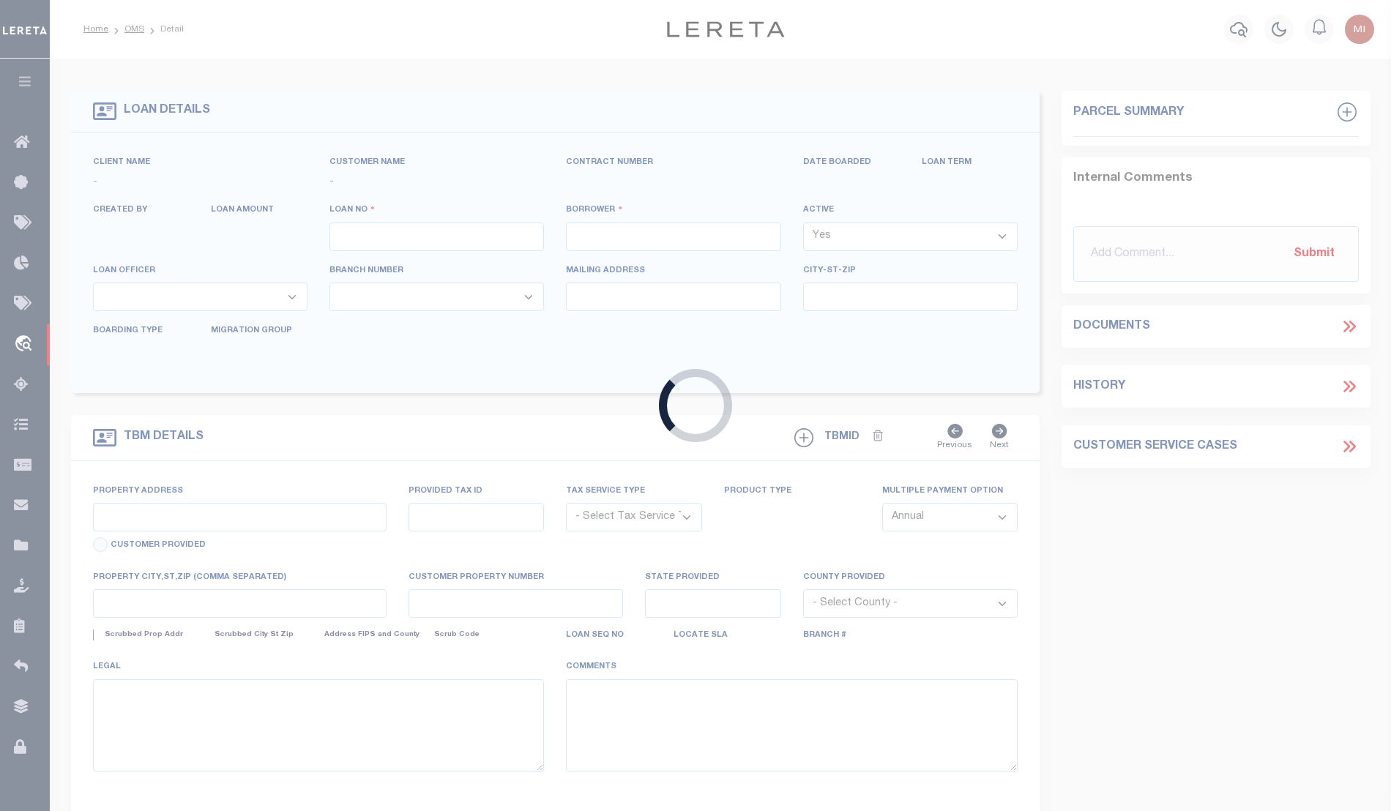
type input "[GEOGRAPHIC_DATA] OR 97201-5373"
select select "NonEscrow"
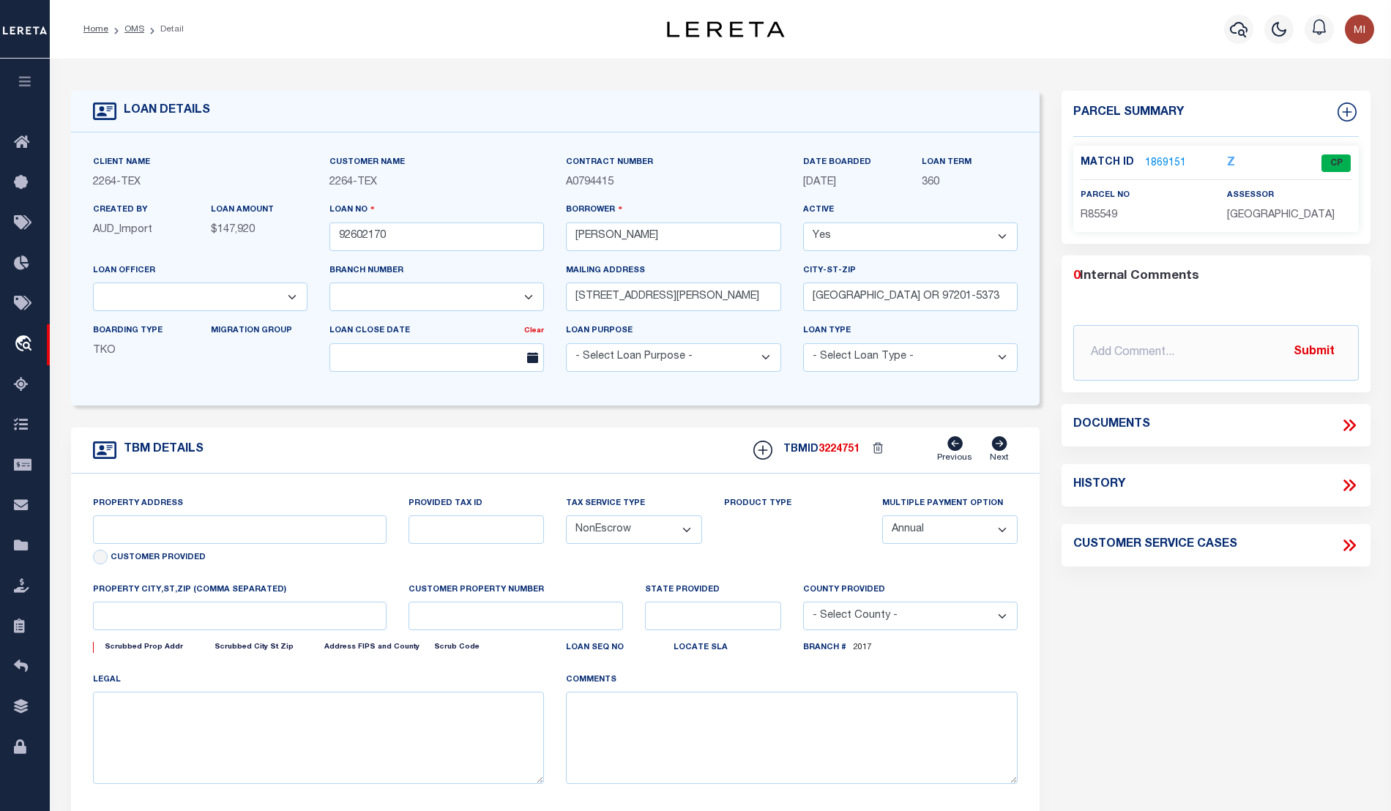
select select "22457"
select select "8149"
type input "[GEOGRAPHIC_DATA], [GEOGRAPHIC_DATA] 231652001001"
type input "231652001001"
select select
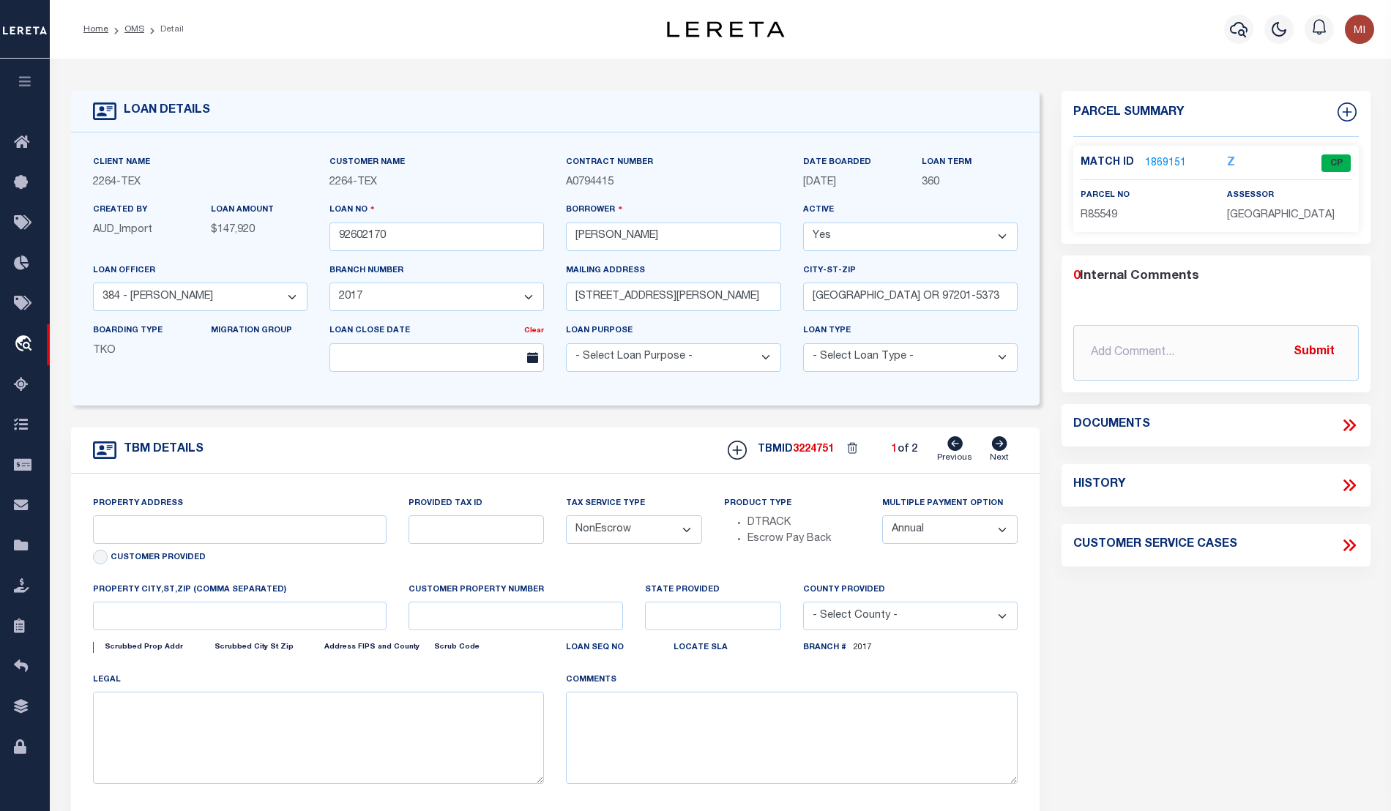
type textarea "LOT 22;[GEOGRAPHIC_DATA];[GEOGRAPHIC_DATA];[GEOGRAPHIC_DATA]"
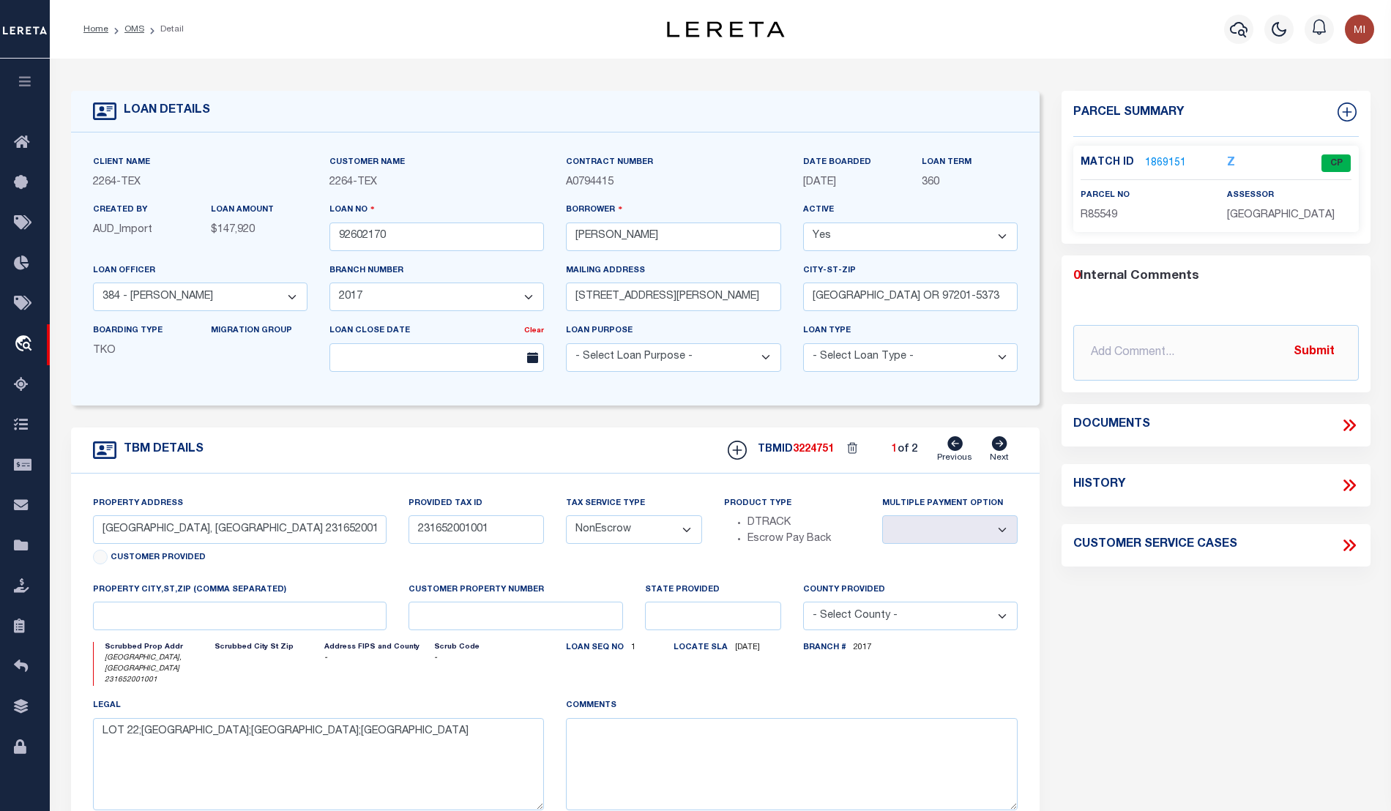
click at [1347, 425] on icon at bounding box center [1349, 425] width 19 height 19
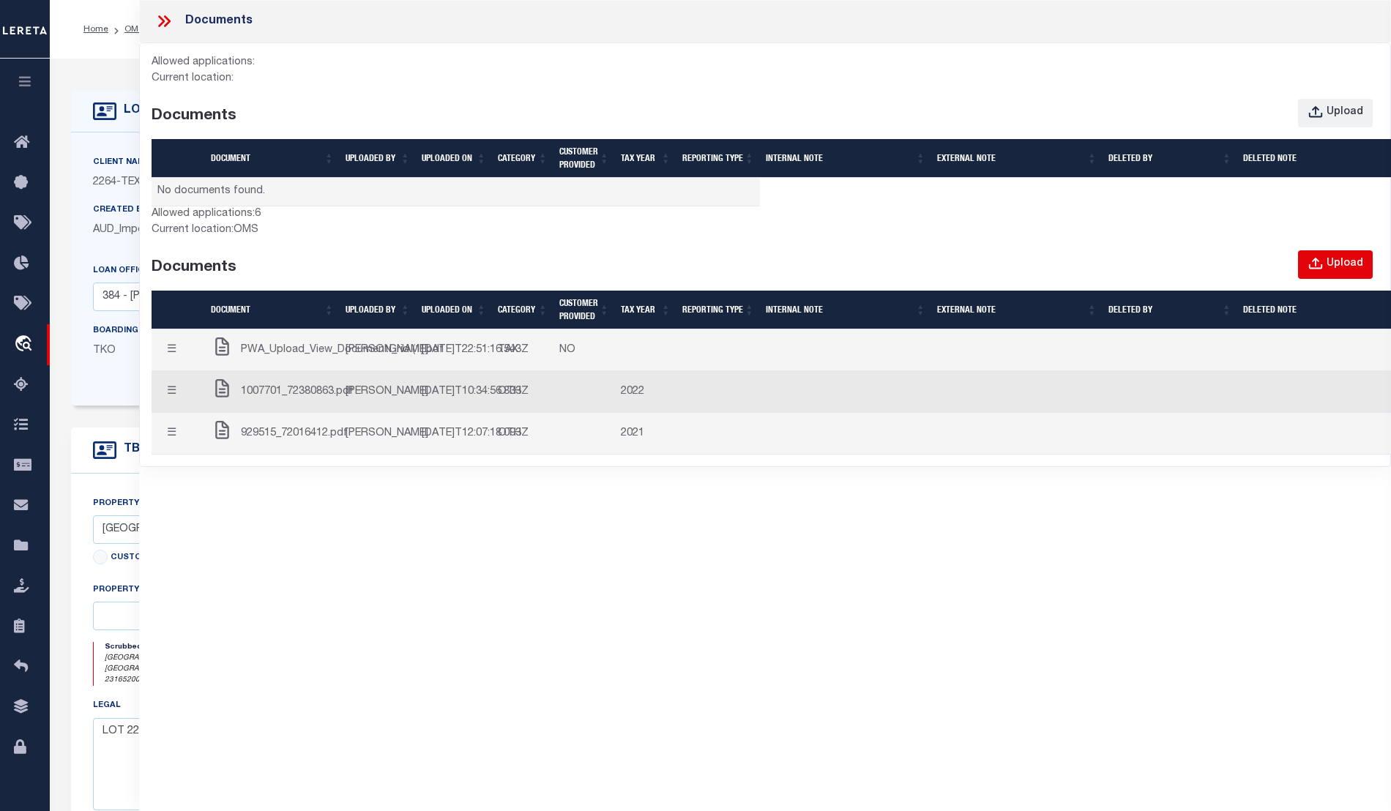
click at [1342, 268] on div "Upload" at bounding box center [1344, 264] width 37 height 16
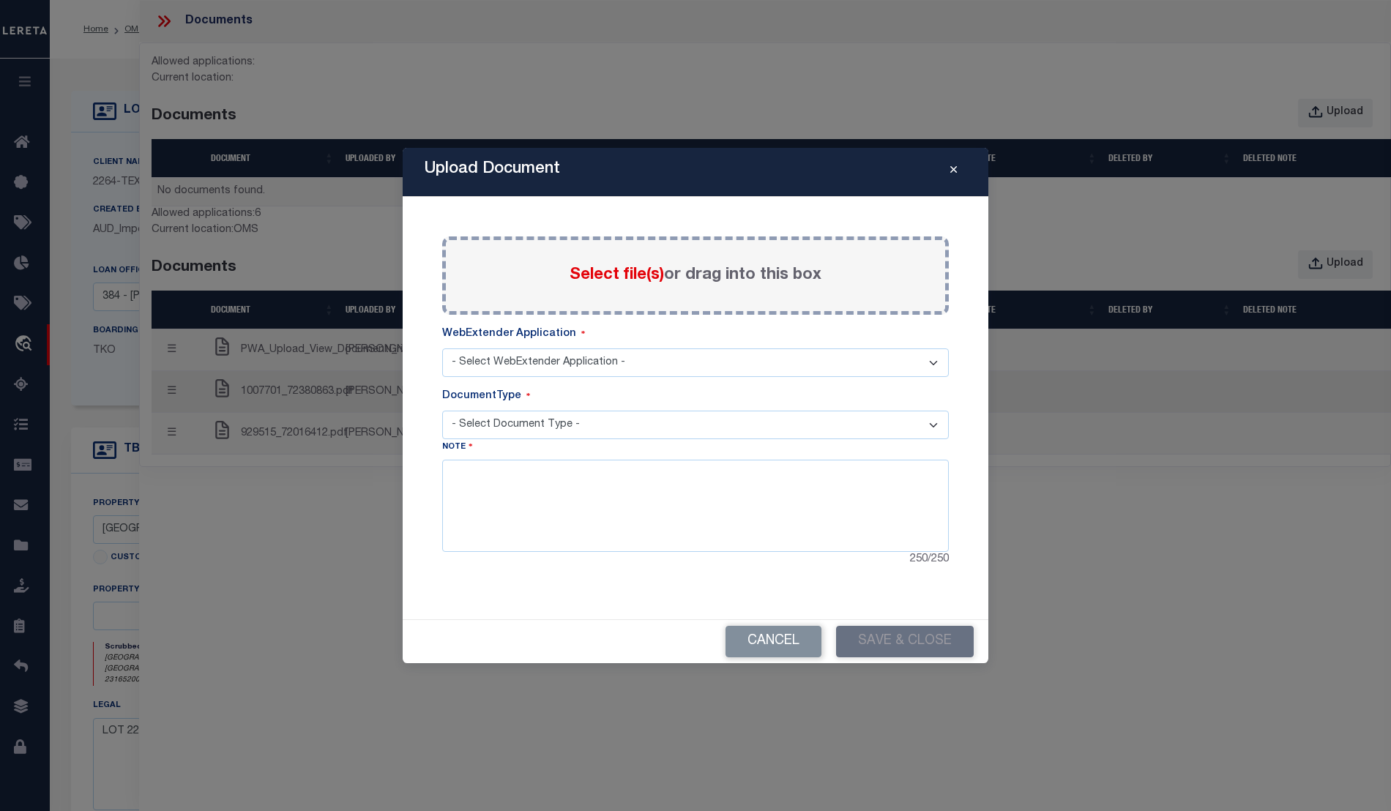
click at [558, 268] on div "Select file(s) or drag into this box" at bounding box center [695, 275] width 507 height 78
click at [628, 272] on span "Select file(s)" at bounding box center [617, 275] width 94 height 16
click at [0, 0] on input "Select file(s) or drag into this box" at bounding box center [0, 0] width 0 height 0
click at [514, 361] on select "- Select WebExtender Application - SERVICES" at bounding box center [695, 362] width 507 height 29
select select "6"
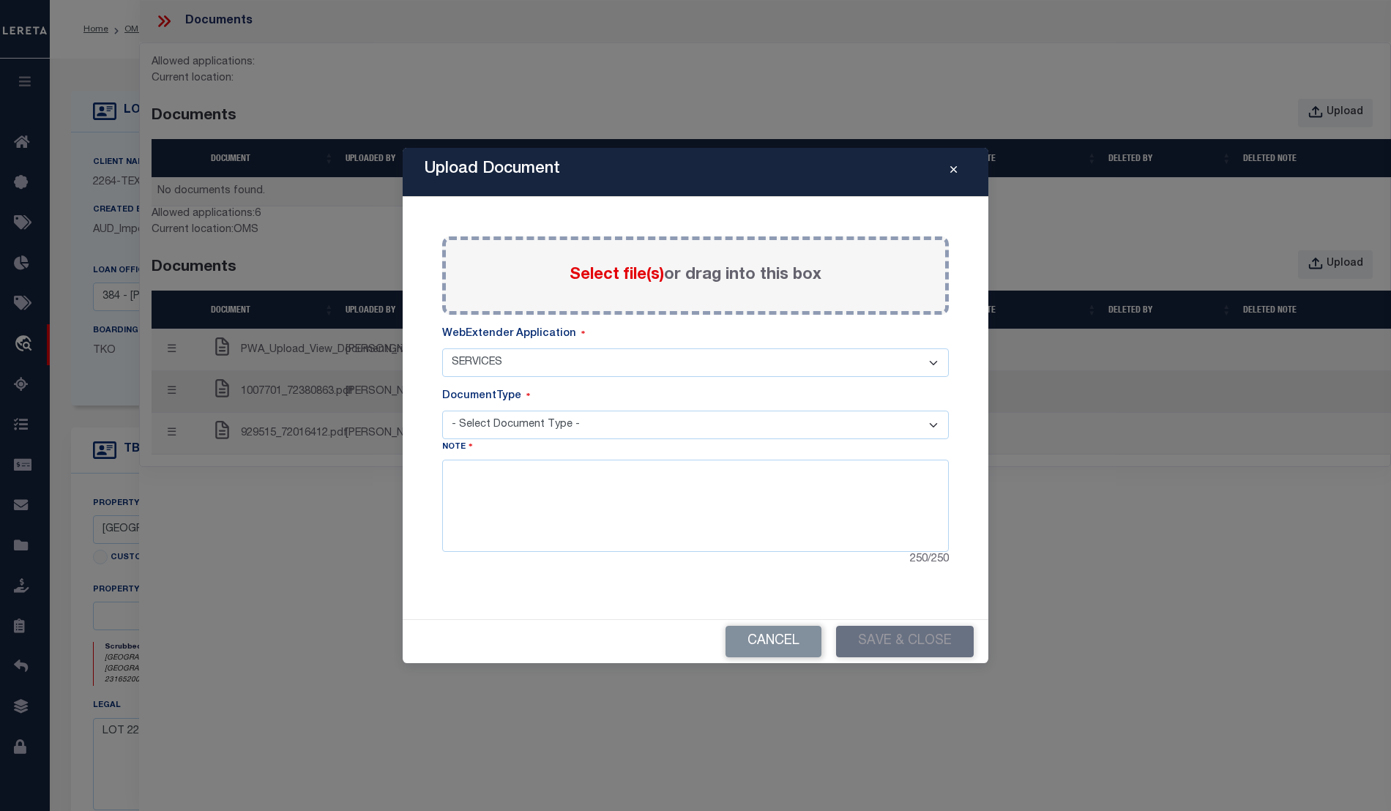
click at [442, 348] on select "- Select WebExtender Application - SERVICES" at bounding box center [695, 362] width 507 height 29
click at [509, 425] on select "- Select Document Type - TAX SERVICE DOCUMENTS LEGAL" at bounding box center [695, 425] width 507 height 29
select select "TAX"
click at [442, 411] on select "- Select Document Type - TAX SERVICE DOCUMENTS LEGAL" at bounding box center [695, 425] width 507 height 29
click at [498, 496] on textarea at bounding box center [695, 506] width 507 height 92
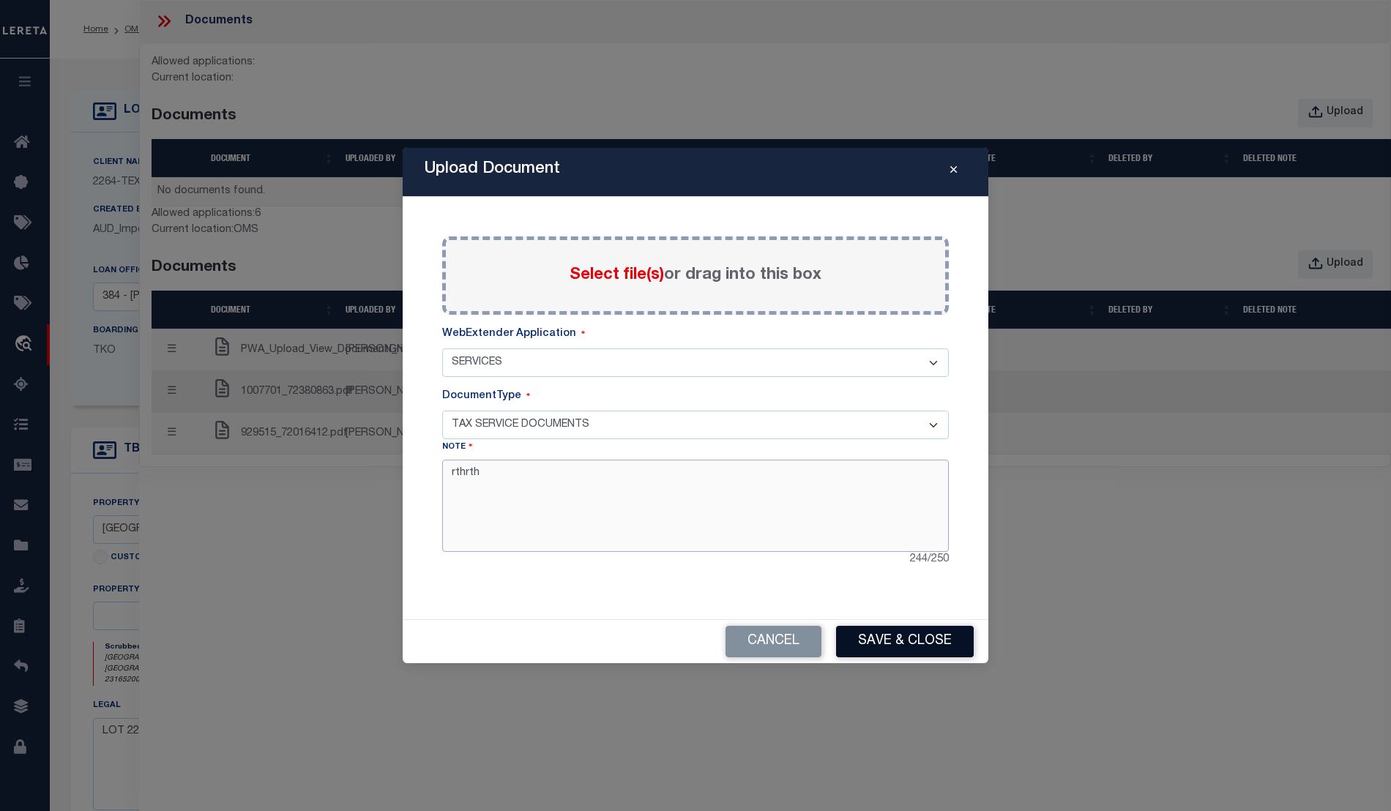
type textarea "rthrth"
click at [908, 638] on button "Save & Close" at bounding box center [905, 641] width 138 height 31
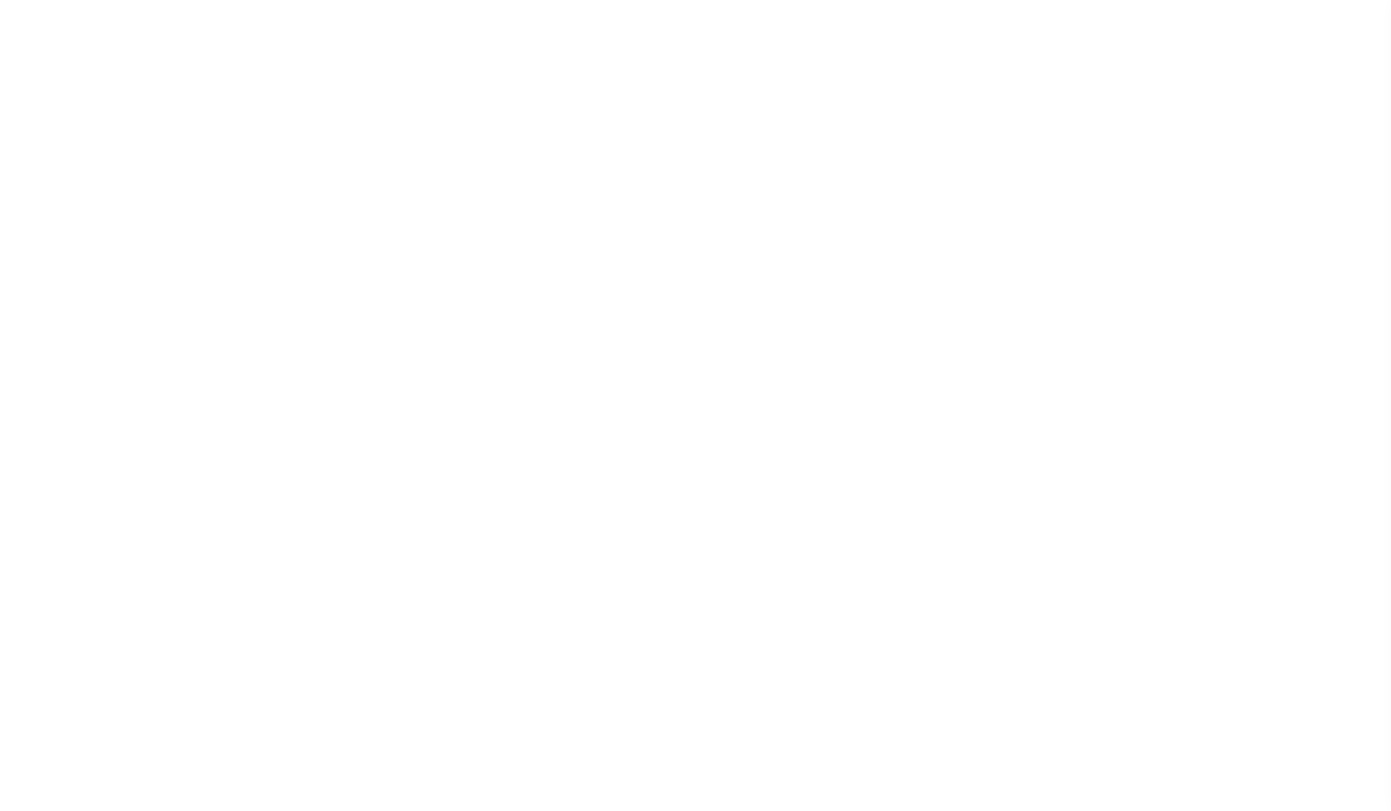
type input "92602170"
type input "[PERSON_NAME]"
select select
type input "[STREET_ADDRESS][PERSON_NAME]"
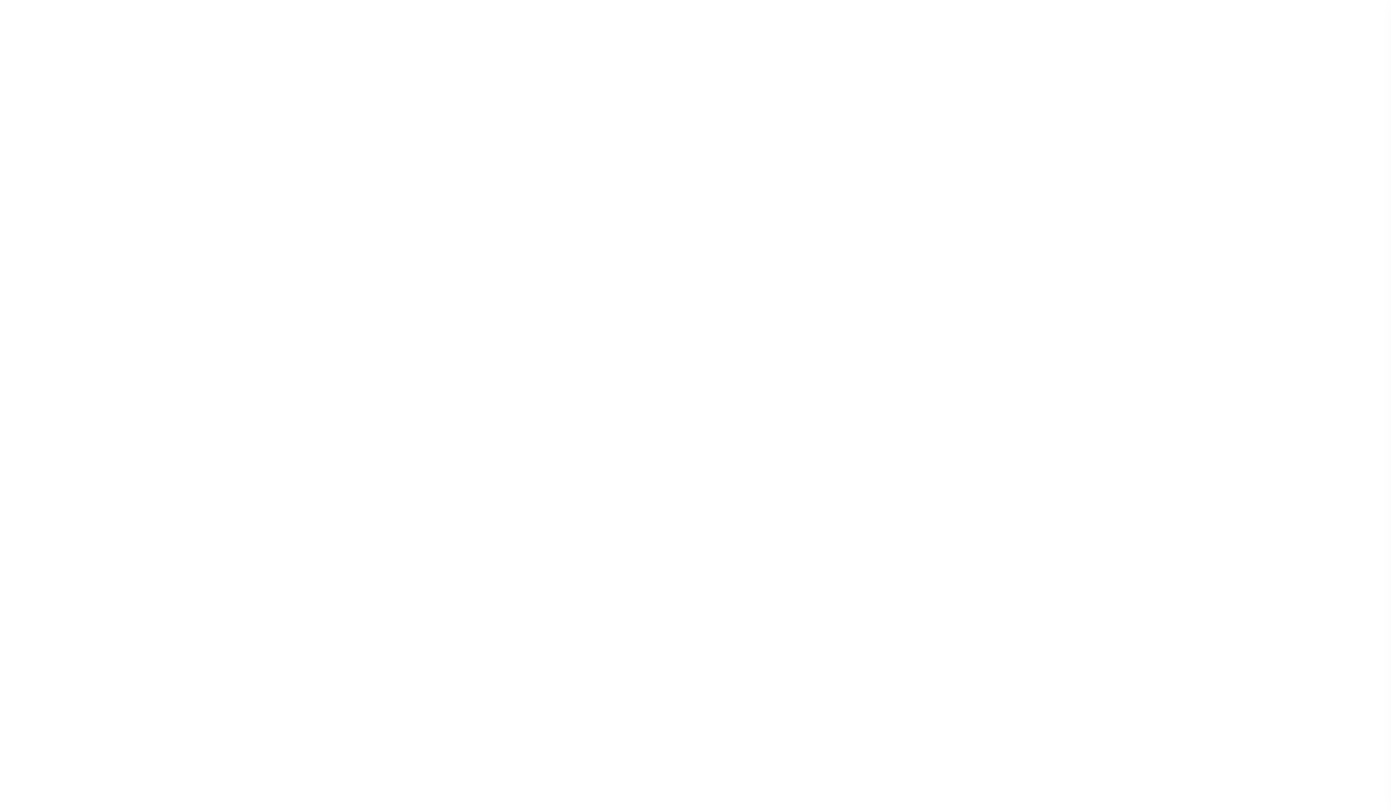
type input "[GEOGRAPHIC_DATA] OR 97201-5373"
select select "NonEscrow"
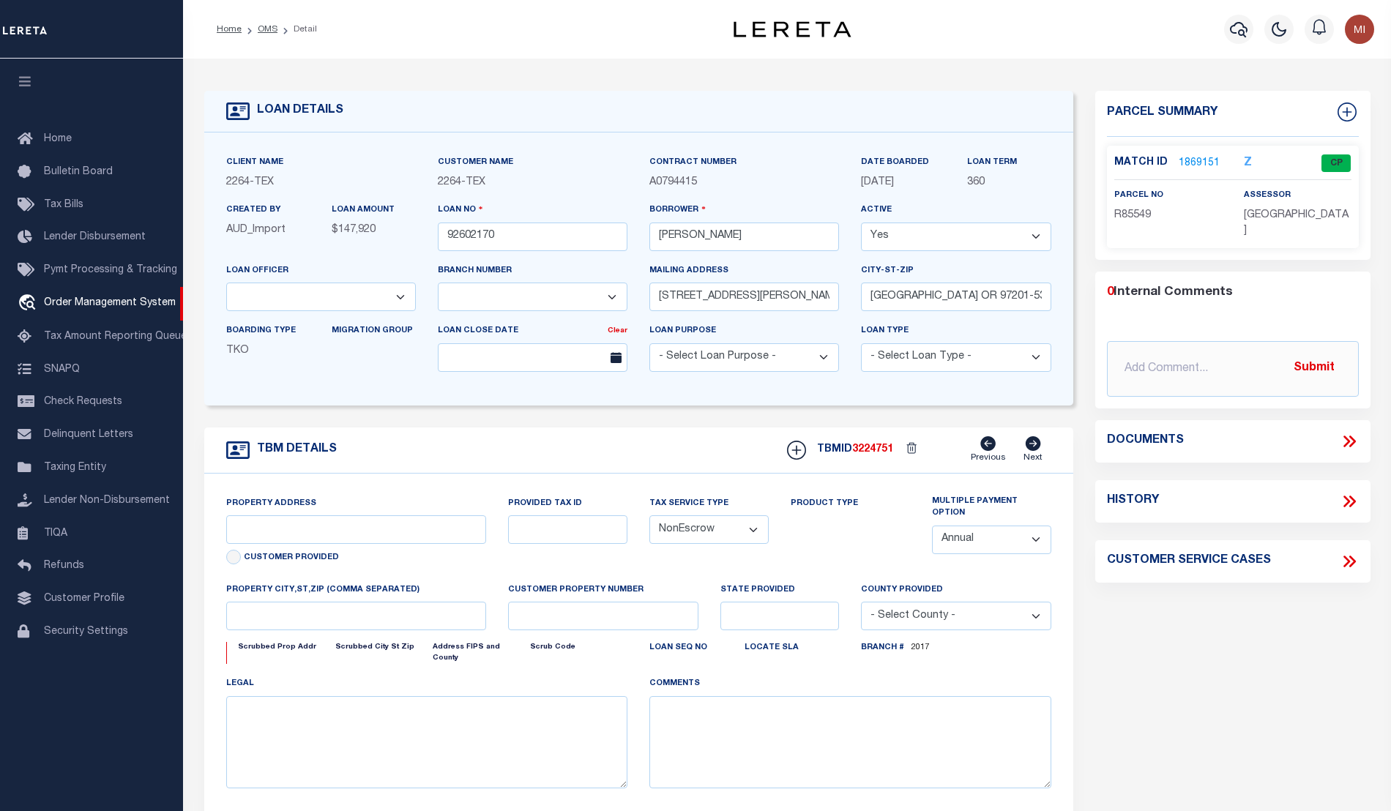
select select "22457"
select select "8149"
type input "[GEOGRAPHIC_DATA], [GEOGRAPHIC_DATA] 231652001001"
type input "231652001001"
select select
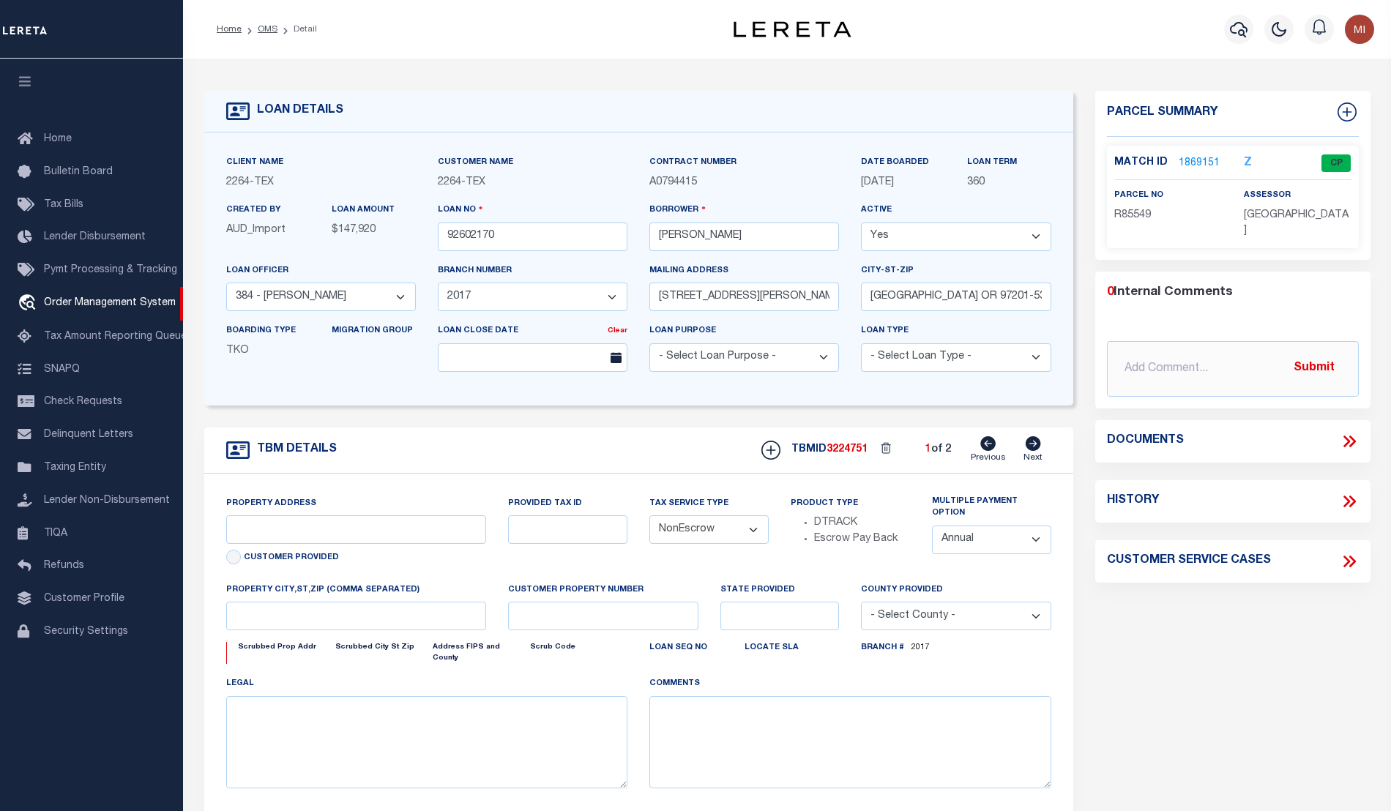
type textarea "LOT 22;[GEOGRAPHIC_DATA];[GEOGRAPHIC_DATA];[GEOGRAPHIC_DATA]"
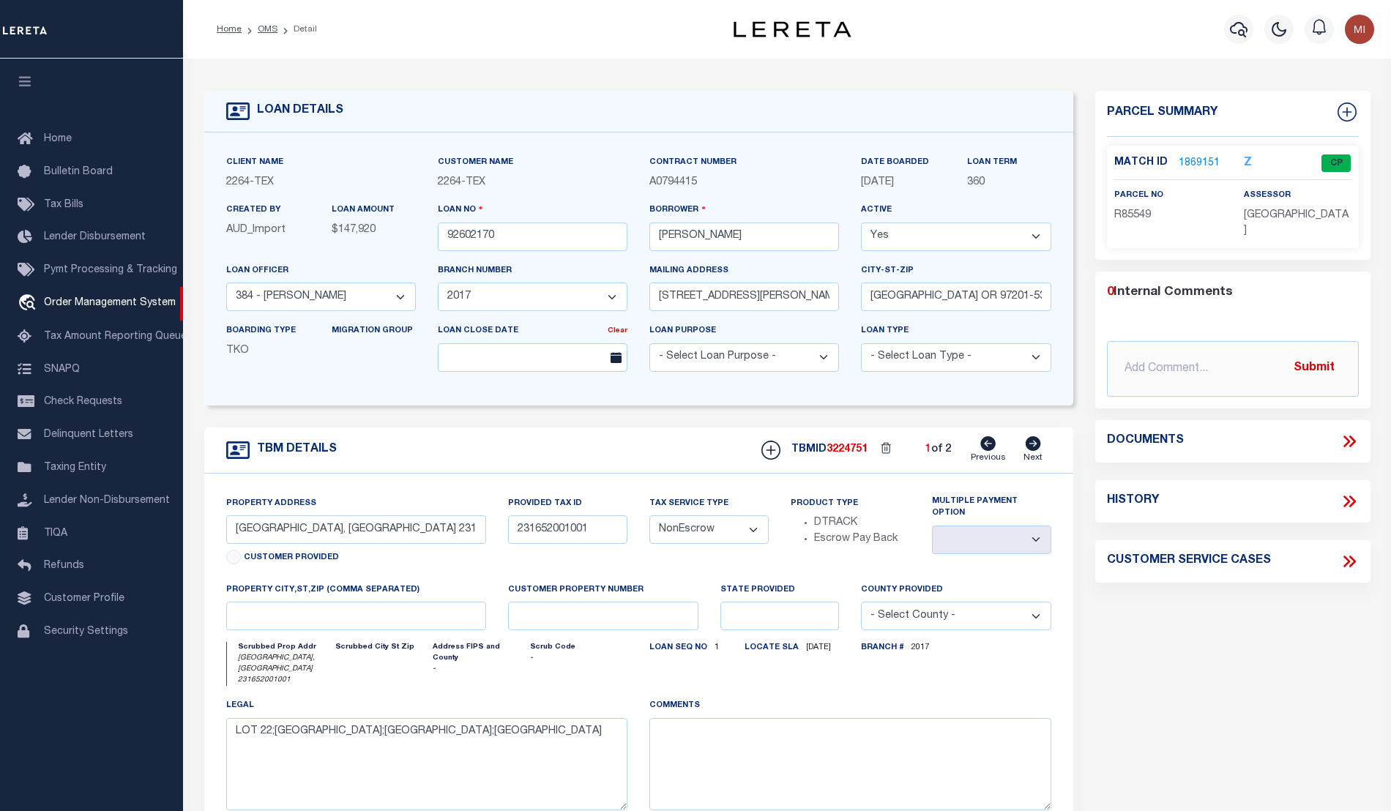
click at [1348, 436] on icon at bounding box center [1346, 442] width 7 height 12
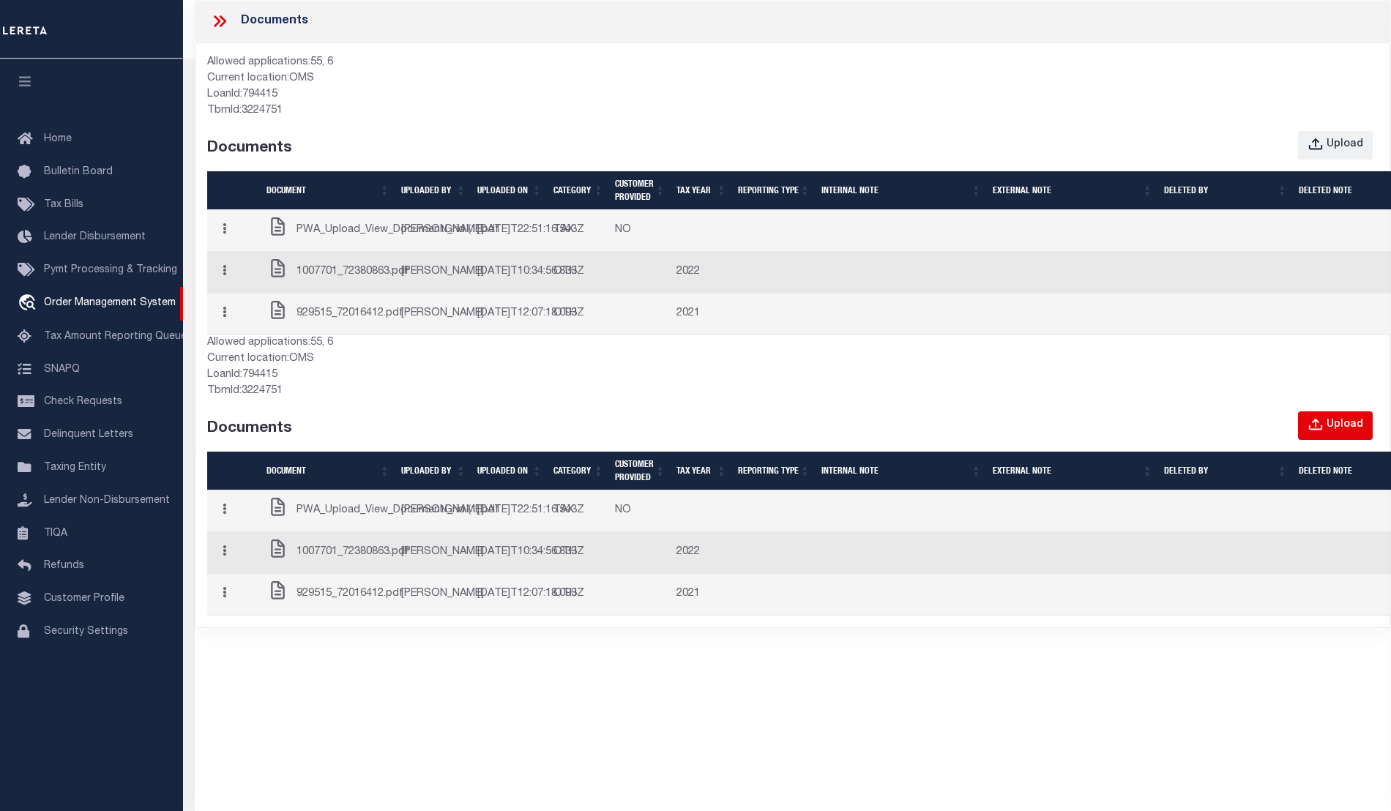
click at [1342, 433] on div "Upload" at bounding box center [1344, 425] width 37 height 16
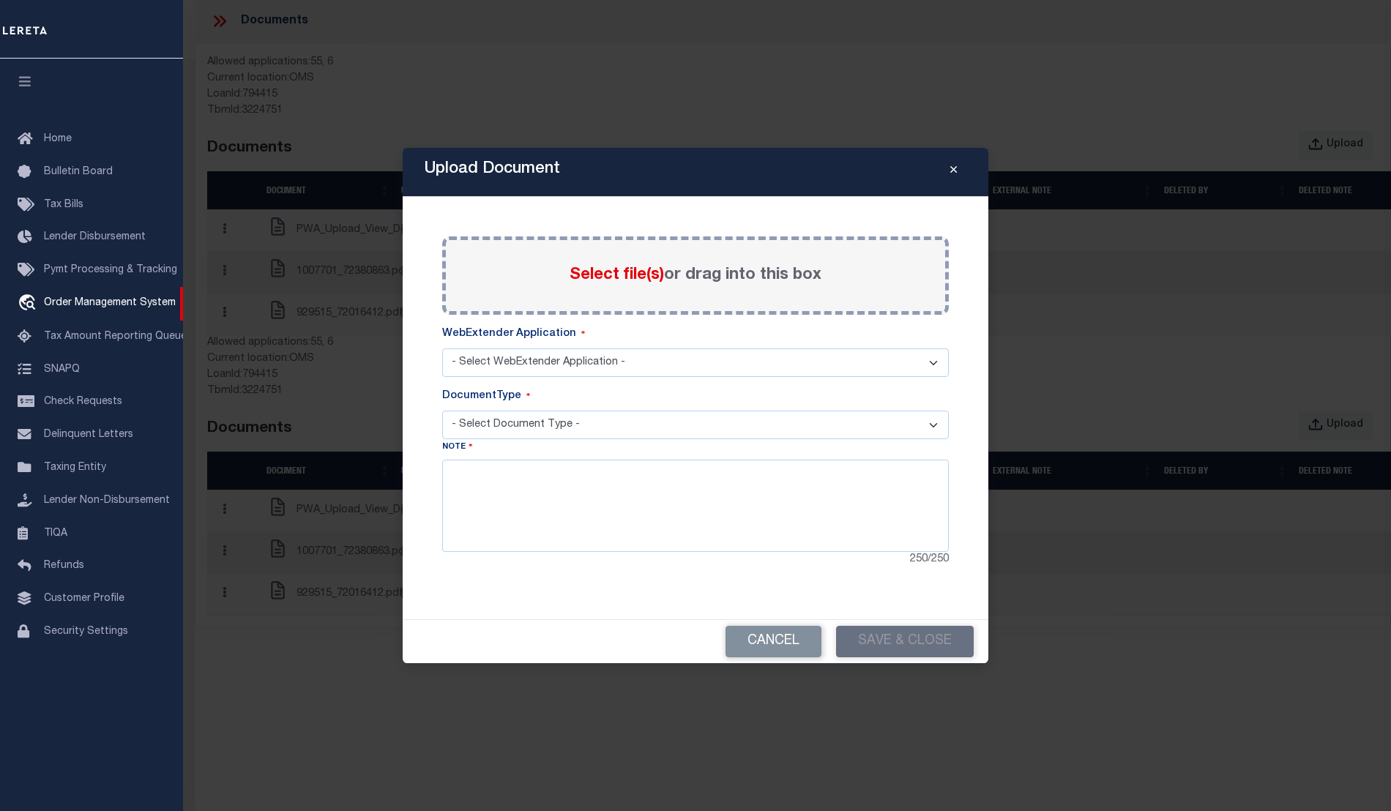
click at [656, 363] on select "- Select WebExtender Application - SERVICES BORROWER_CORRESPONDENCE" at bounding box center [695, 362] width 507 height 29
select select "6"
click at [442, 348] on select "- Select WebExtender Application - SERVICES BORROWER_CORRESPONDENCE" at bounding box center [695, 362] width 507 height 29
select select "6"
click at [644, 275] on span "Select file(s)" at bounding box center [617, 275] width 94 height 16
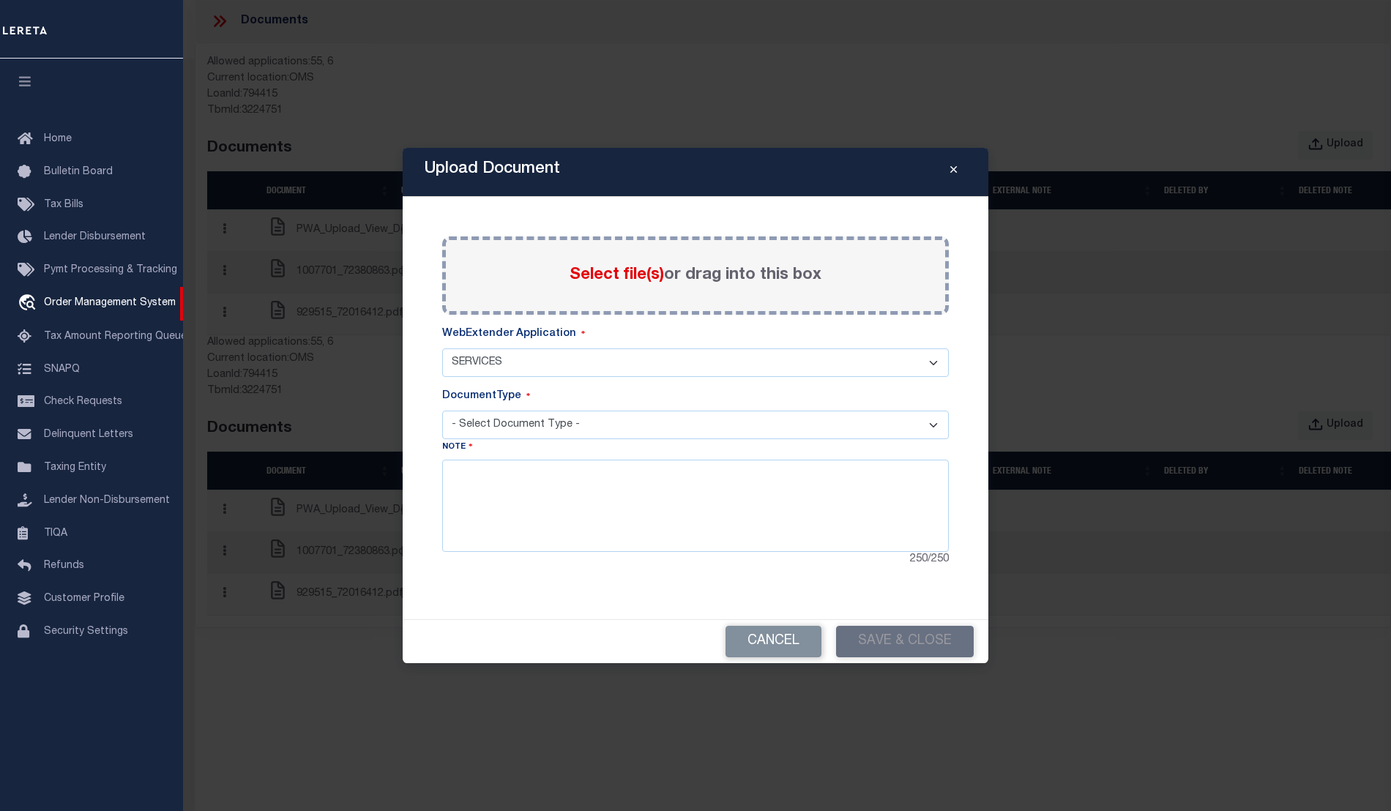
click at [0, 0] on input "Select file(s) or drag into this box" at bounding box center [0, 0] width 0 height 0
click at [652, 432] on select "- Select Document Type - TAX SERVICE DOCUMENTS LEGAL" at bounding box center [695, 425] width 507 height 29
select select "TAX"
click at [442, 411] on select "- Select Document Type - TAX SERVICE DOCUMENTS LEGAL" at bounding box center [695, 425] width 507 height 29
select select "TAX"
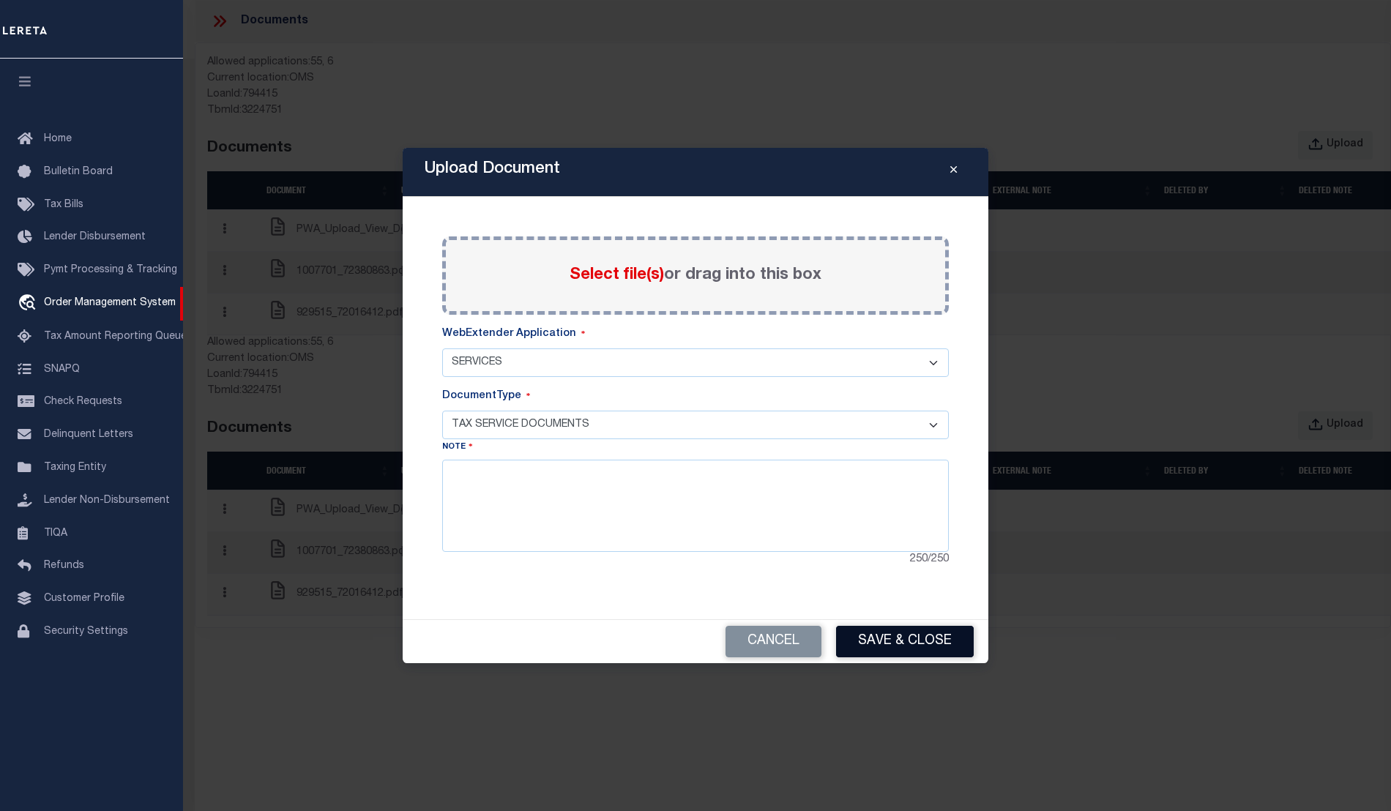
click at [916, 649] on button "Save & Close" at bounding box center [905, 641] width 138 height 31
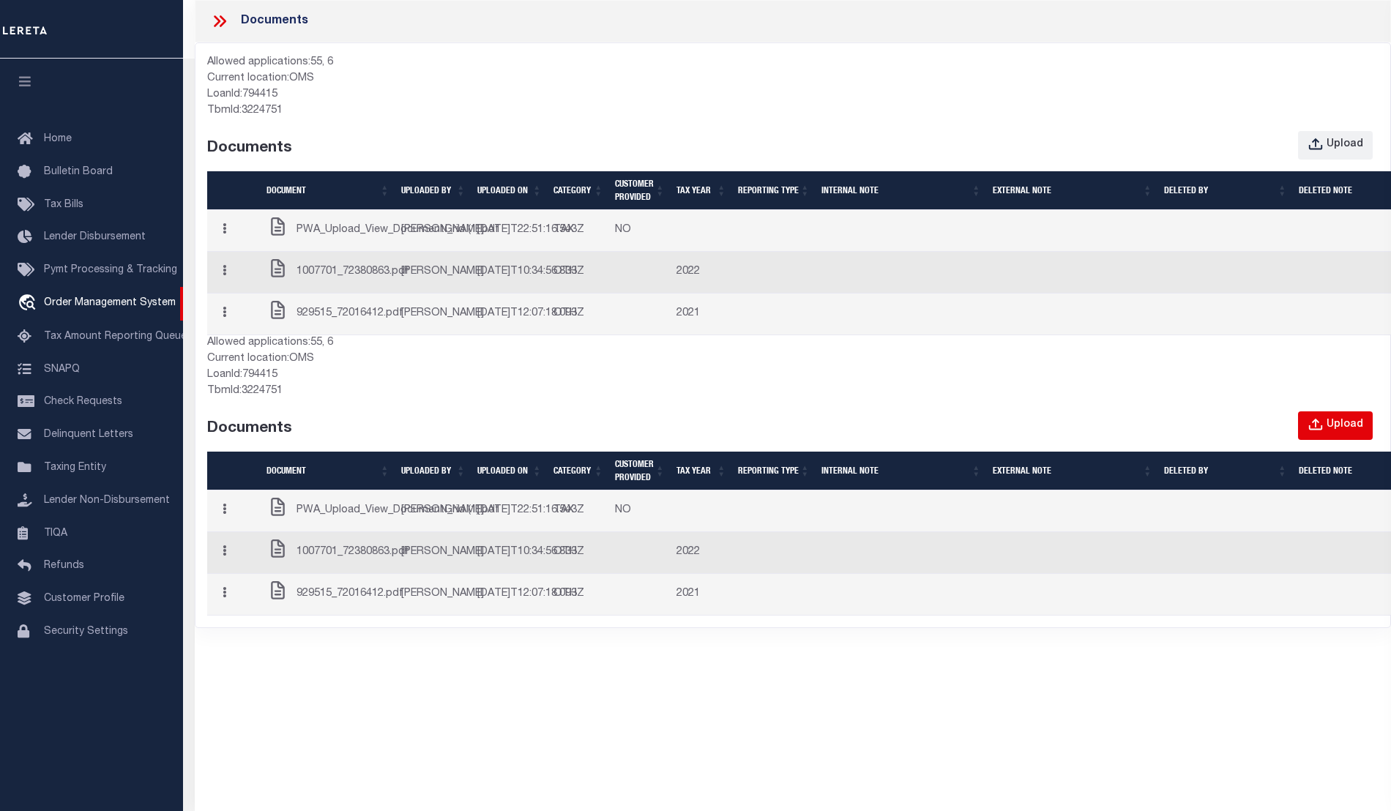
click at [1327, 433] on div "Upload" at bounding box center [1344, 425] width 37 height 16
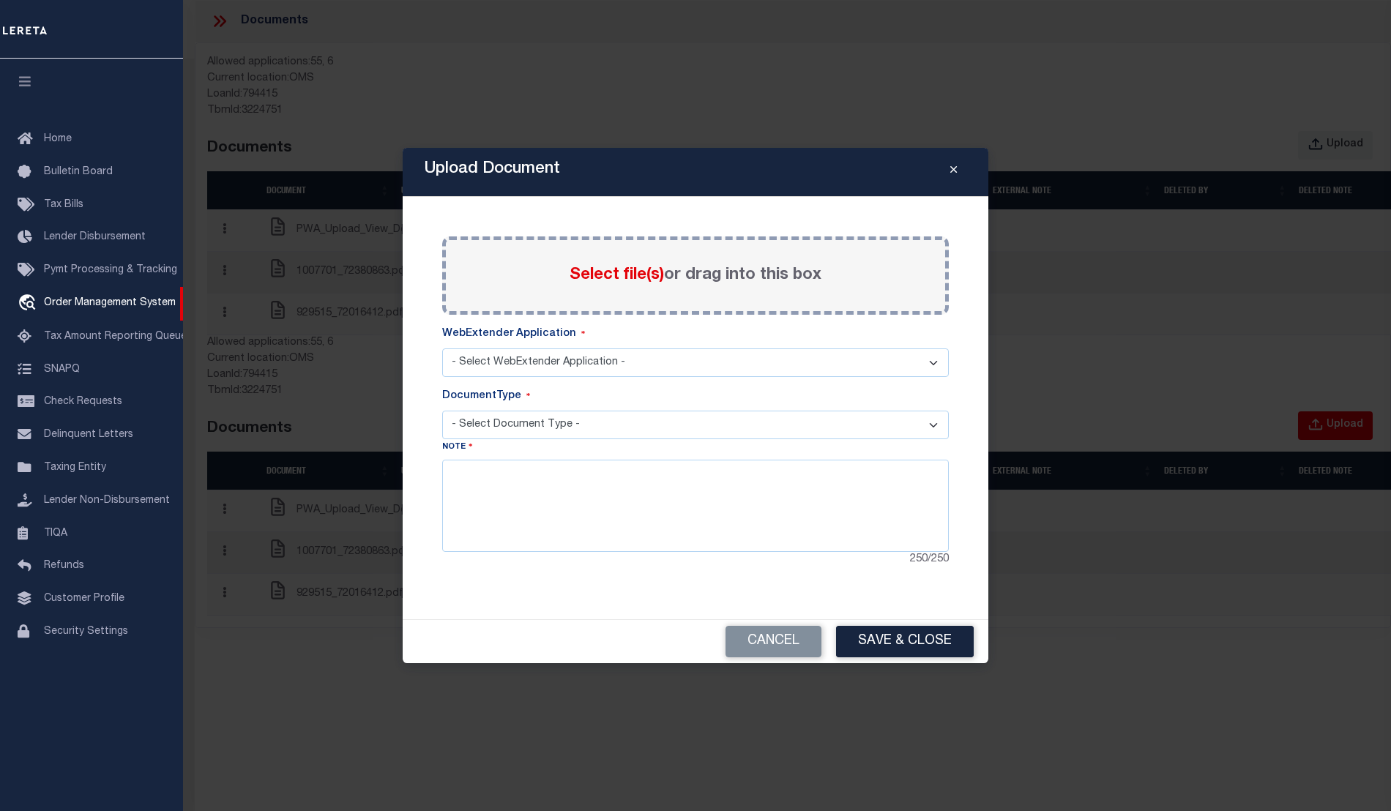
select select "6"
select select "TAX"
select select "6"
select select "TAX"
click at [569, 470] on textarea at bounding box center [695, 506] width 507 height 92
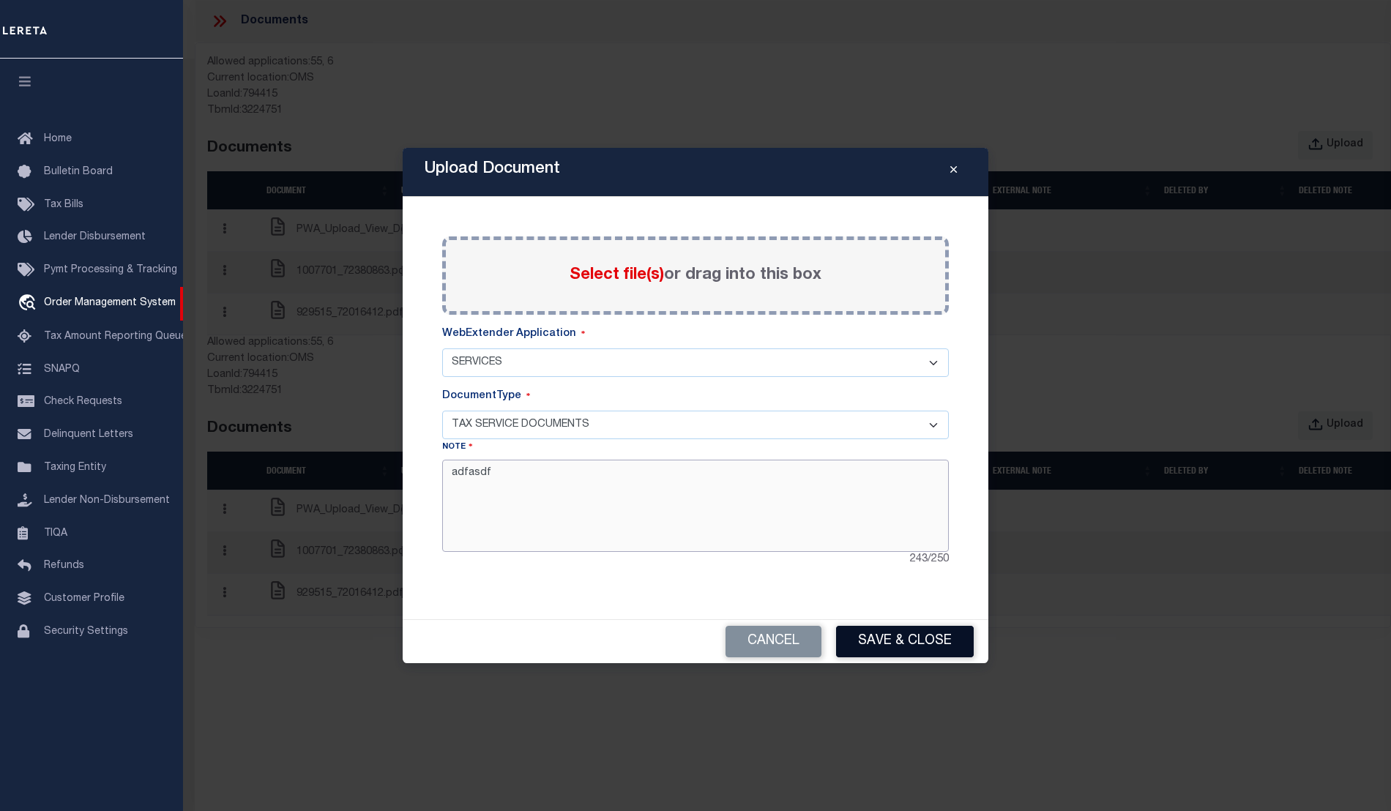
type textarea "adfasdf"
click at [888, 649] on button "Save & Close" at bounding box center [905, 641] width 138 height 31
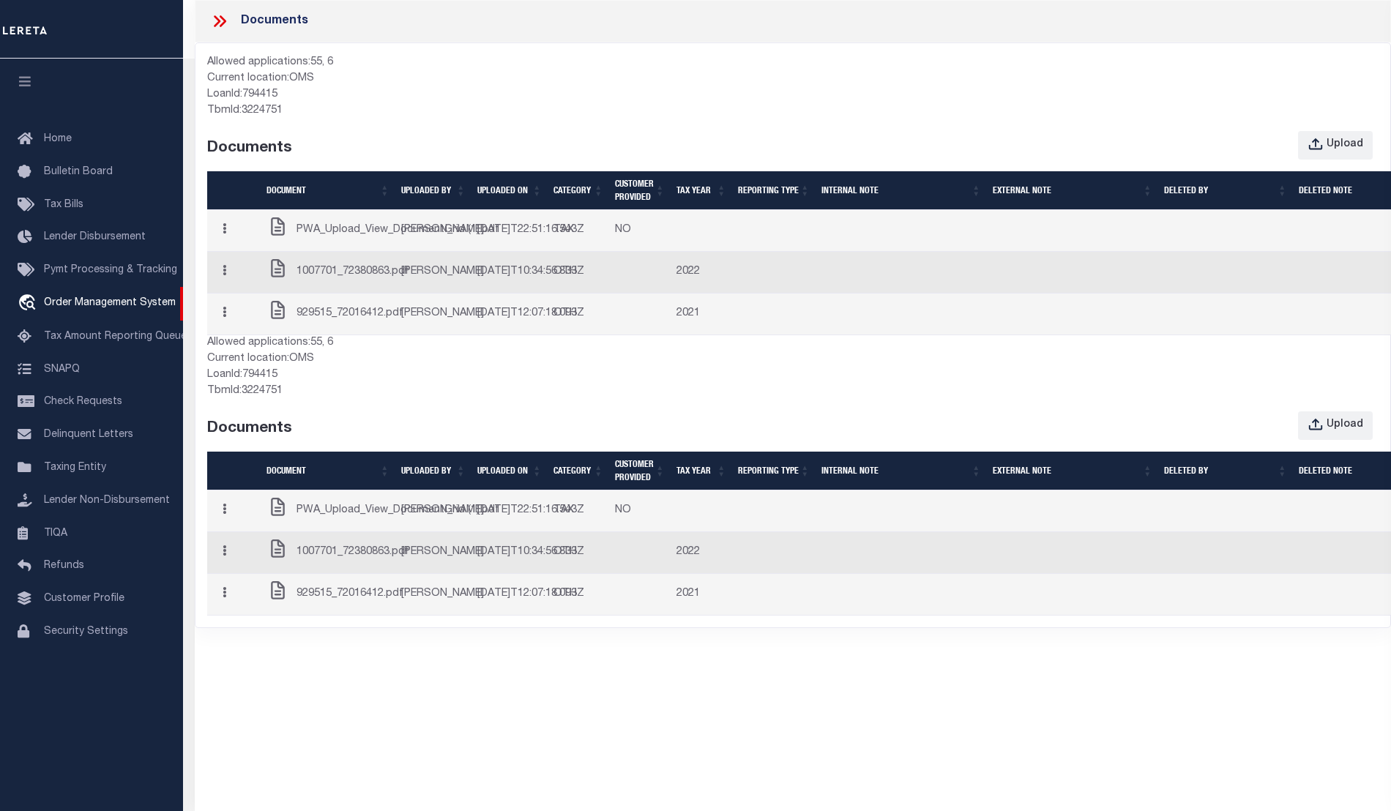
click at [217, 23] on icon at bounding box center [219, 21] width 19 height 19
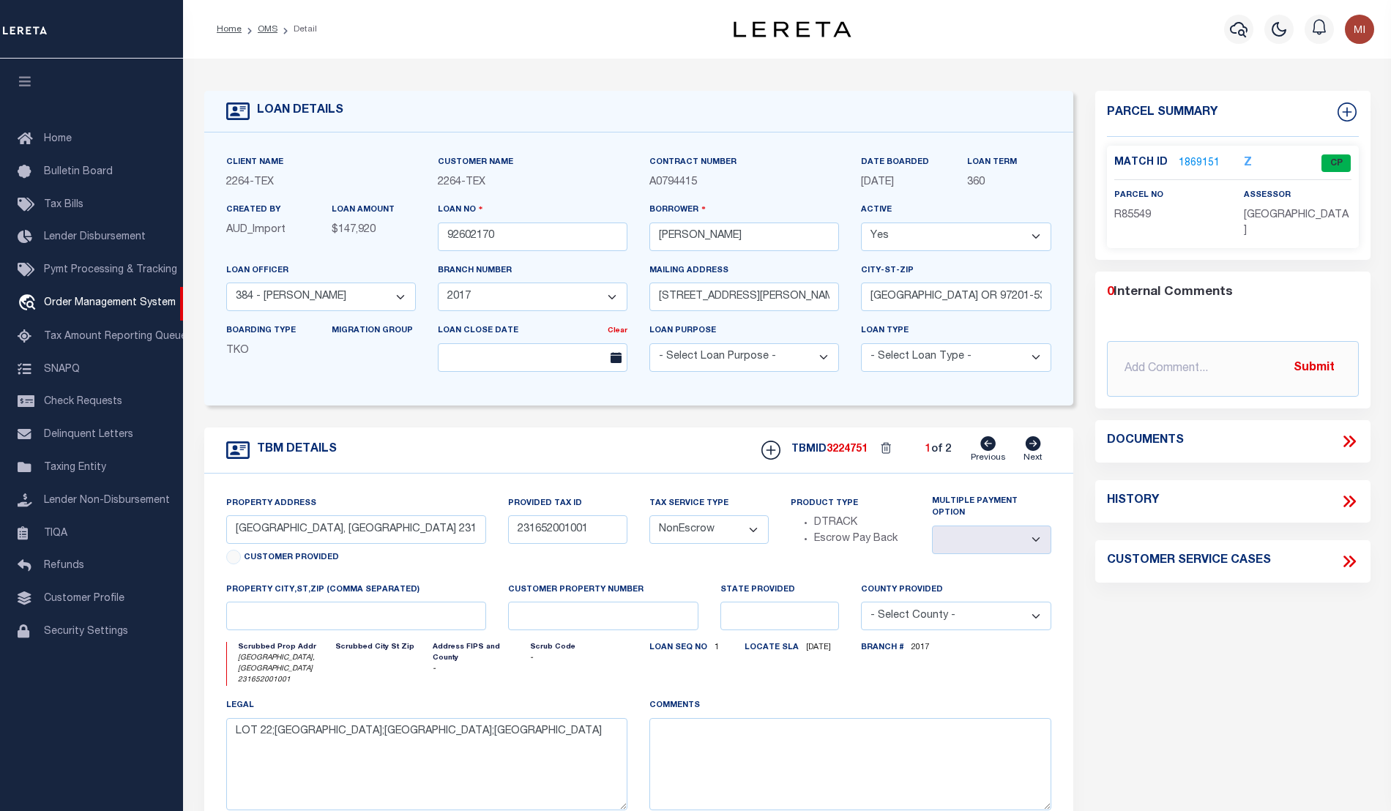
click at [1345, 432] on icon at bounding box center [1349, 441] width 19 height 19
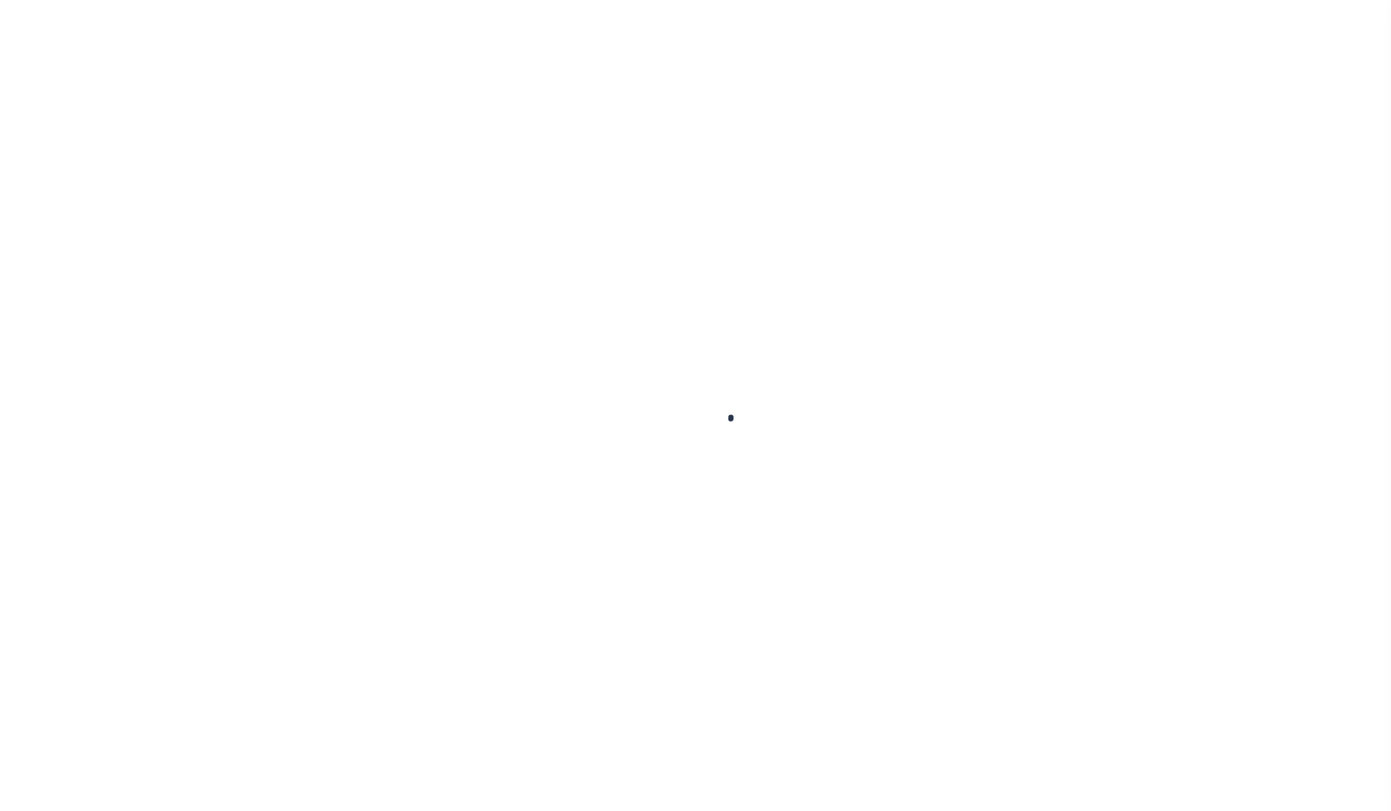
type input "92602170"
type input "[PERSON_NAME]"
select select
type input "[STREET_ADDRESS][PERSON_NAME]"
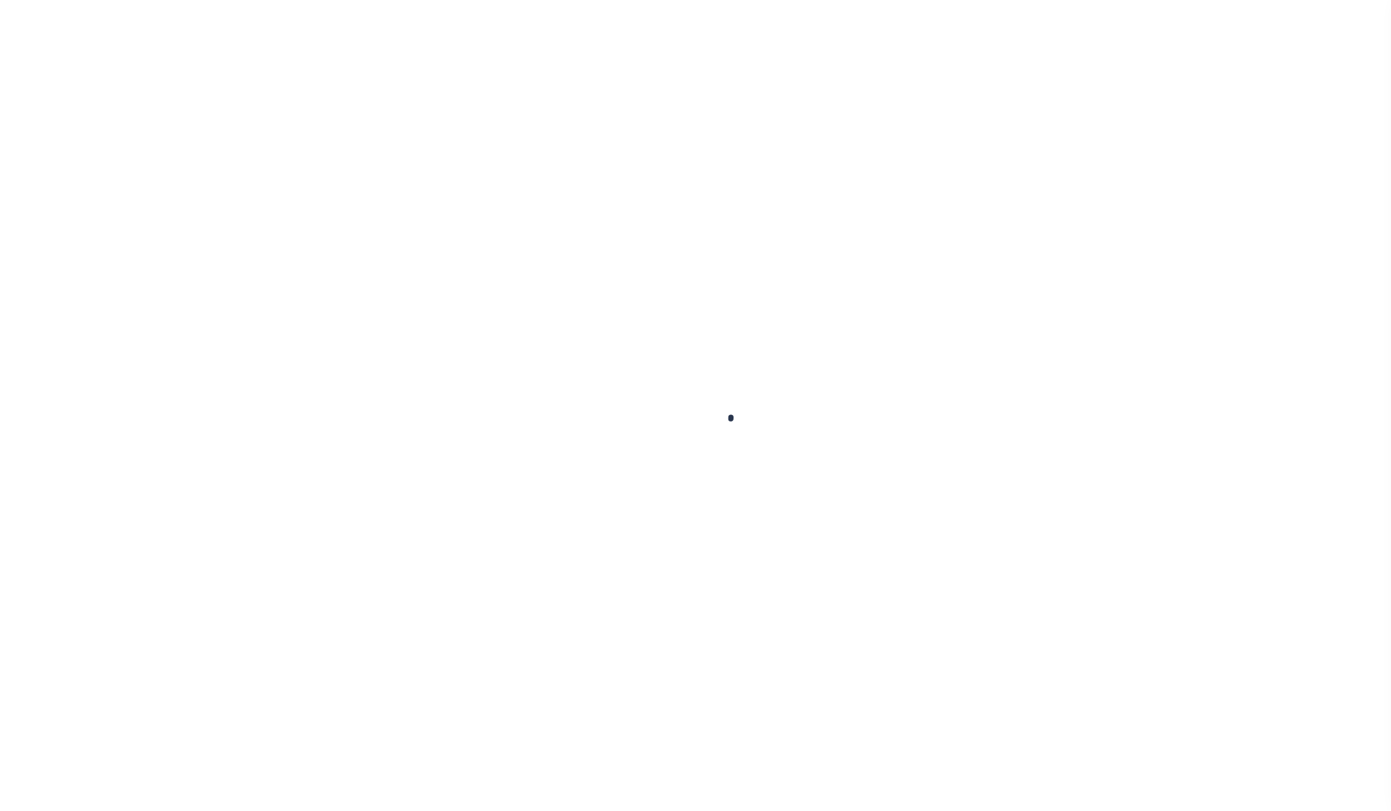
type input "[GEOGRAPHIC_DATA] OR 97201-5373"
select select "NonEscrow"
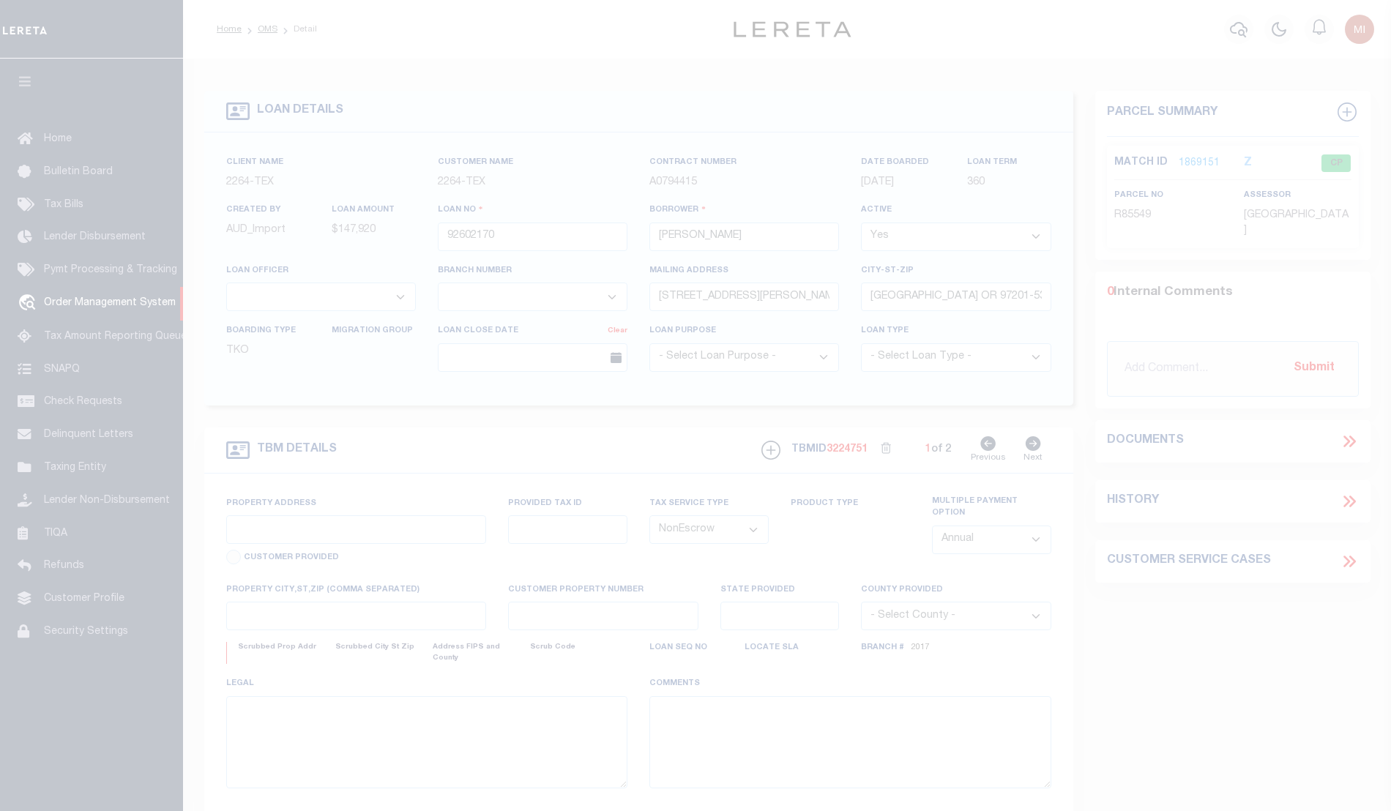
select select "8149"
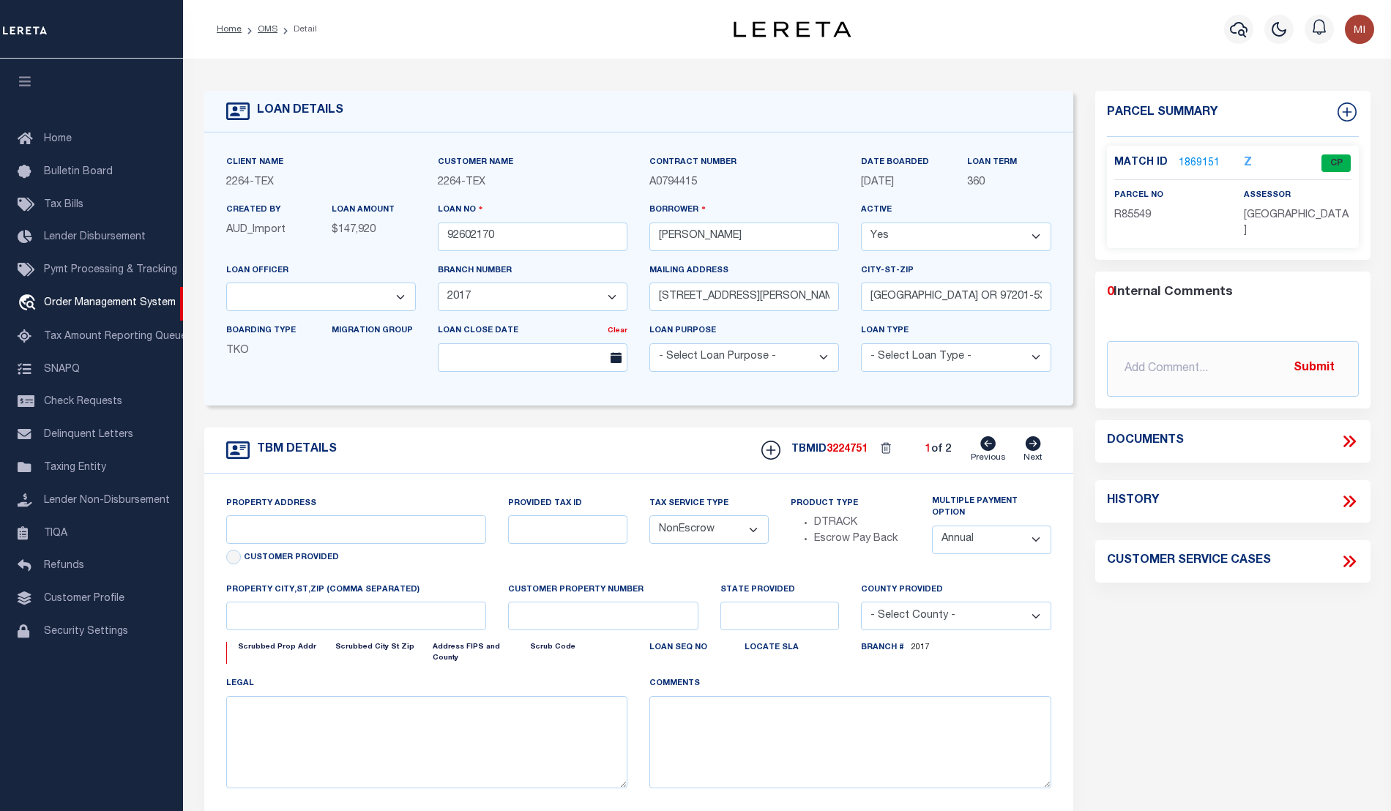
select select "22457"
type input "[GEOGRAPHIC_DATA], [GEOGRAPHIC_DATA] 231652001001"
type input "231652001001"
select select
type textarea "LOT 22;[GEOGRAPHIC_DATA];[GEOGRAPHIC_DATA];[GEOGRAPHIC_DATA]"
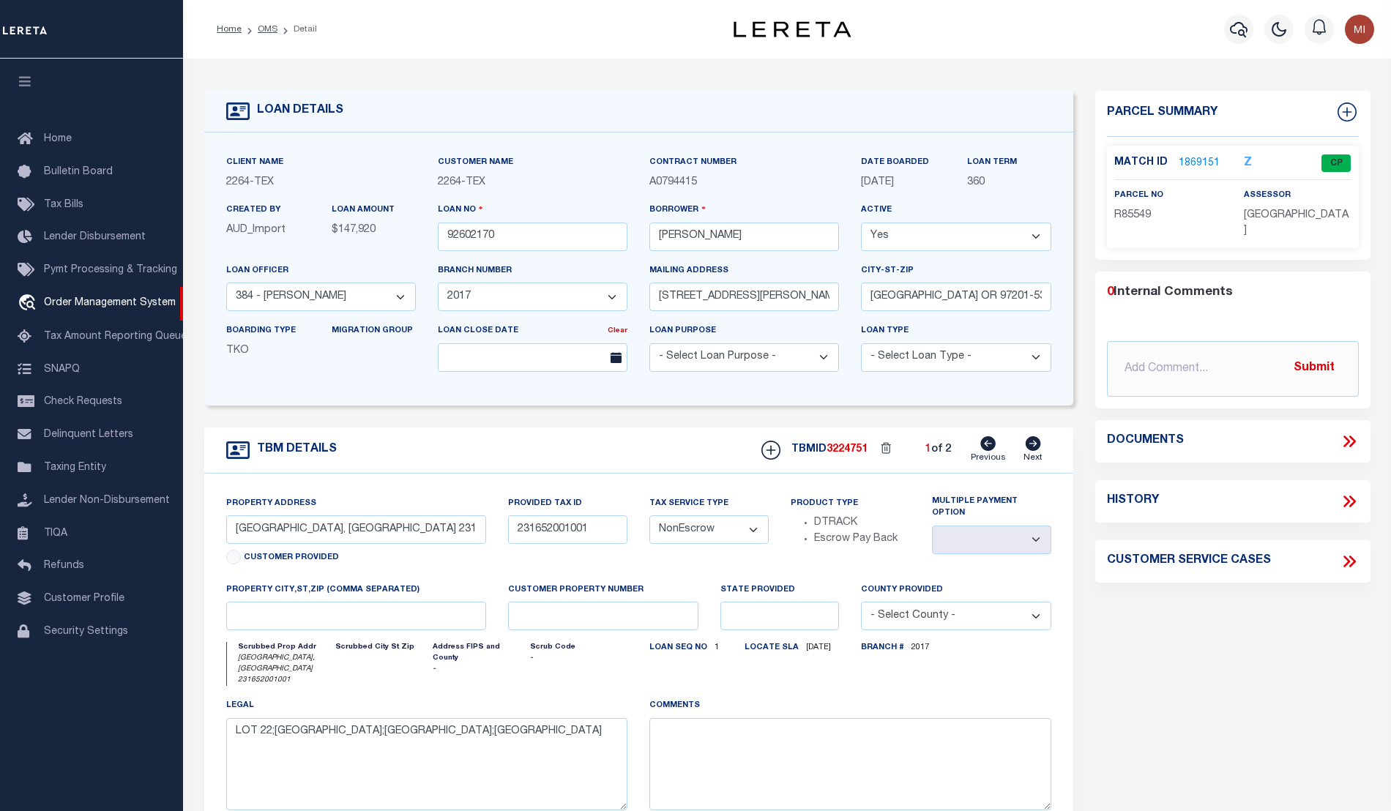
click at [1348, 432] on icon at bounding box center [1349, 441] width 19 height 19
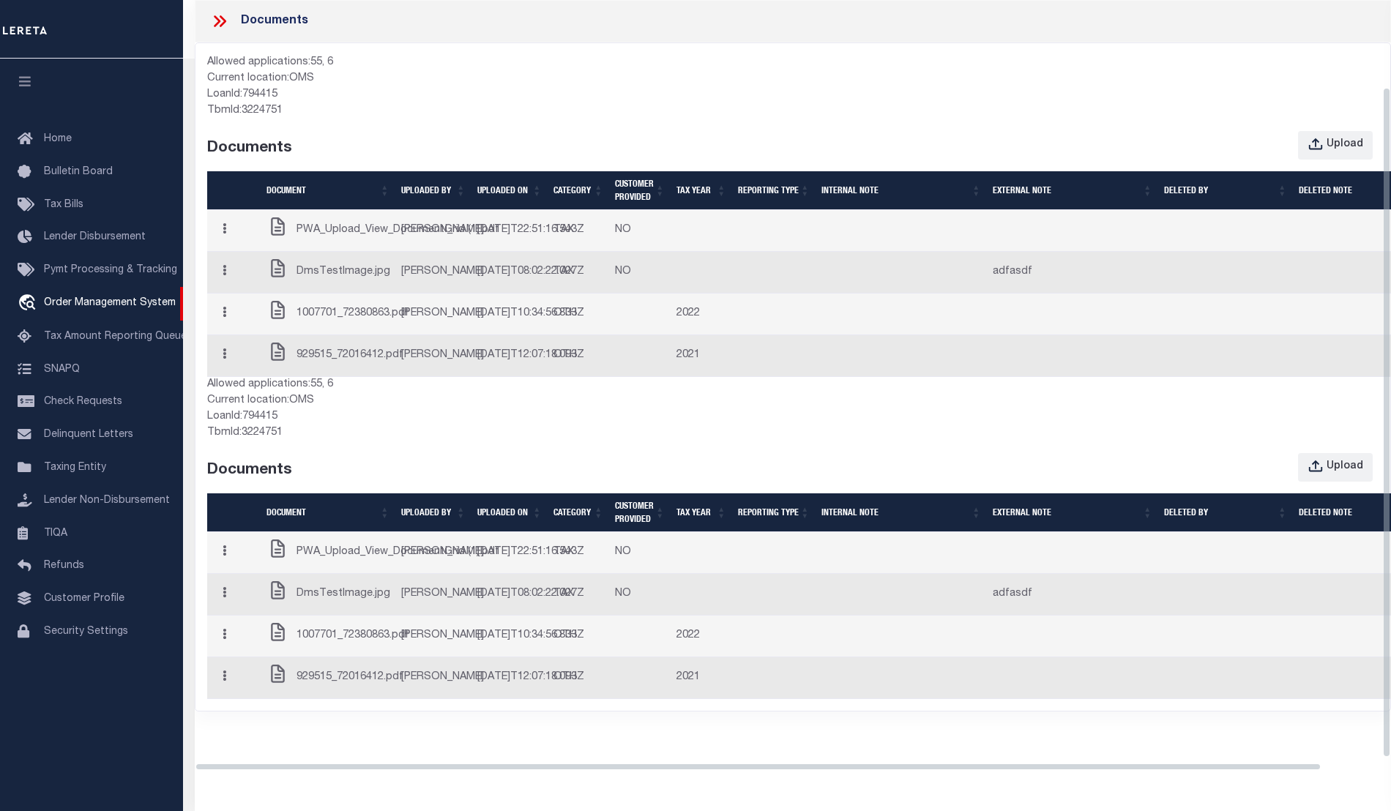
scroll to position [101, 0]
